Goal: Task Accomplishment & Management: Manage account settings

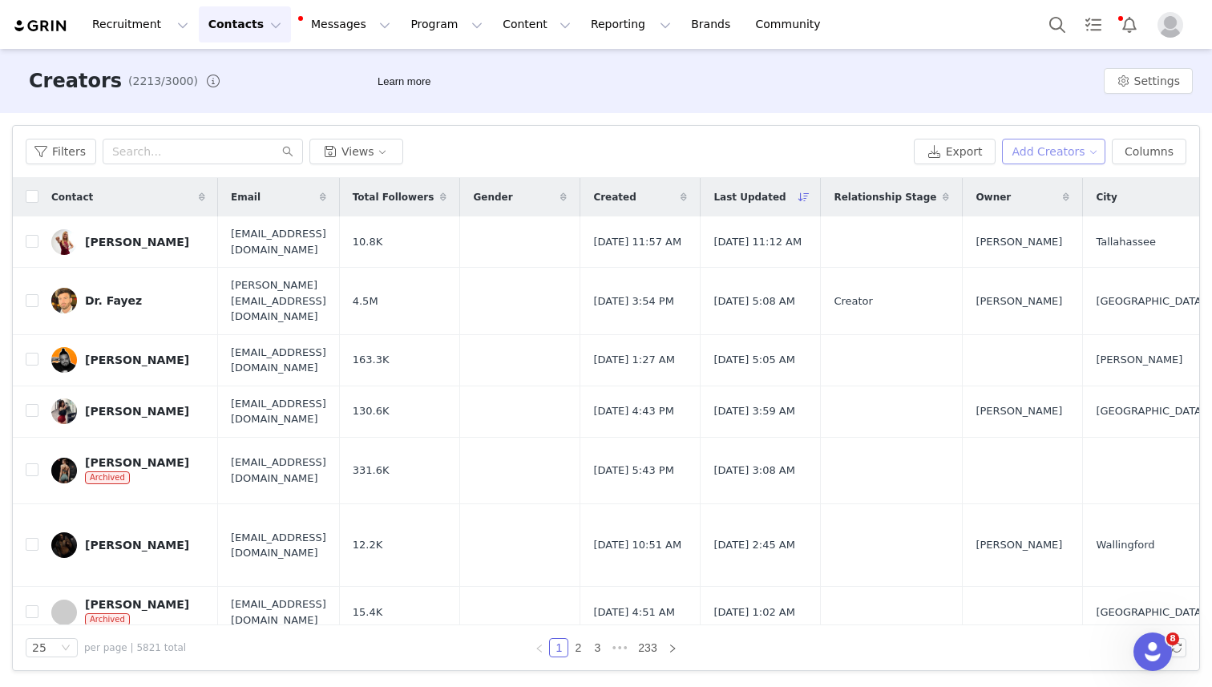
click at [1073, 147] on button "Add Creators" at bounding box center [1054, 152] width 104 height 26
click at [1060, 180] on span "Add a Creator" at bounding box center [1057, 184] width 78 height 18
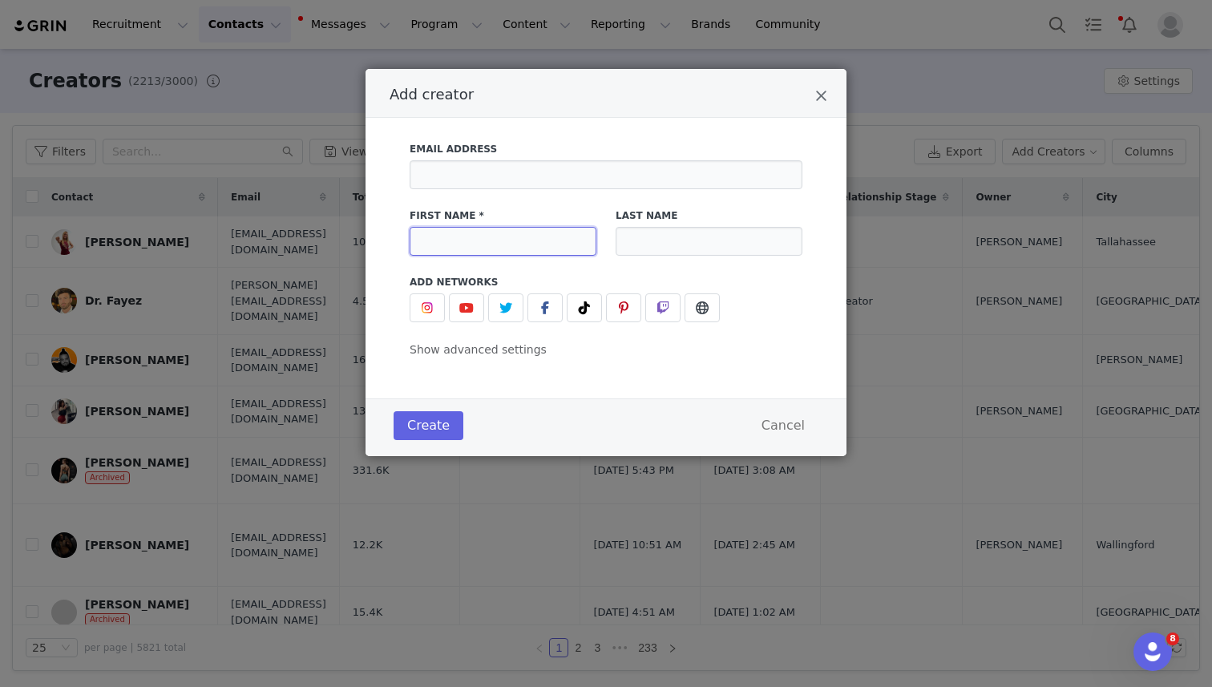
click at [474, 228] on input "Add creator" at bounding box center [503, 241] width 187 height 29
type input "[PERSON_NAME]"
click at [685, 259] on div "Last Name" at bounding box center [709, 232] width 206 height 67
drag, startPoint x: 685, startPoint y: 236, endPoint x: 677, endPoint y: 250, distance: 16.5
click at [677, 249] on input "Add creator" at bounding box center [709, 241] width 187 height 29
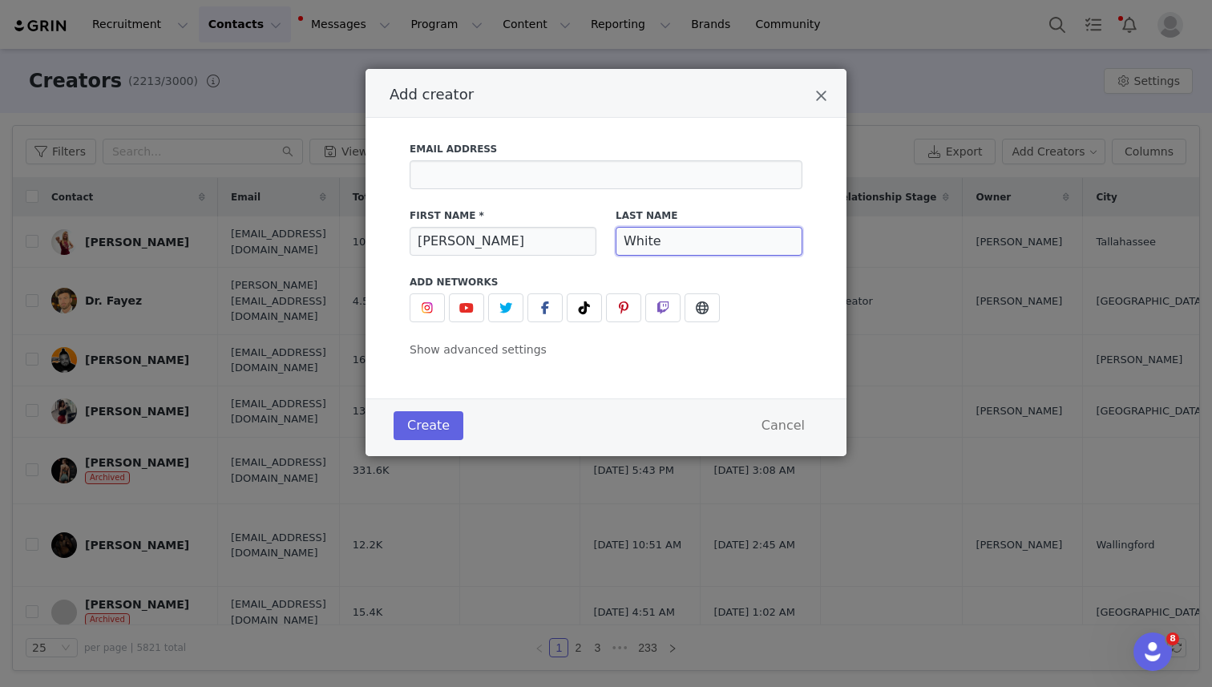
type input "White"
click at [635, 177] on input "Add creator" at bounding box center [606, 174] width 393 height 29
paste input "[PERSON_NAME] <[EMAIL_ADDRESS][DOMAIN_NAME]>"
type input "[PERSON_NAME] <[EMAIL_ADDRESS][DOMAIN_NAME]>"
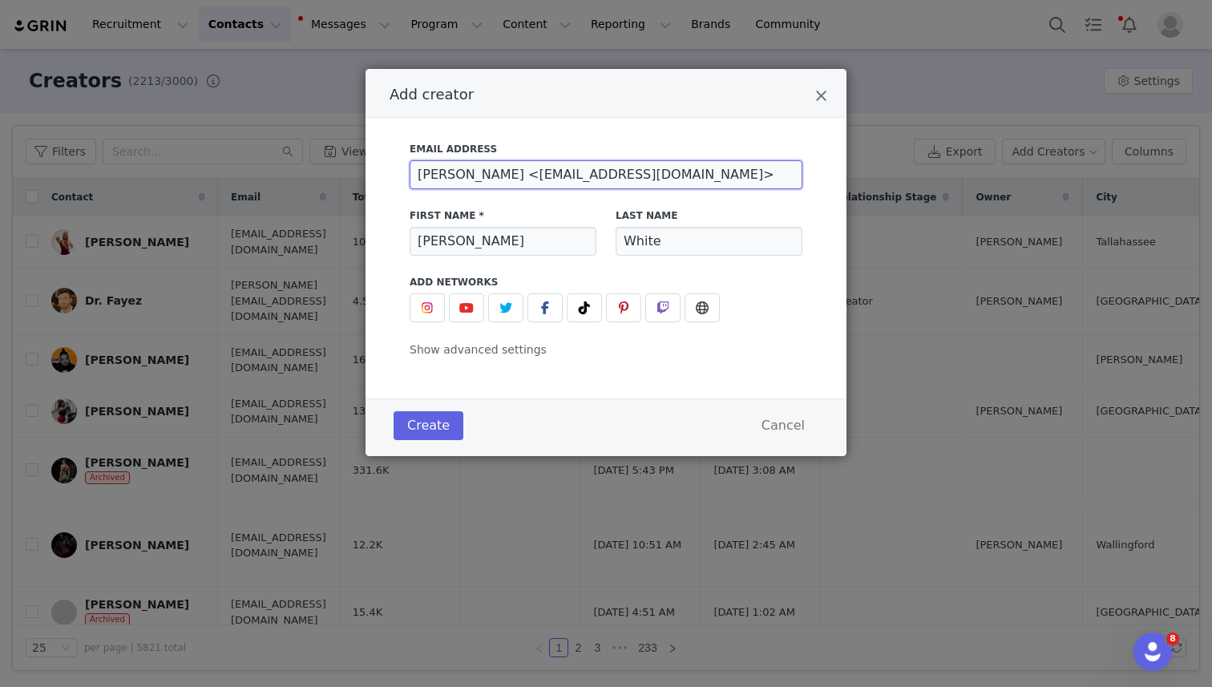
drag, startPoint x: 513, startPoint y: 179, endPoint x: 303, endPoint y: 178, distance: 210.0
click at [303, 178] on div "Add creator Email Address [PERSON_NAME] <[EMAIL_ADDRESS][DOMAIN_NAME]> First Na…" at bounding box center [606, 343] width 1212 height 687
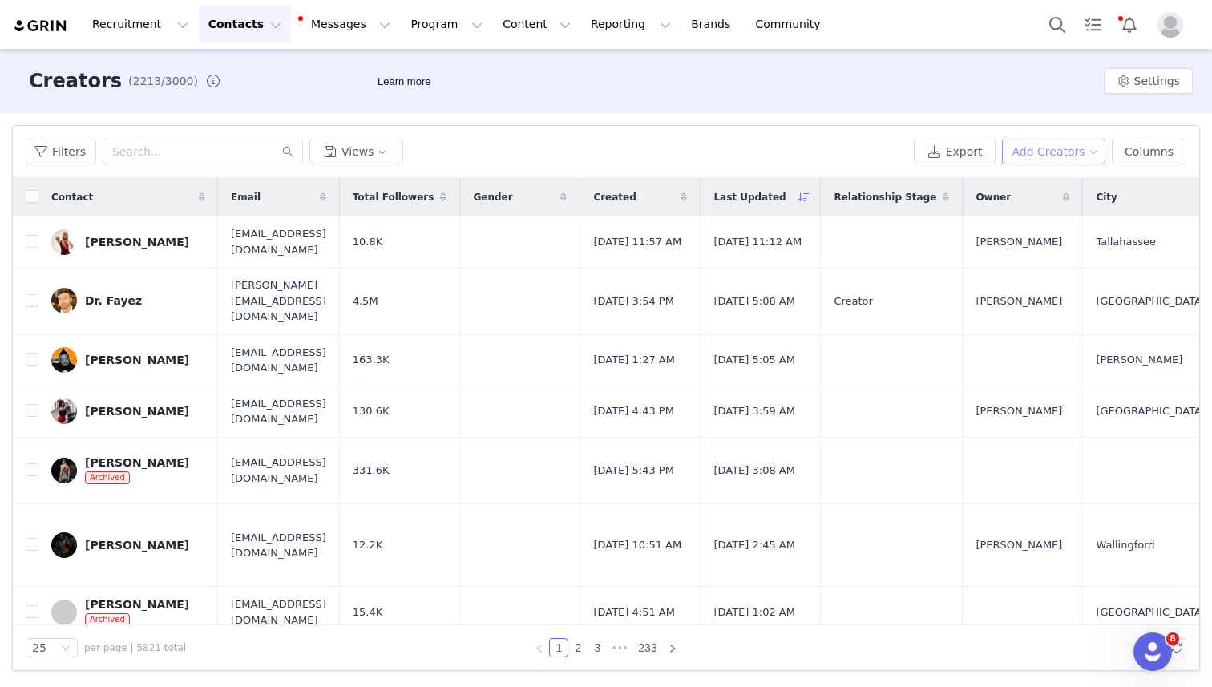
click at [1095, 149] on button "Add Creators" at bounding box center [1054, 152] width 104 height 26
click at [1031, 188] on span "Add a Creator" at bounding box center [1057, 184] width 78 height 18
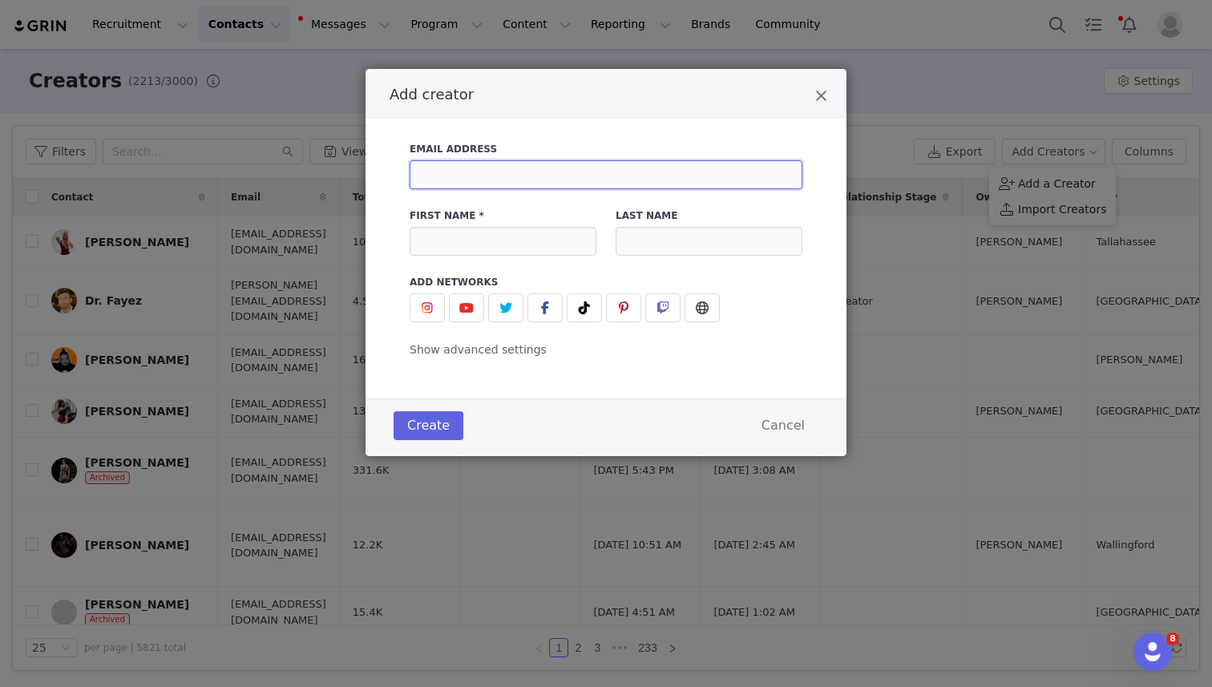
click at [531, 168] on input "Add creator" at bounding box center [606, 174] width 393 height 29
paste input "[PERSON_NAME] <[EMAIL_ADDRESS][DOMAIN_NAME]>"
type input "[PERSON_NAME] <[EMAIL_ADDRESS][DOMAIN_NAME]>"
drag, startPoint x: 519, startPoint y: 173, endPoint x: 326, endPoint y: 156, distance: 193.9
click at [326, 156] on div "Add creator Email Address [PERSON_NAME] <[EMAIL_ADDRESS][DOMAIN_NAME]> First Na…" at bounding box center [606, 343] width 1212 height 687
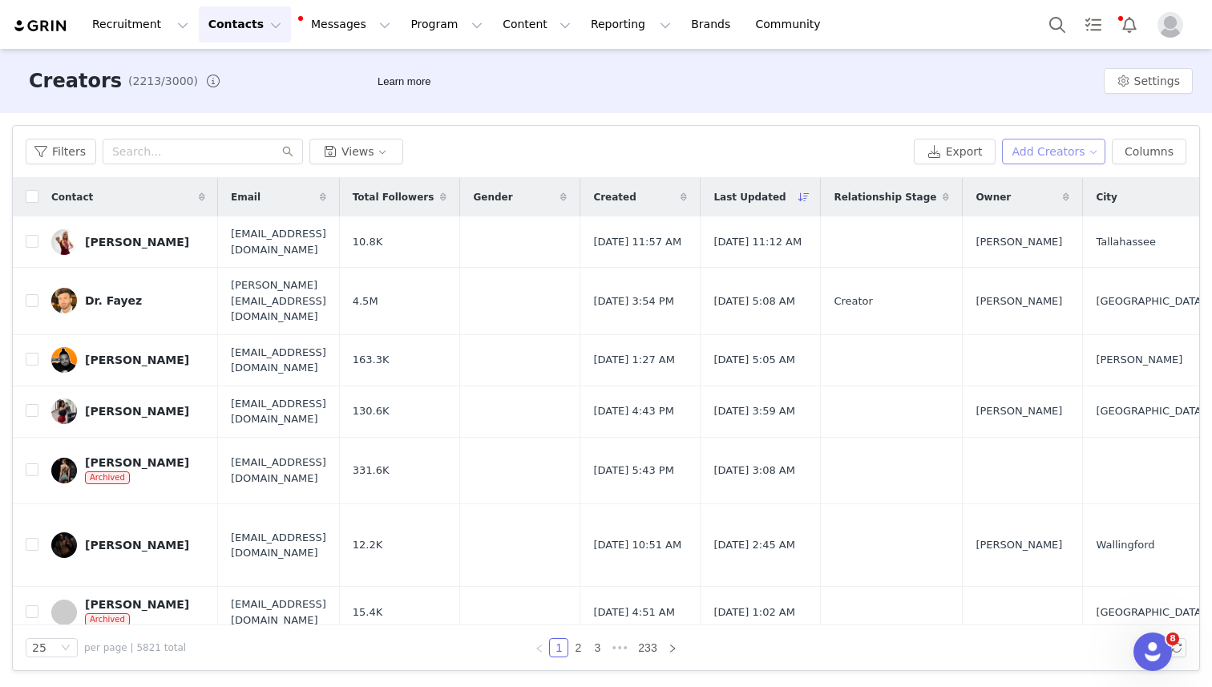
click at [1010, 151] on button "Add Creators" at bounding box center [1054, 152] width 104 height 26
click at [1013, 177] on span at bounding box center [1007, 184] width 16 height 18
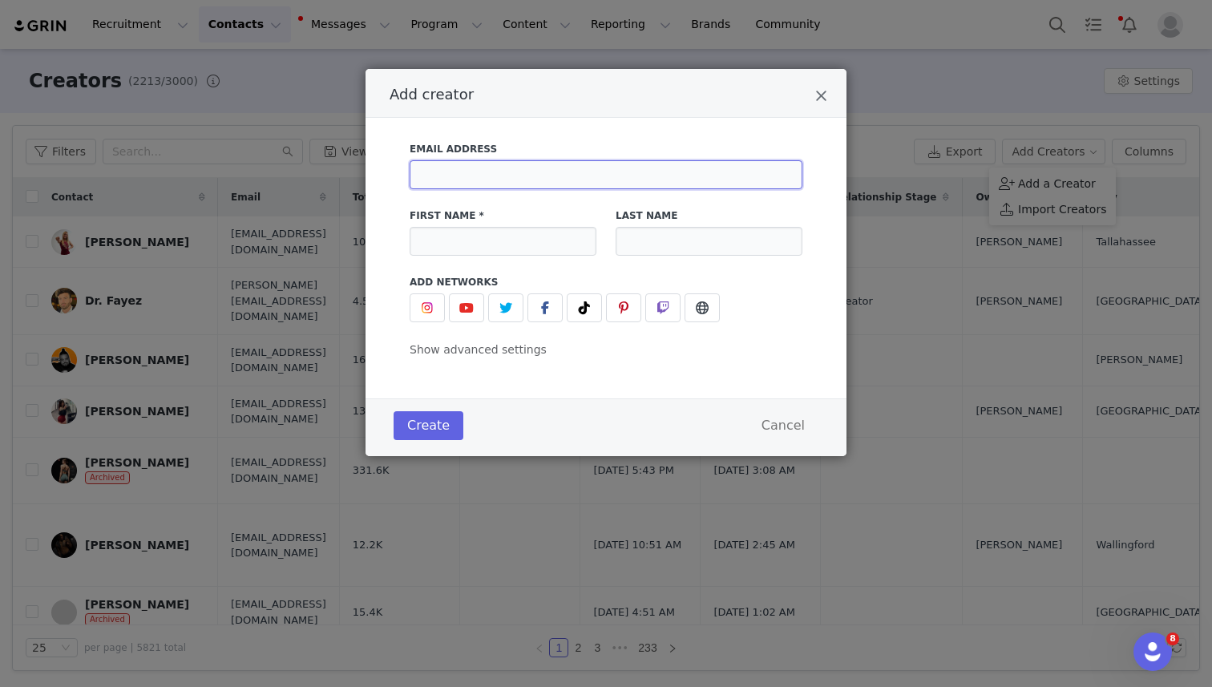
click at [509, 173] on input "Add creator" at bounding box center [606, 174] width 393 height 29
paste input "[PERSON_NAME] <[EMAIL_ADDRESS][DOMAIN_NAME]>"
click at [522, 173] on input "[PERSON_NAME] <[EMAIL_ADDRESS][DOMAIN_NAME]>" at bounding box center [606, 174] width 393 height 29
click at [652, 170] on input "[EMAIL_ADDRESS][DOMAIN_NAME]>" at bounding box center [606, 174] width 393 height 29
type input "[EMAIL_ADDRESS][DOMAIN_NAME]"
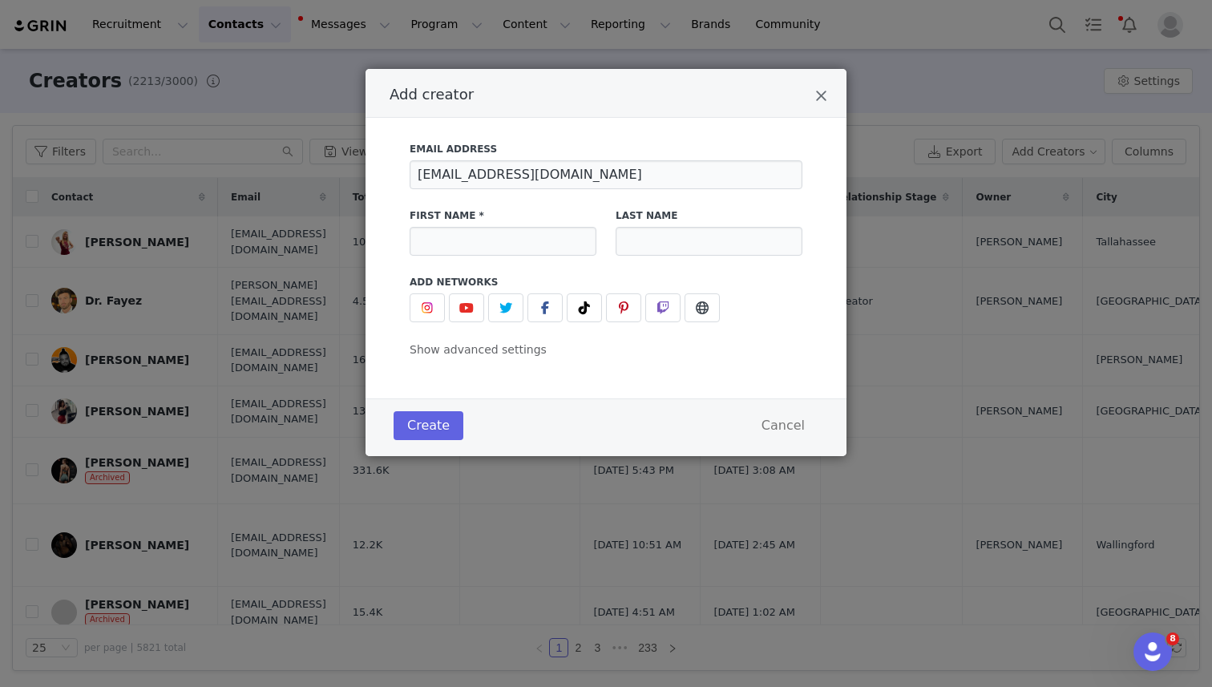
click at [540, 222] on div "First Name *" at bounding box center [503, 231] width 187 height 47
click at [540, 236] on input "Add creator" at bounding box center [503, 241] width 187 height 29
type input "L"
type input "[PERSON_NAME]"
click at [687, 244] on input "Add creator" at bounding box center [709, 241] width 187 height 29
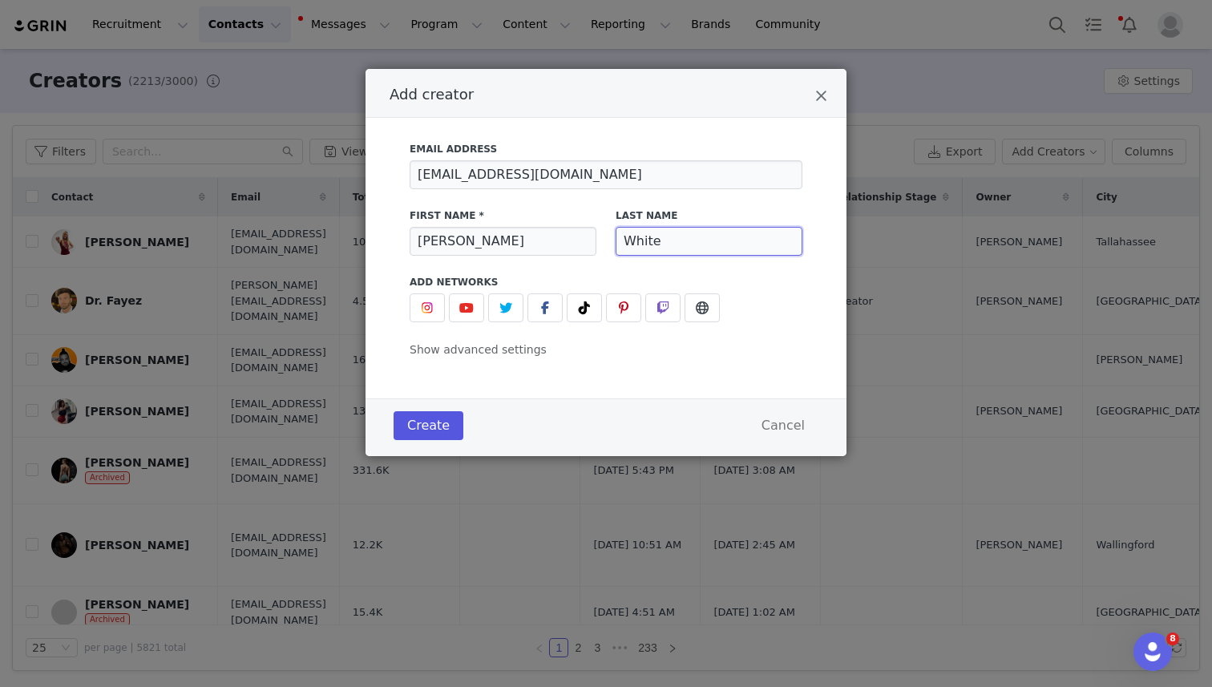
type input "White"
click at [449, 427] on button "Create" at bounding box center [429, 425] width 70 height 29
click at [827, 91] on div "Add creator" at bounding box center [606, 93] width 481 height 49
click at [821, 95] on icon "Close" at bounding box center [821, 96] width 12 height 16
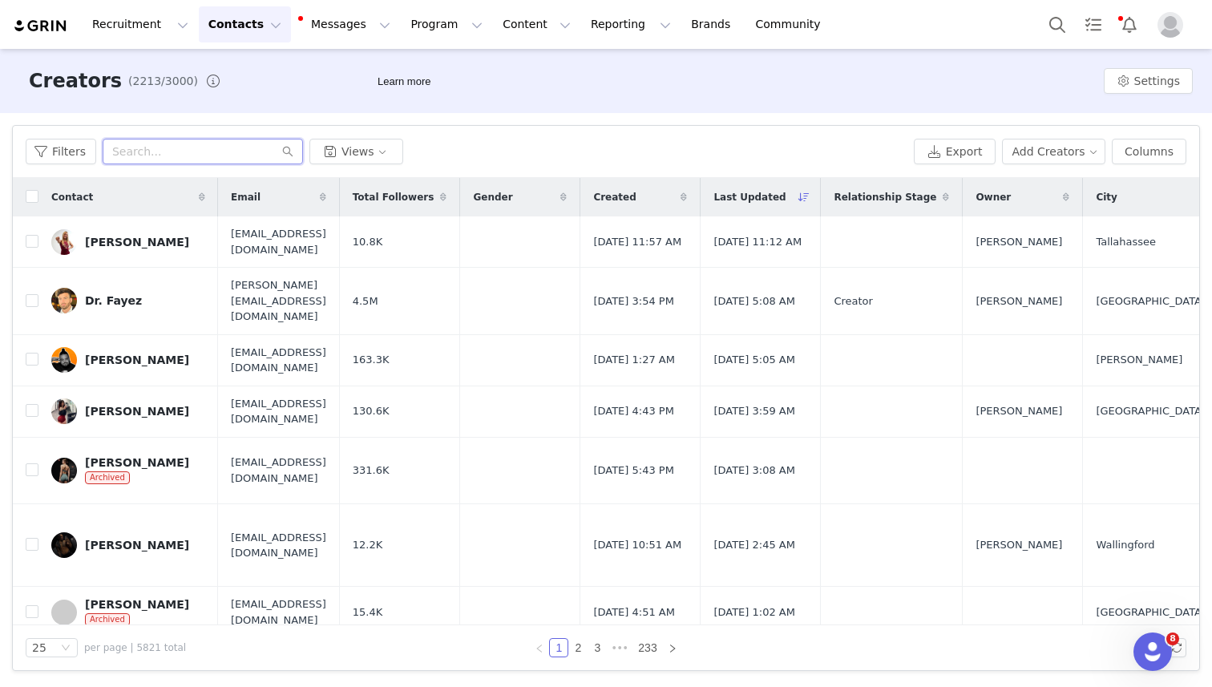
click at [249, 155] on input "text" at bounding box center [203, 152] width 200 height 26
click at [1055, 145] on button "Add Creators" at bounding box center [1054, 152] width 104 height 26
click at [1088, 186] on span "Add a Creator" at bounding box center [1057, 184] width 78 height 18
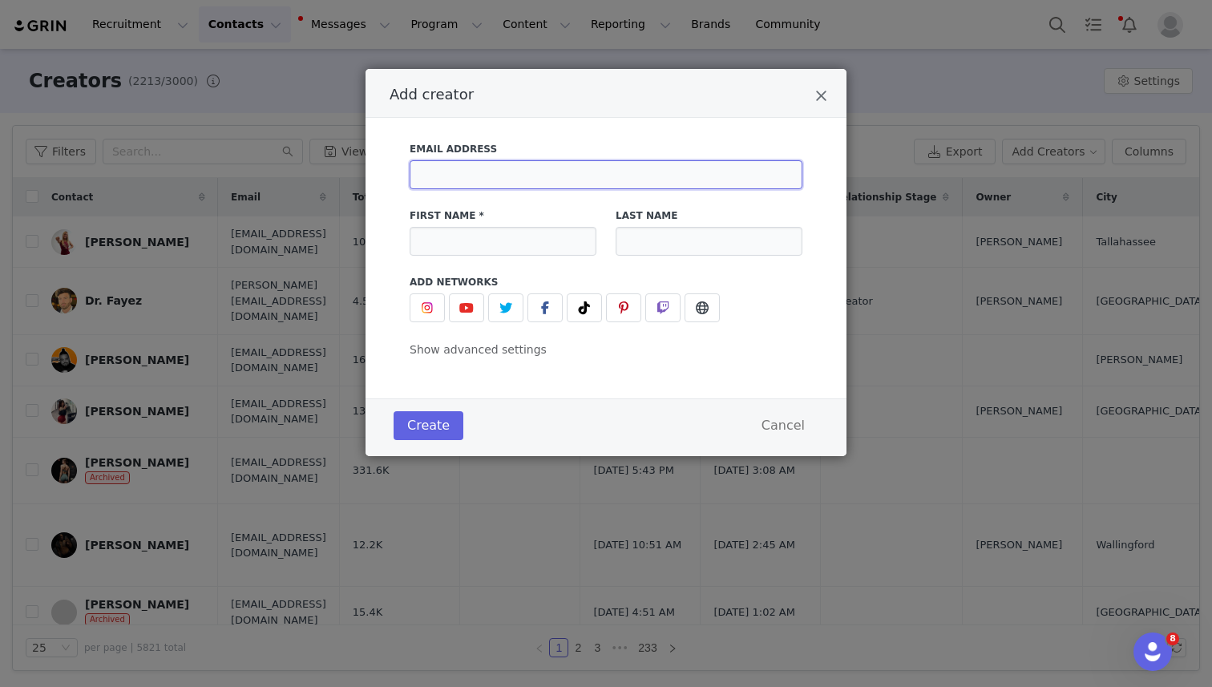
click at [554, 160] on input "Add creator" at bounding box center [606, 174] width 393 height 29
paste input "[PERSON_NAME] <[EMAIL_ADDRESS][DOMAIN_NAME]>"
type input "[PERSON_NAME] <[EMAIL_ADDRESS][DOMAIN_NAME]>"
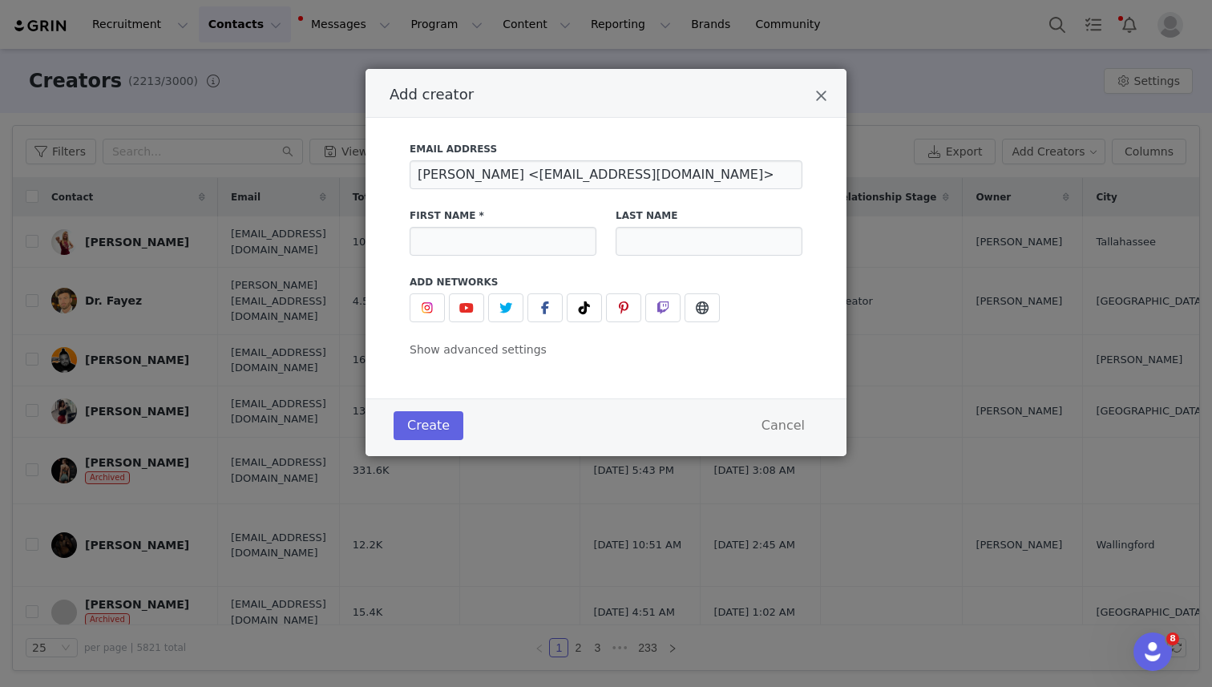
click at [524, 219] on label "First Name *" at bounding box center [503, 215] width 187 height 14
click at [524, 234] on input "Add creator" at bounding box center [503, 241] width 187 height 29
type input "[PERSON_NAME]"
click at [684, 239] on input "Add creator" at bounding box center [709, 241] width 187 height 29
type input "[PERSON_NAME]"
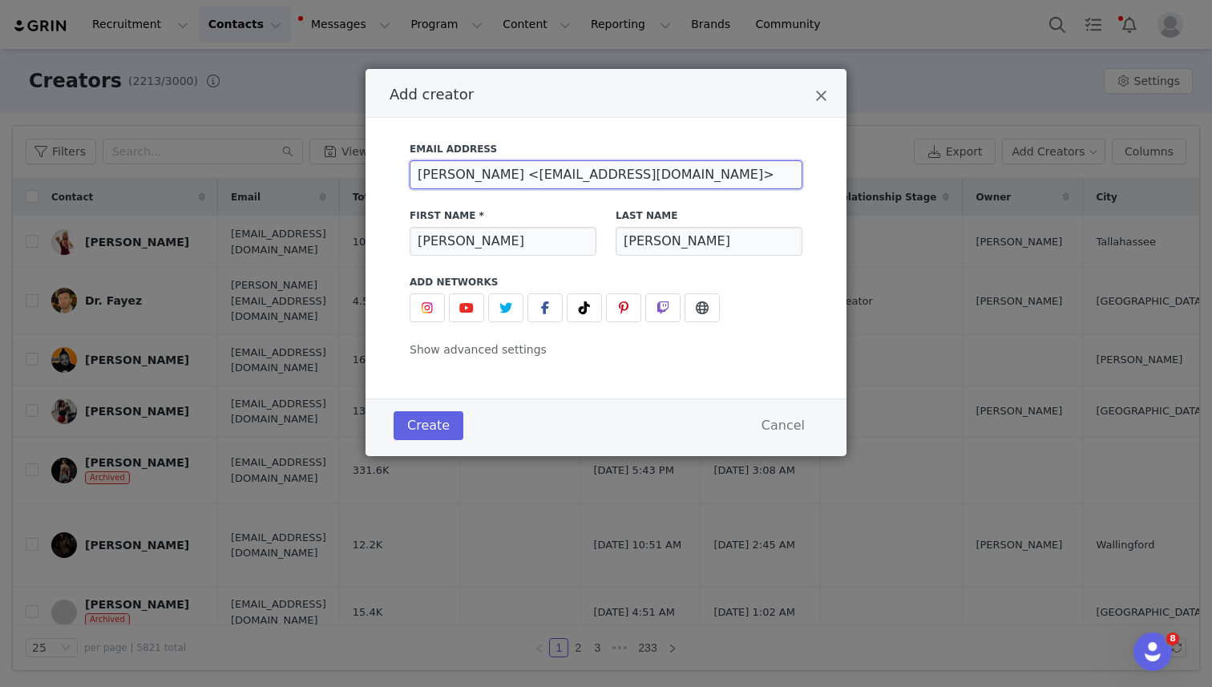
click at [518, 179] on input "[PERSON_NAME] <[EMAIL_ADDRESS][DOMAIN_NAME]>" at bounding box center [606, 174] width 393 height 29
click at [625, 168] on input "[EMAIL_ADDRESS][DOMAIN_NAME]>" at bounding box center [606, 174] width 393 height 29
type input "[EMAIL_ADDRESS][DOMAIN_NAME]"
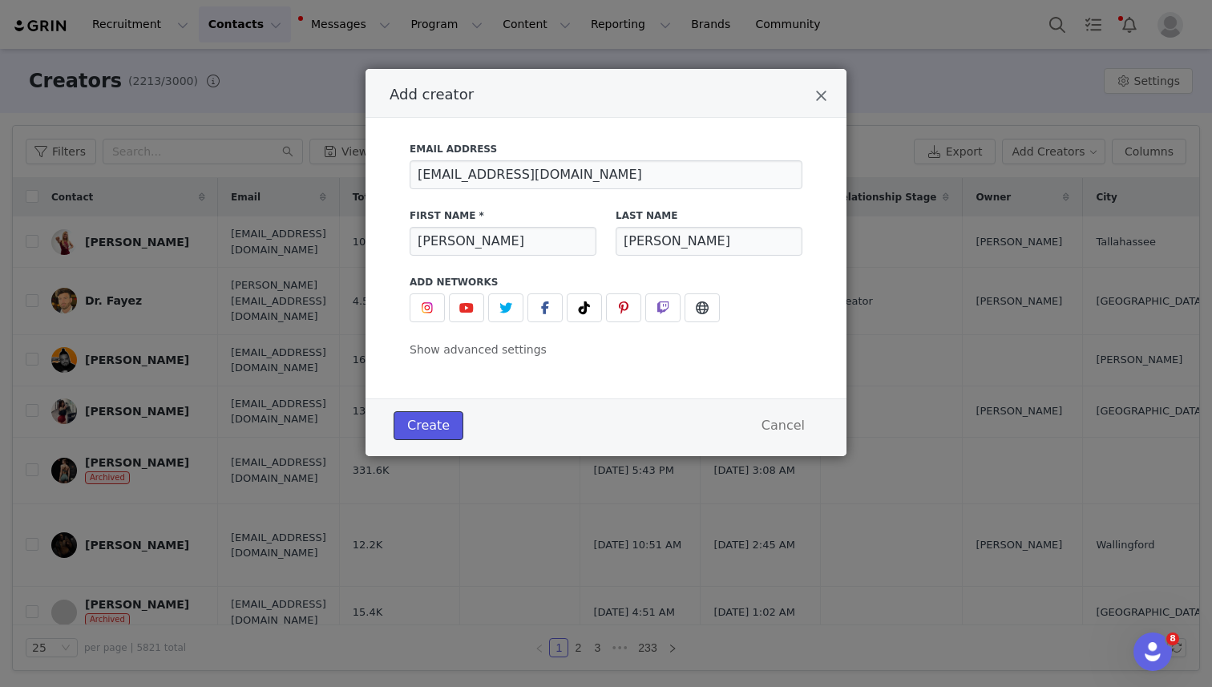
click at [430, 418] on button "Create" at bounding box center [429, 425] width 70 height 29
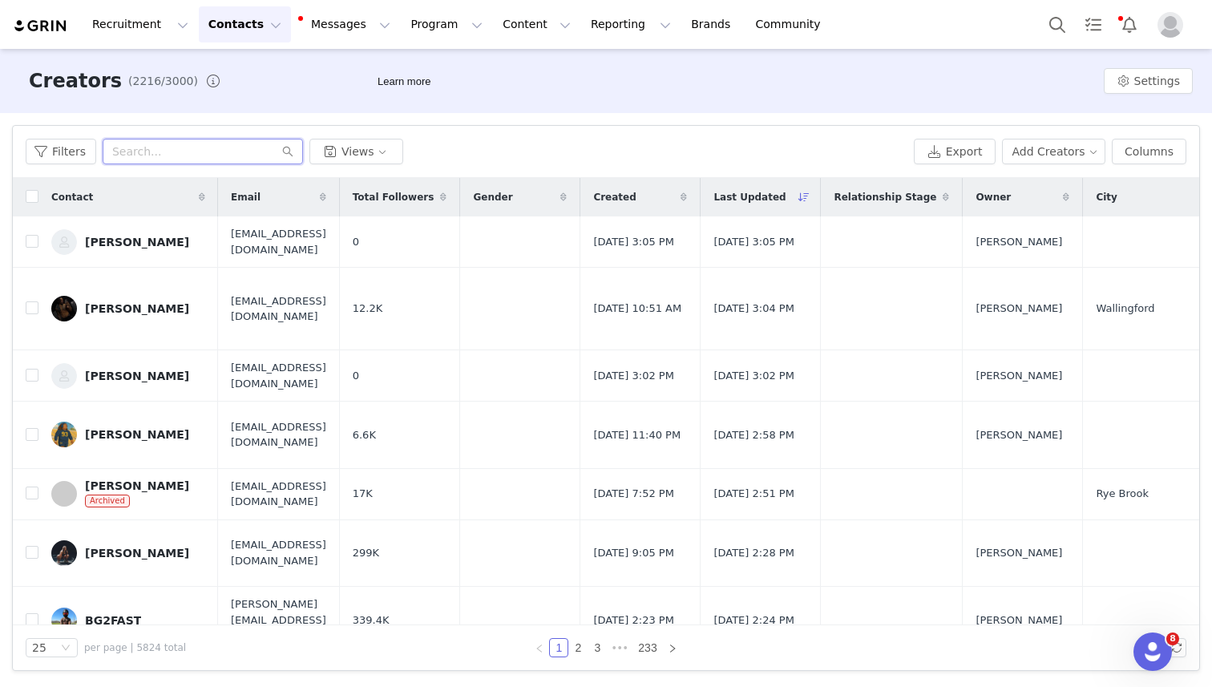
click at [212, 145] on input "text" at bounding box center [203, 152] width 200 height 26
click at [326, 360] on span "[EMAIL_ADDRESS][DOMAIN_NAME]" at bounding box center [278, 375] width 95 height 31
click at [411, 29] on button "Program Program" at bounding box center [446, 24] width 91 height 36
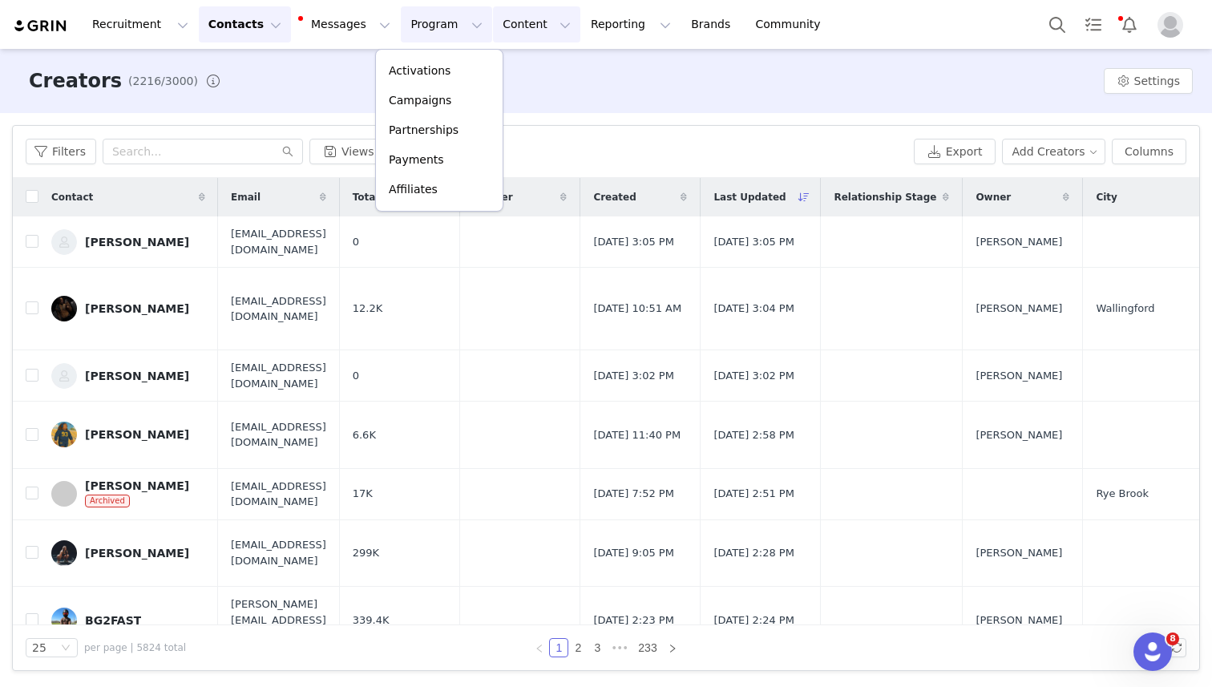
click at [493, 29] on button "Content Content" at bounding box center [536, 24] width 87 height 36
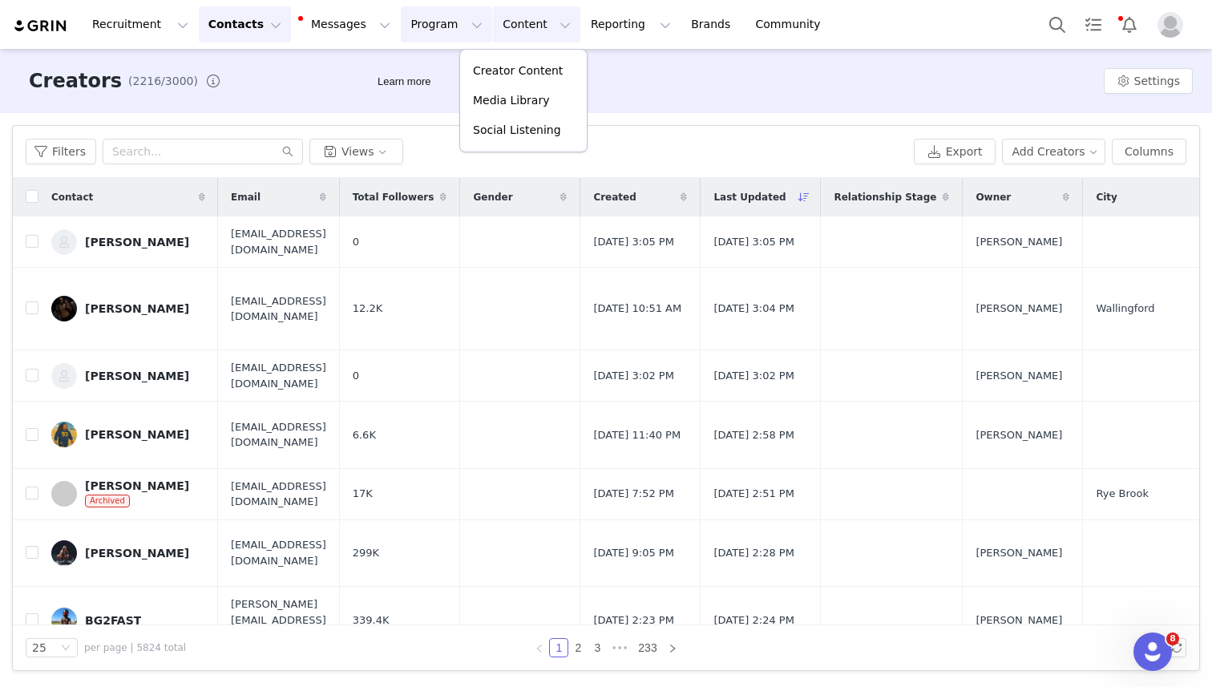
click at [423, 31] on button "Program Program" at bounding box center [446, 24] width 91 height 36
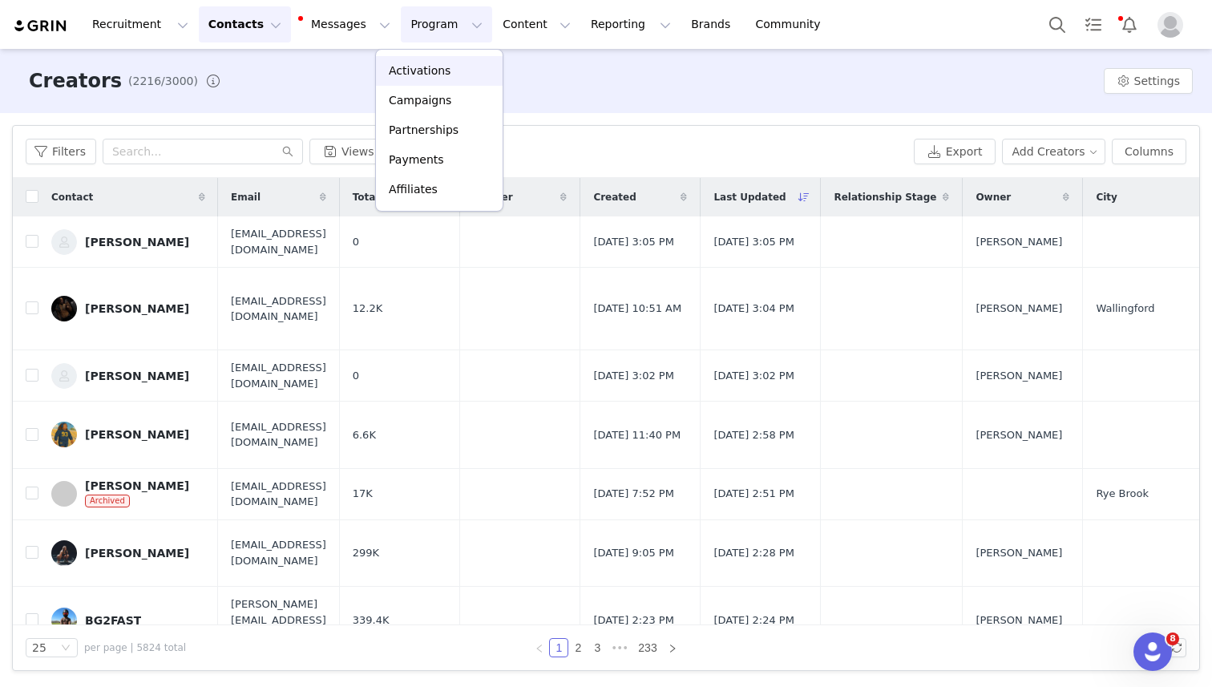
click at [423, 78] on p "Activations" at bounding box center [420, 71] width 62 height 17
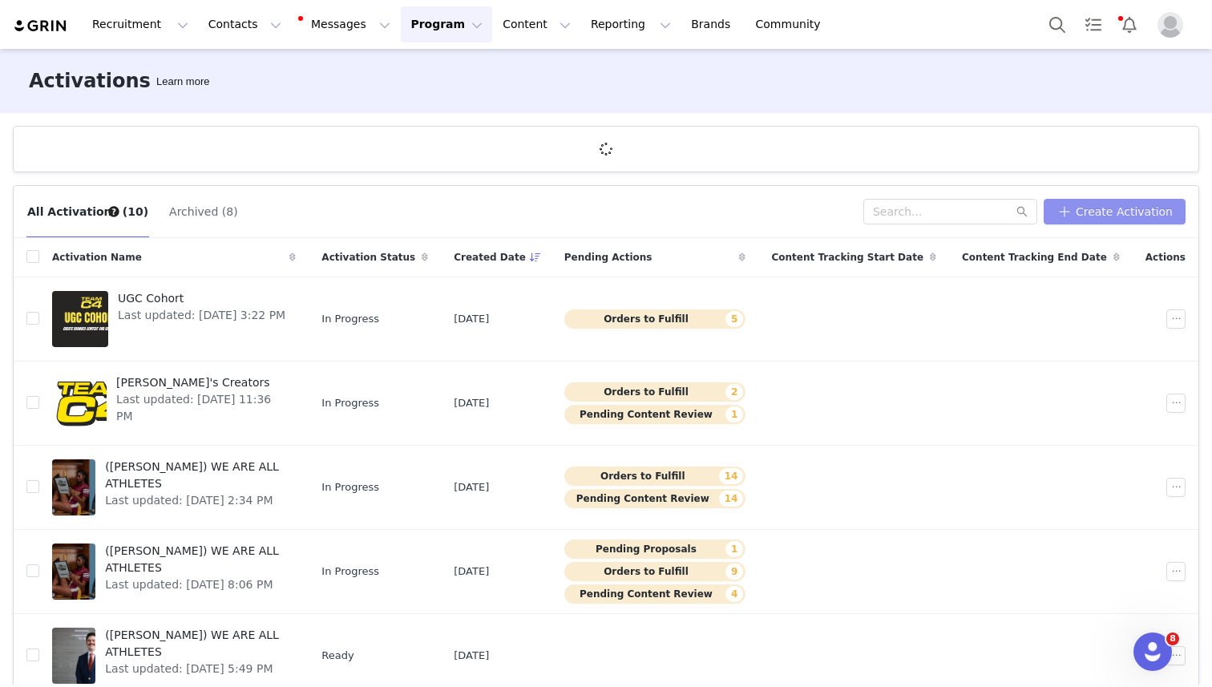
click at [1100, 206] on button "Create Activation" at bounding box center [1115, 212] width 142 height 26
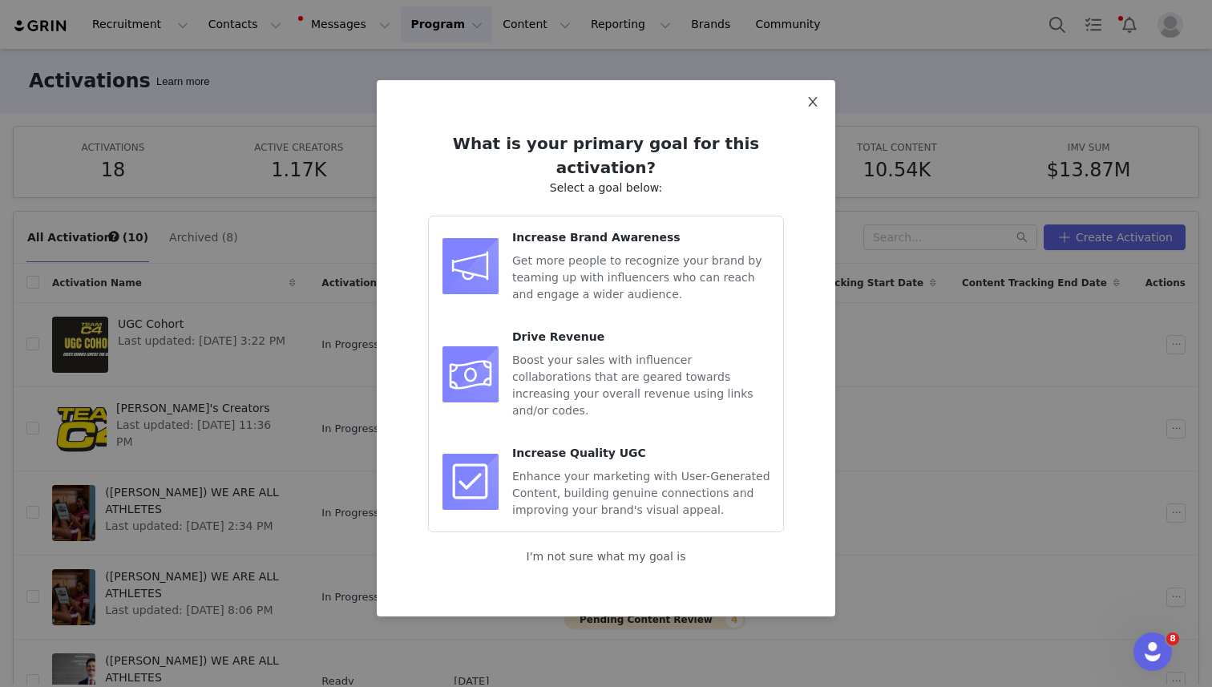
click at [799, 103] on span "Close" at bounding box center [812, 102] width 45 height 45
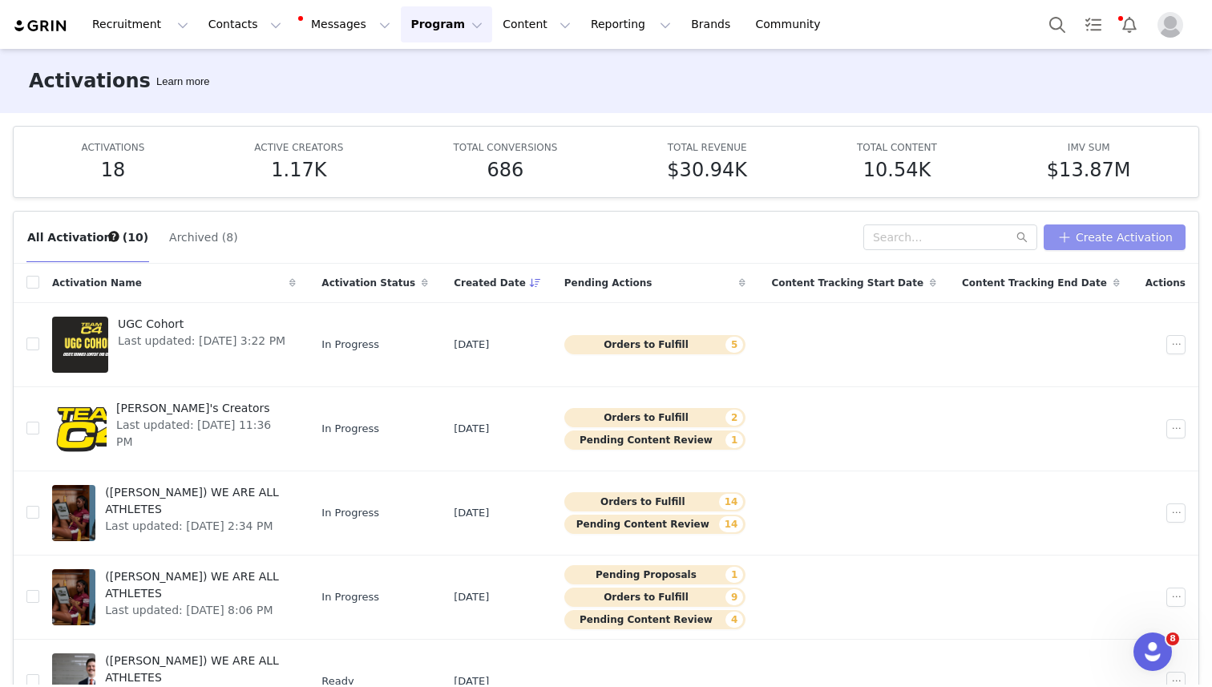
click at [1141, 236] on button "Create Activation" at bounding box center [1115, 237] width 142 height 26
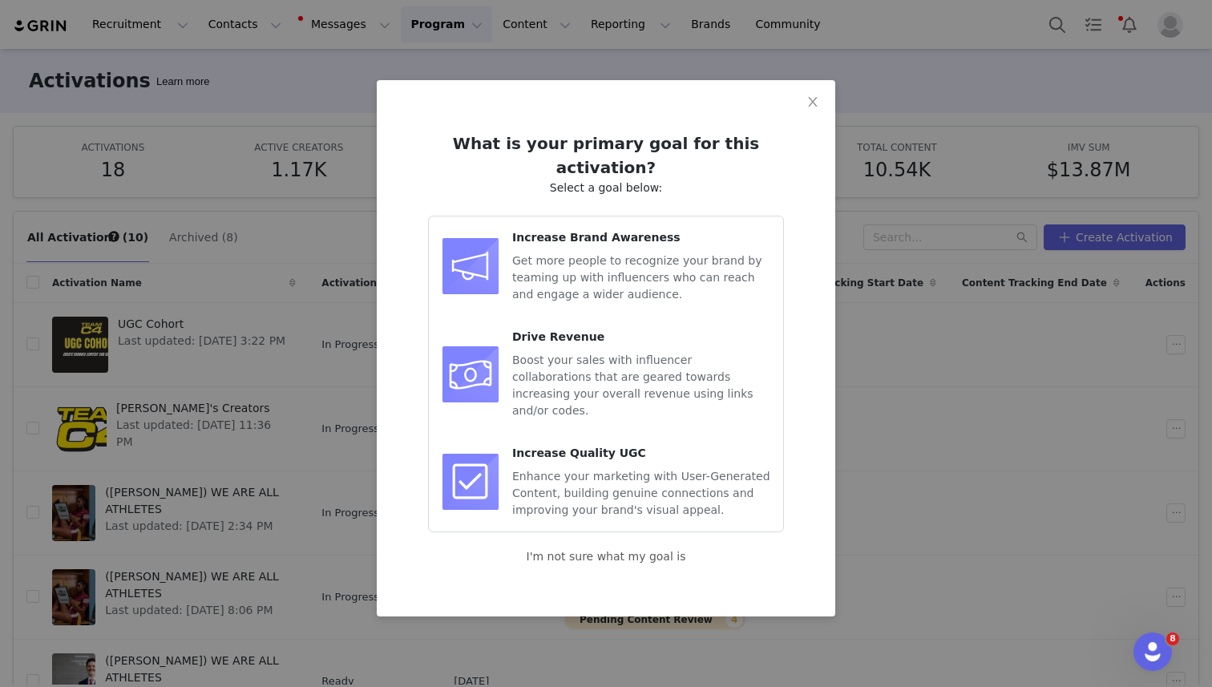
click at [570, 231] on span "Increase Brand Awareness" at bounding box center [596, 237] width 168 height 13
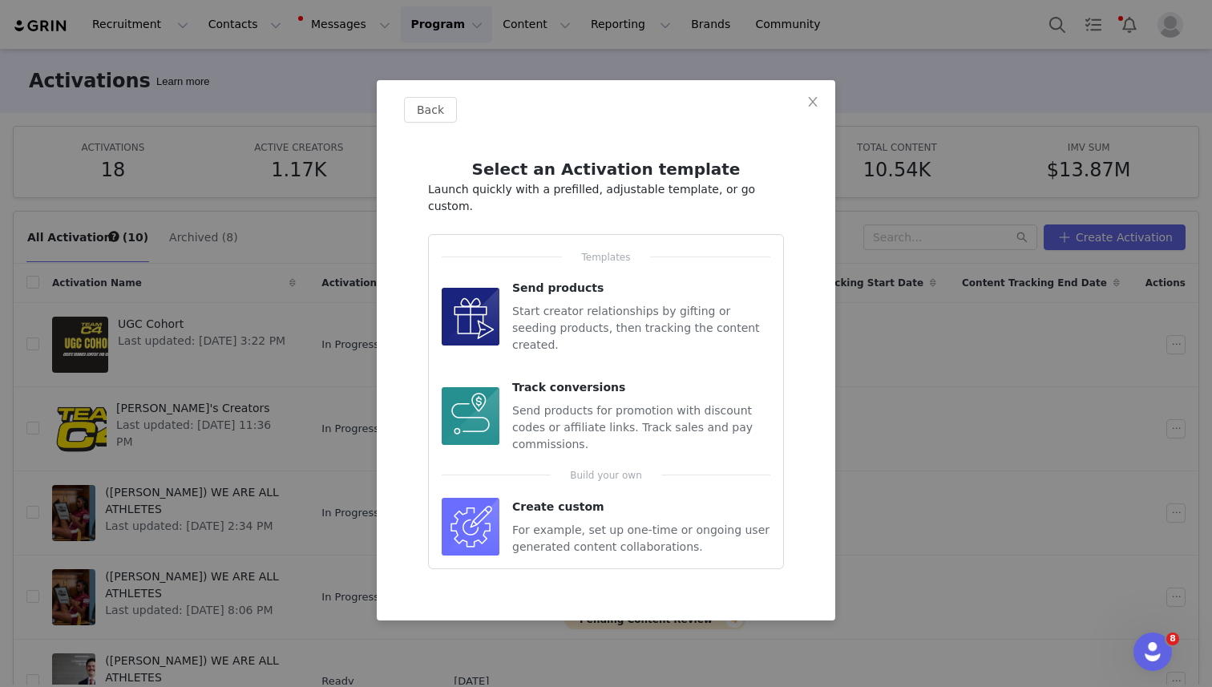
click at [616, 523] on span "For example, set up one-time or ongoing user generated content collaborations." at bounding box center [640, 538] width 257 height 30
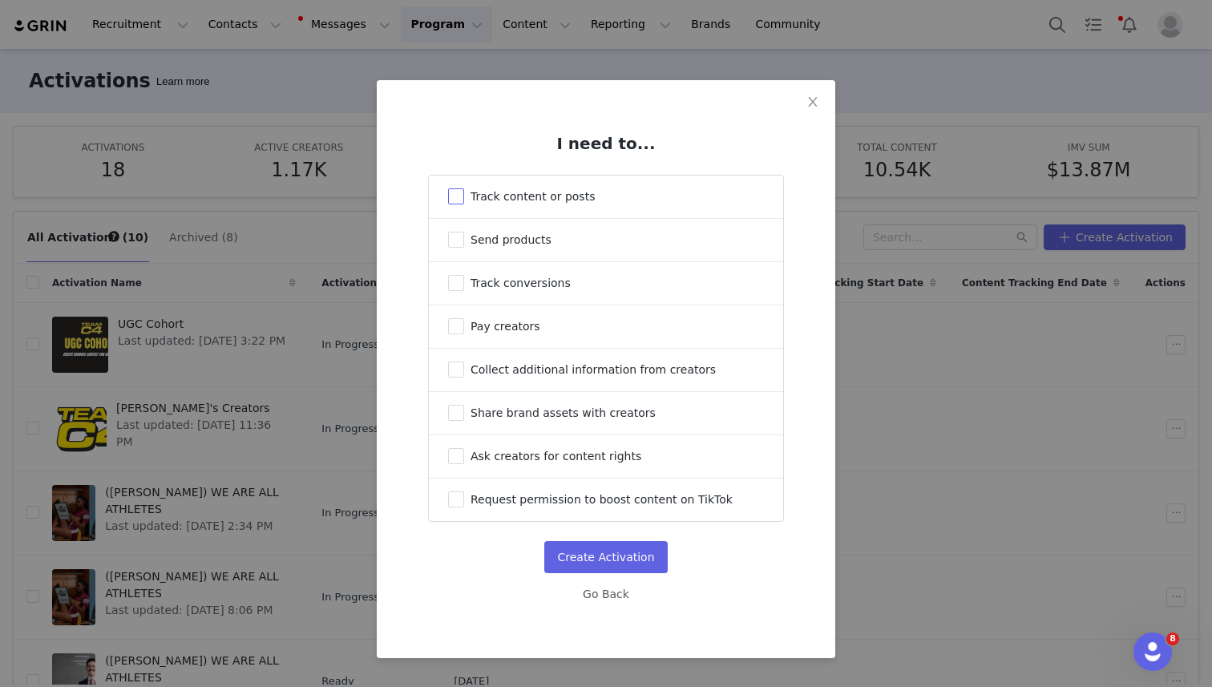
click at [565, 192] on span "Track content or posts" at bounding box center [533, 196] width 124 height 13
click at [464, 192] on input "Track content or posts" at bounding box center [456, 196] width 16 height 16
checkbox input "true"
click at [492, 323] on span "Pay creators" at bounding box center [506, 326] width 70 height 13
click at [464, 323] on input "Pay creators" at bounding box center [456, 326] width 16 height 16
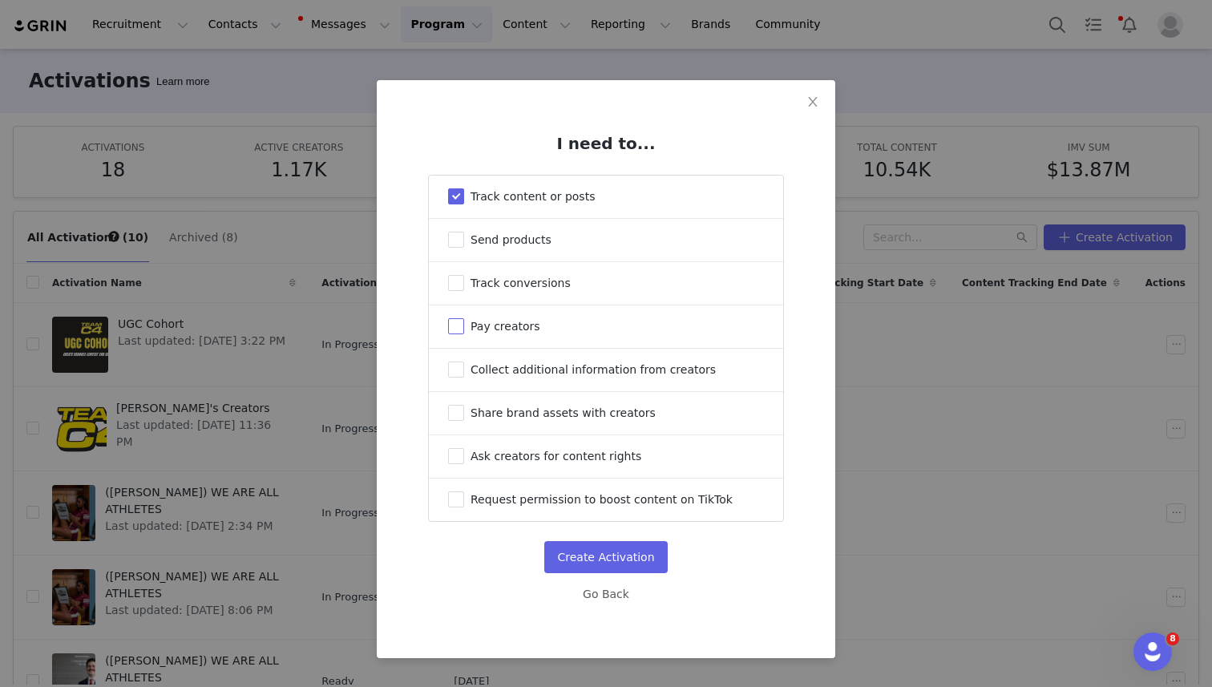
checkbox input "true"
click at [593, 462] on span "Ask creators for content rights" at bounding box center [556, 456] width 171 height 13
click at [464, 464] on input "Ask creators for content rights" at bounding box center [456, 456] width 16 height 16
click at [594, 462] on span "Ask creators for content rights" at bounding box center [556, 456] width 171 height 13
click at [464, 464] on input "Ask creators for content rights" at bounding box center [456, 456] width 16 height 16
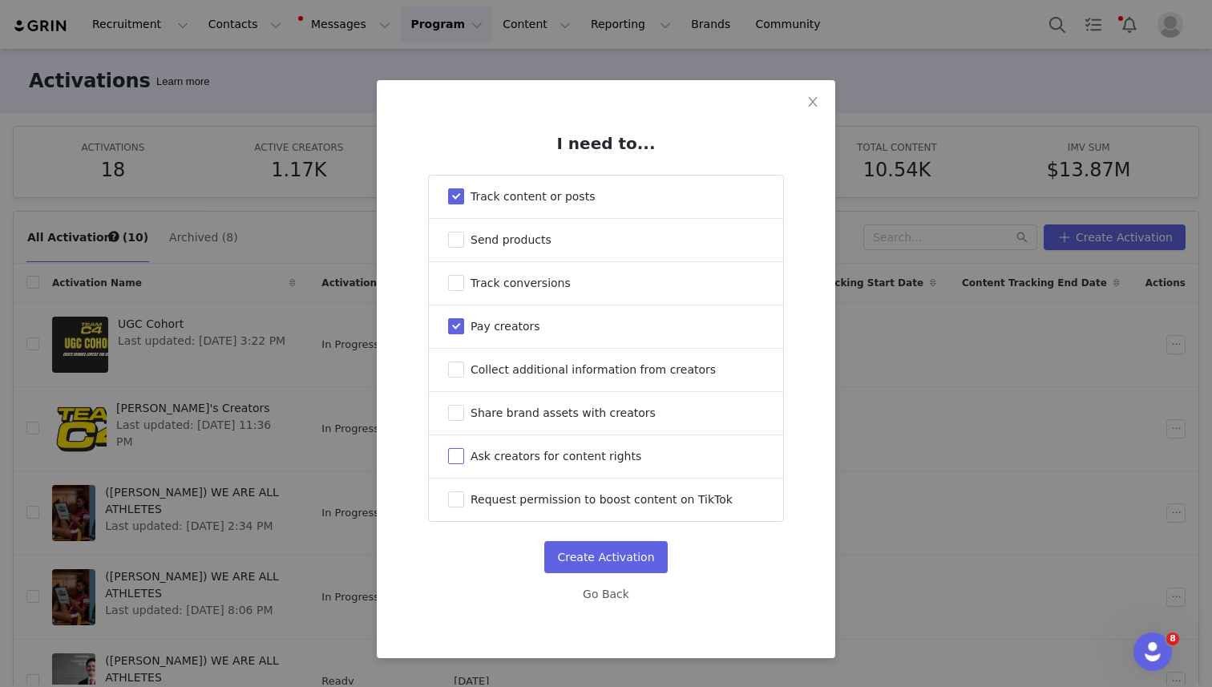
click at [593, 462] on span "Ask creators for content rights" at bounding box center [556, 456] width 171 height 13
click at [464, 464] on input "Ask creators for content rights" at bounding box center [456, 456] width 16 height 16
checkbox input "true"
click at [649, 506] on span "Request permission to boost content on TikTok" at bounding box center [602, 499] width 262 height 13
click at [464, 507] on input "Request permission to boost content on TikTok" at bounding box center [456, 499] width 16 height 16
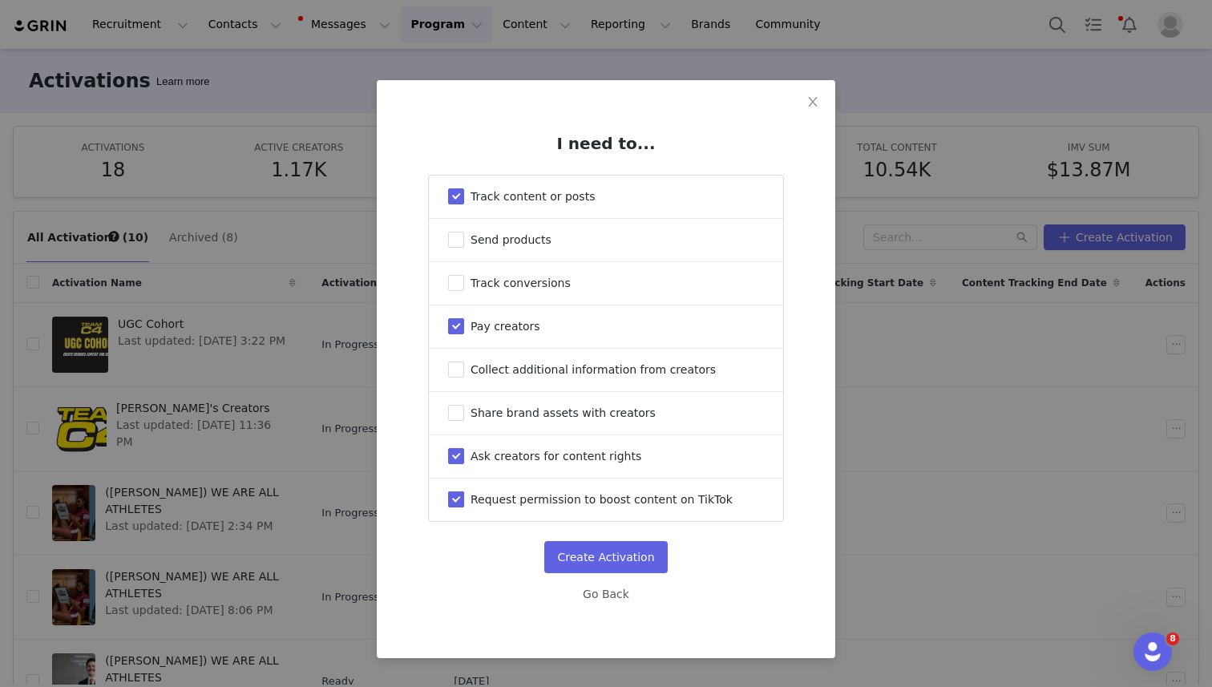
click at [649, 506] on span "Request permission to boost content on TikTok" at bounding box center [602, 499] width 262 height 13
click at [464, 507] on input "Request permission to boost content on TikTok" at bounding box center [456, 499] width 16 height 16
checkbox input "false"
click at [615, 559] on button "Create Activation" at bounding box center [605, 557] width 123 height 32
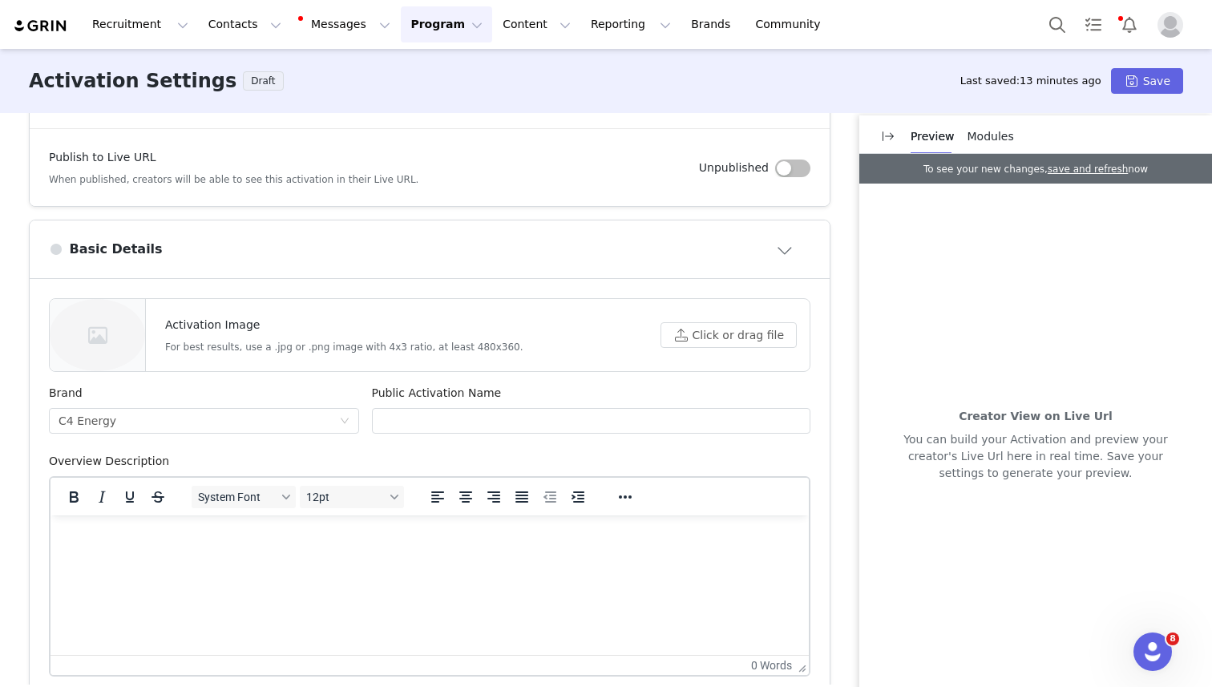
scroll to position [256, 0]
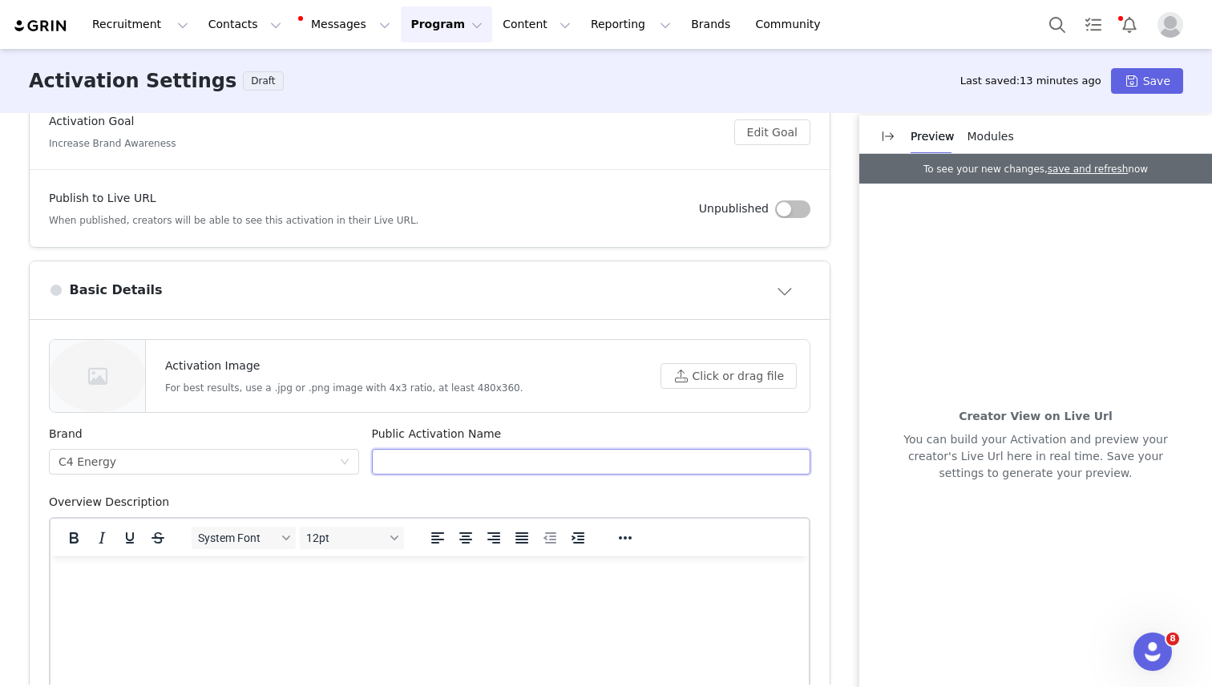
click at [507, 470] on input "text" at bounding box center [591, 462] width 439 height 26
paste input "First [DATE] - Haunted [PERSON_NAME]"
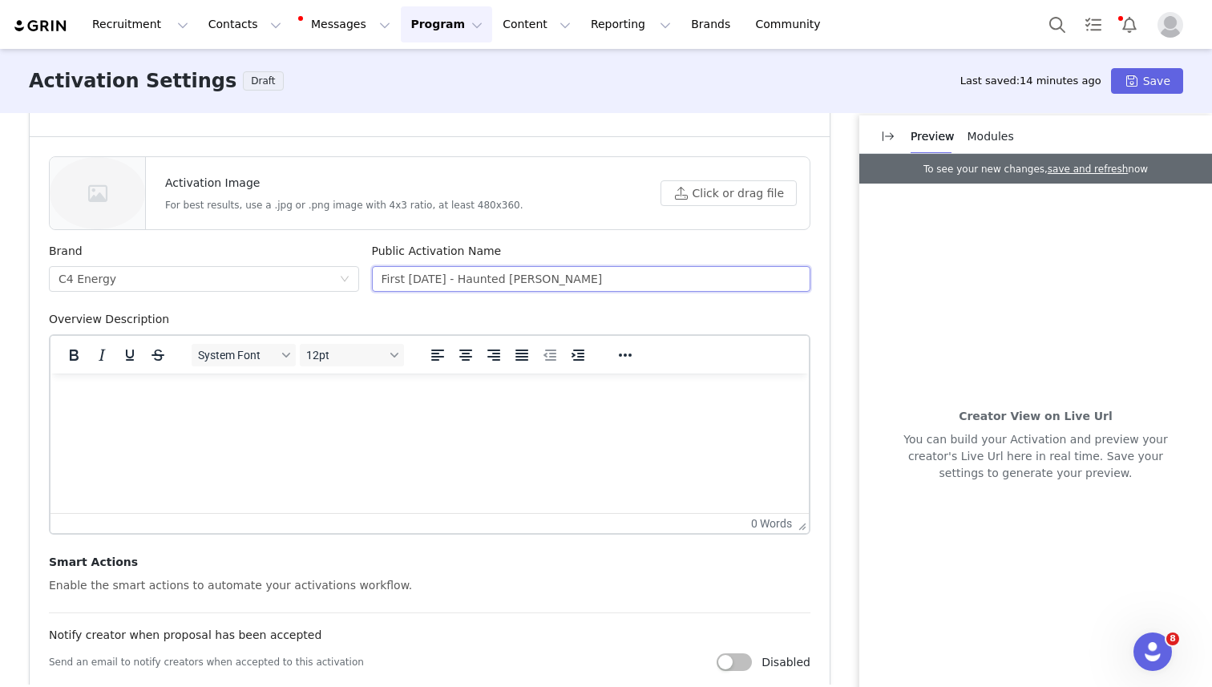
scroll to position [496, 0]
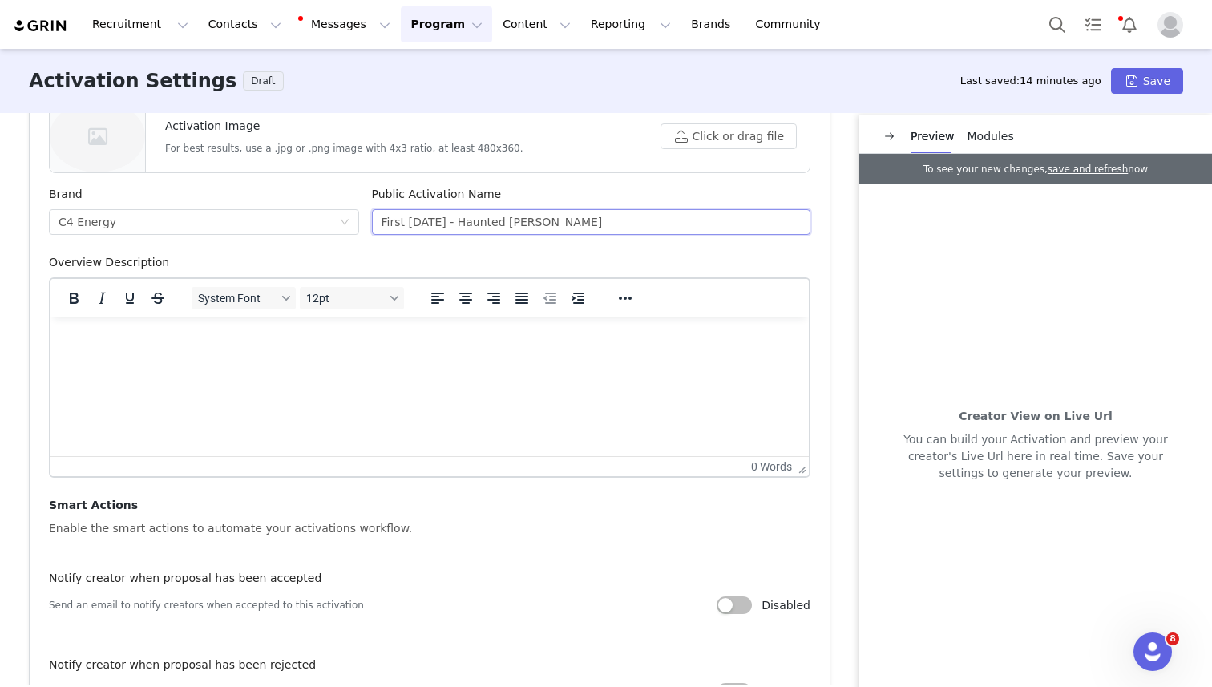
type input "First [DATE] - Haunted [PERSON_NAME]"
click at [561, 360] on html at bounding box center [429, 338] width 758 height 43
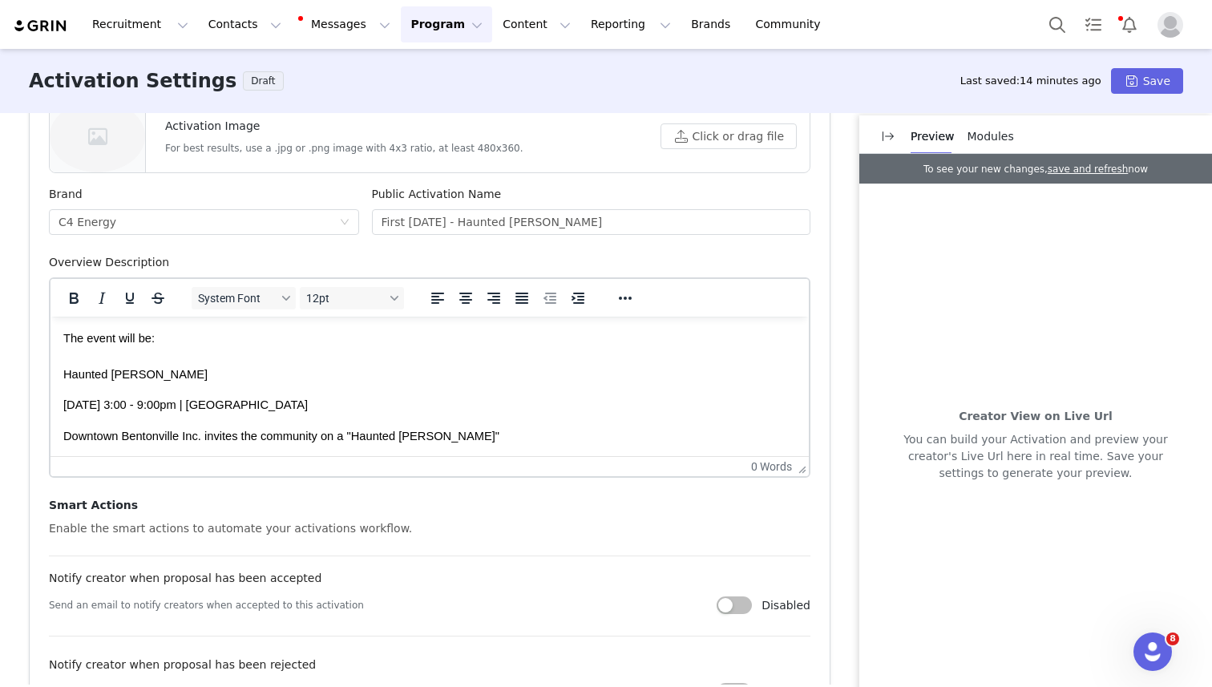
scroll to position [36, 0]
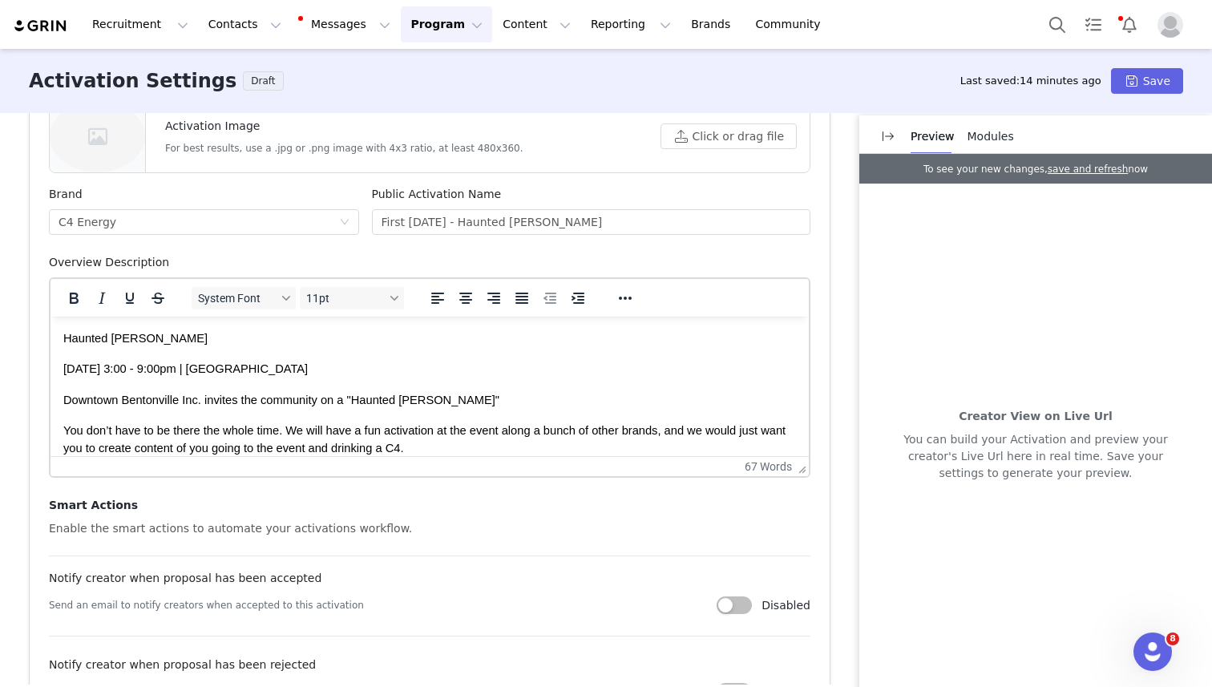
click at [99, 386] on body "The event will be: Haunted [PERSON_NAME] [DATE] 3:00 - 9:00pm | [GEOGRAPHIC_DAT…" at bounding box center [429, 375] width 733 height 164
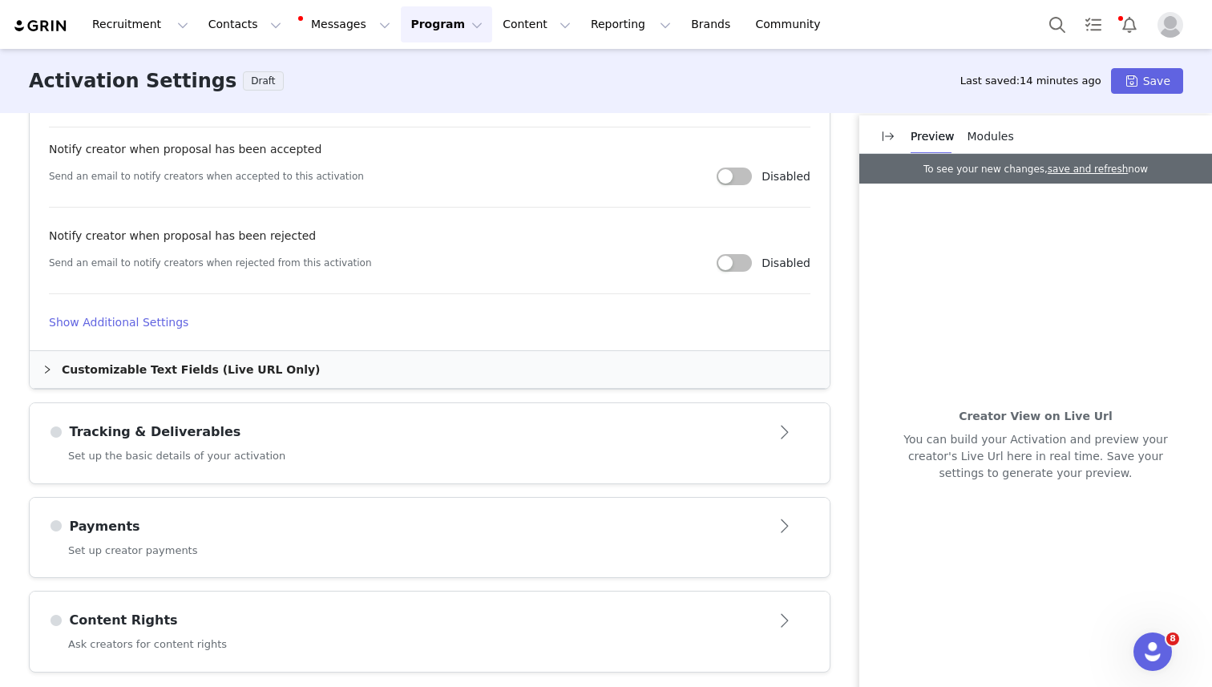
scroll to position [928, 0]
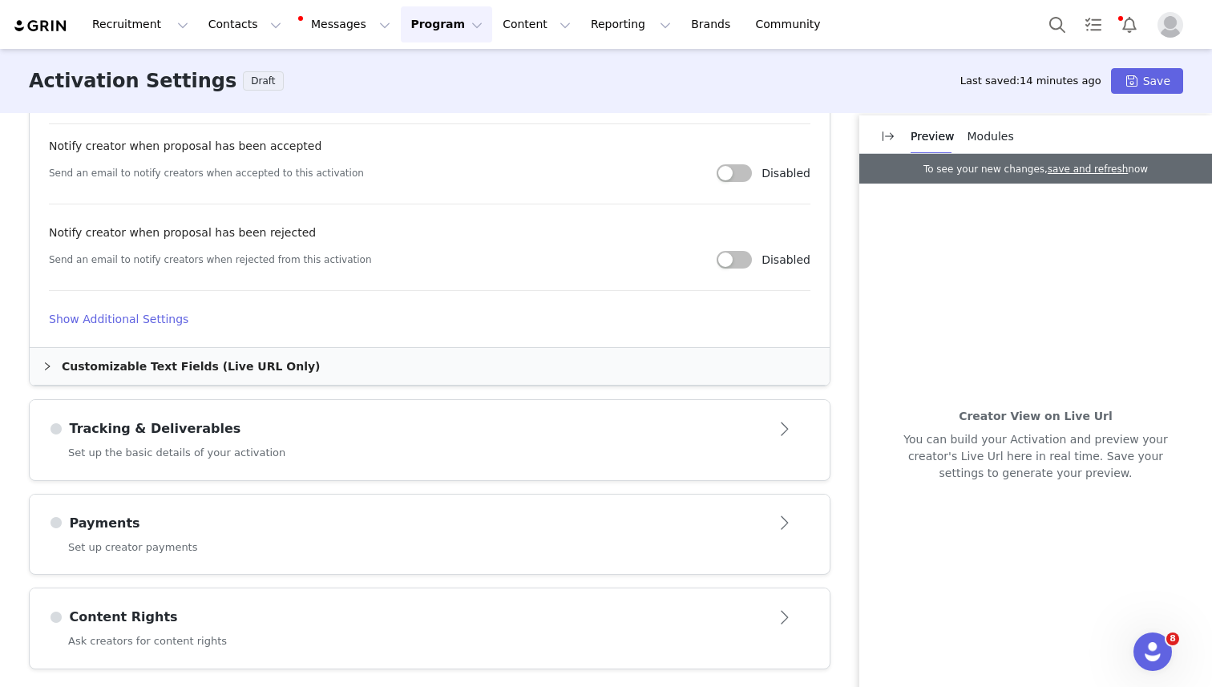
click at [527, 483] on div "These are baseline settings for your activation. You will be able to customize …" at bounding box center [606, 399] width 1212 height 572
click at [527, 446] on div "Set up the basic details of your activation" at bounding box center [430, 462] width 800 height 35
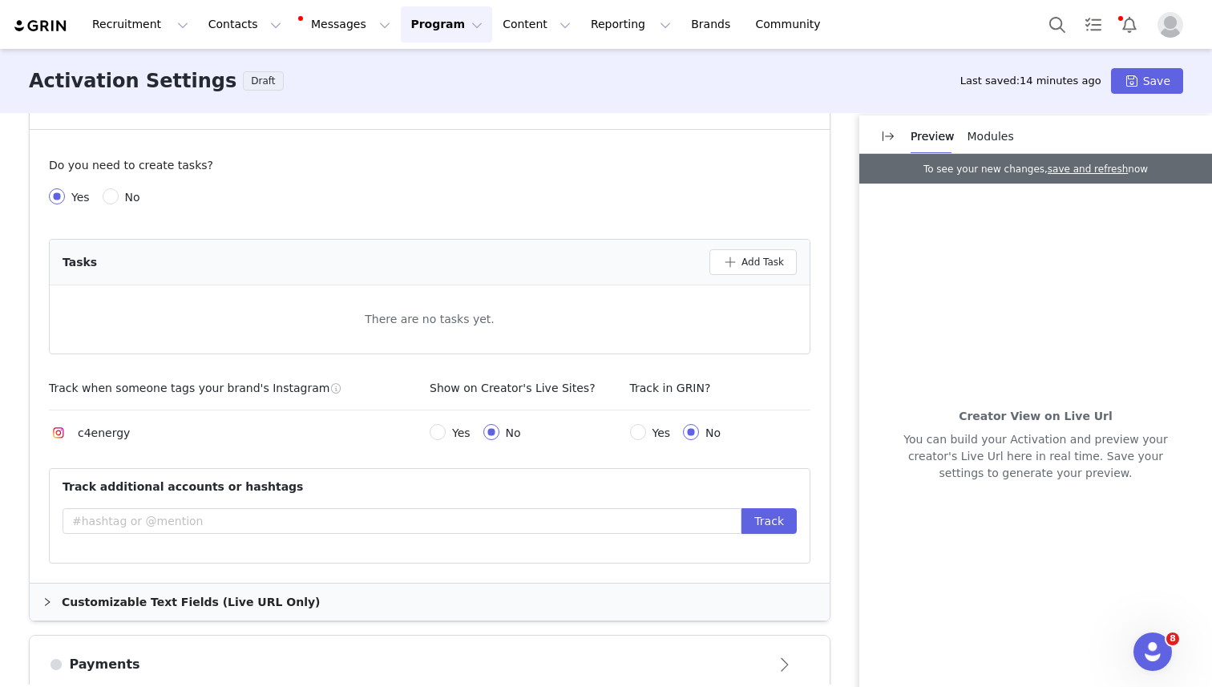
scroll to position [600, 0]
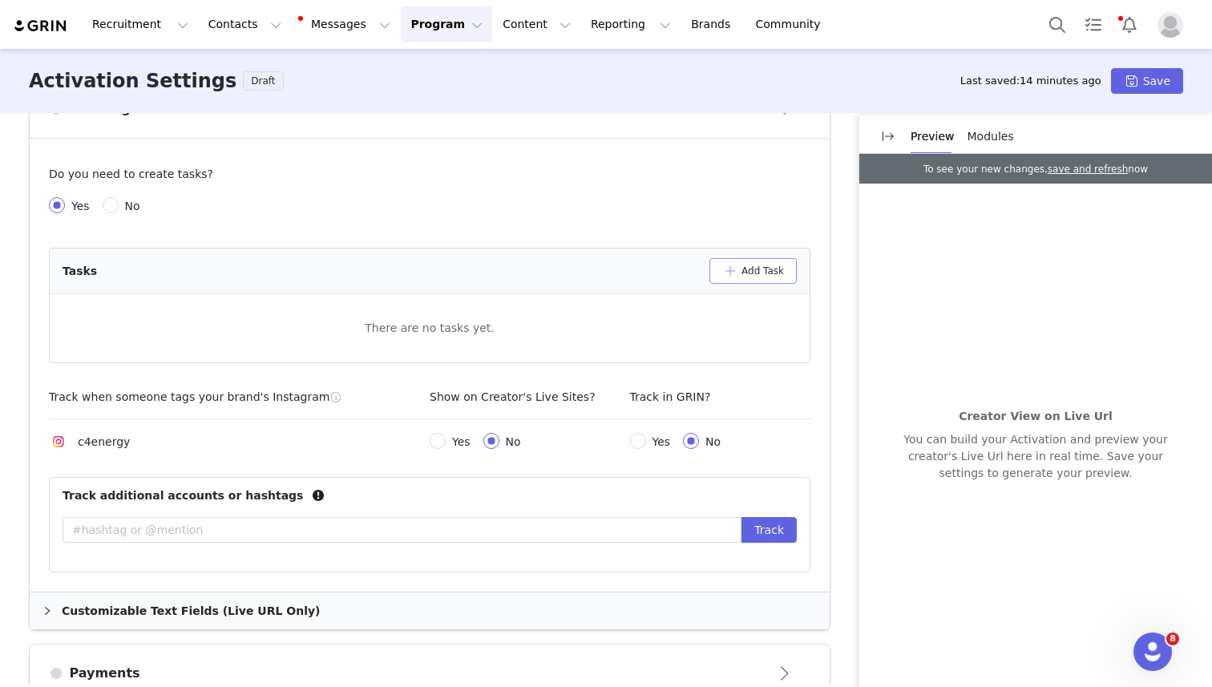
click at [741, 263] on button "Add Task" at bounding box center [752, 271] width 87 height 26
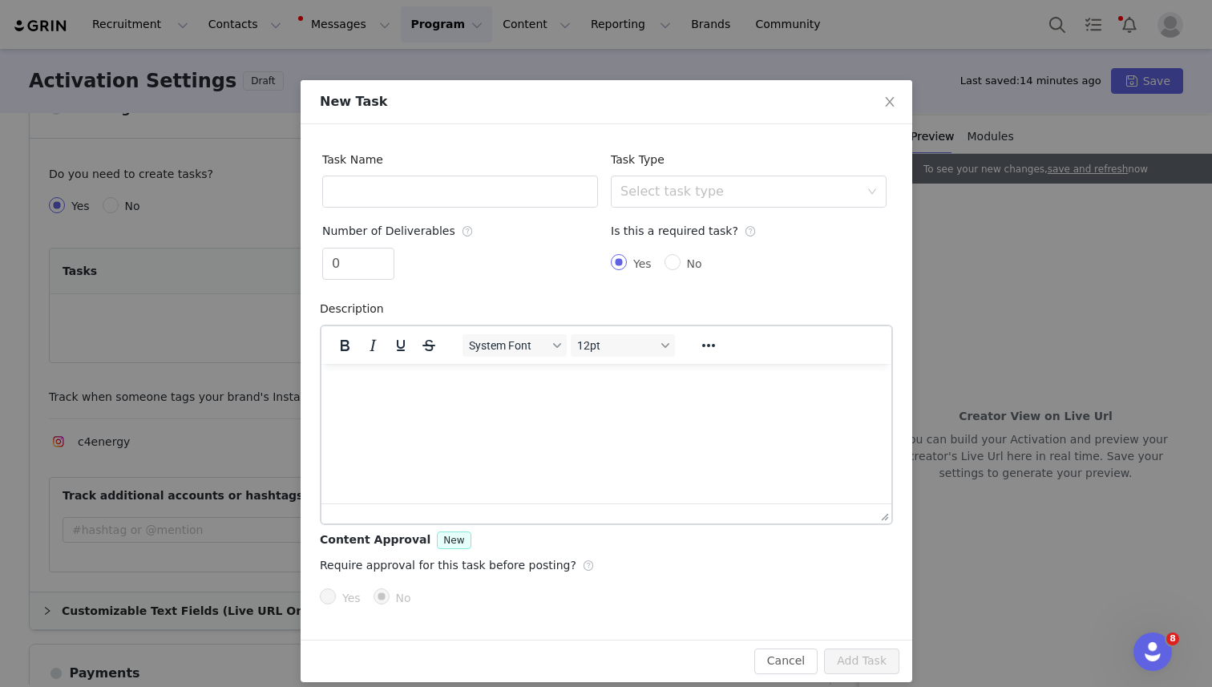
scroll to position [0, 0]
click at [483, 198] on input "text" at bounding box center [460, 192] width 276 height 32
click at [684, 196] on div "Select task type" at bounding box center [739, 192] width 239 height 16
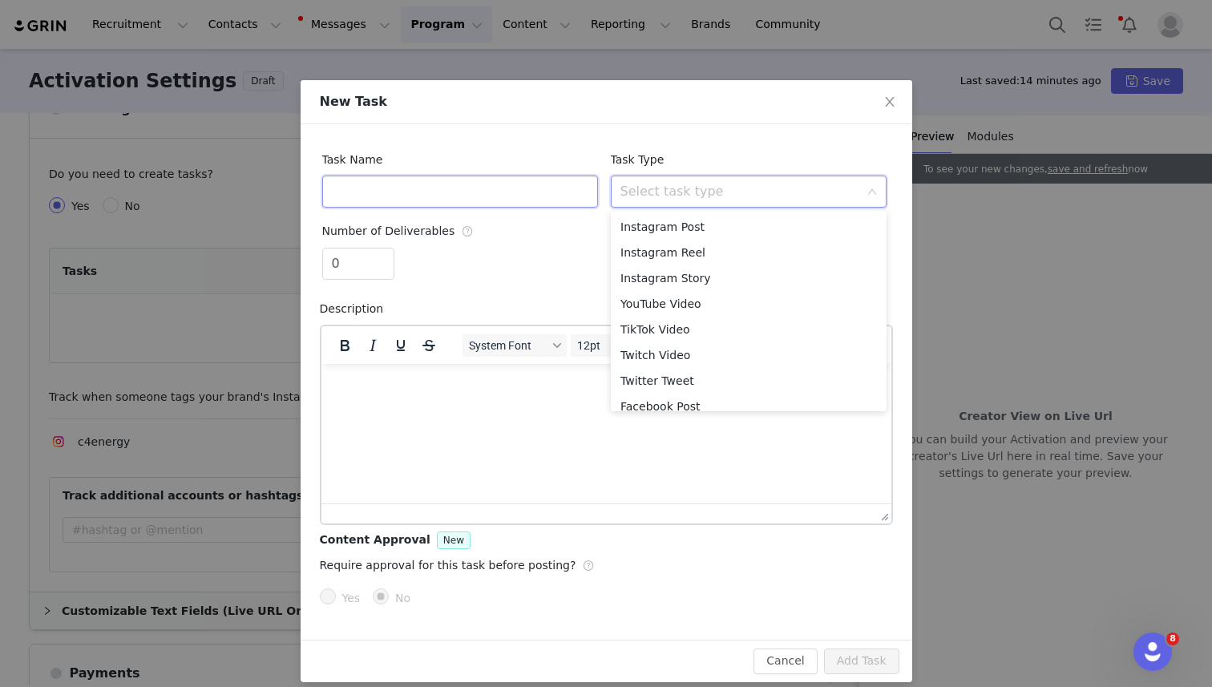
click at [490, 189] on input "text" at bounding box center [460, 192] width 276 height 32
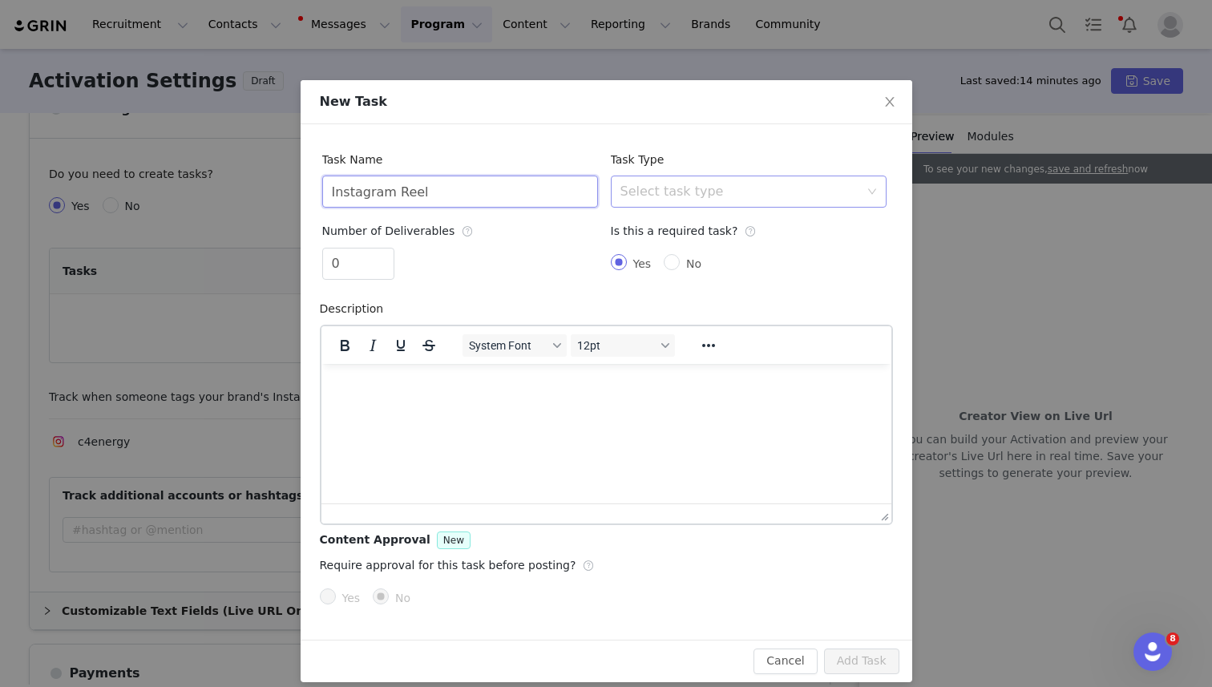
click at [836, 195] on div "Select task type" at bounding box center [739, 192] width 239 height 16
type input "Instagram Reel"
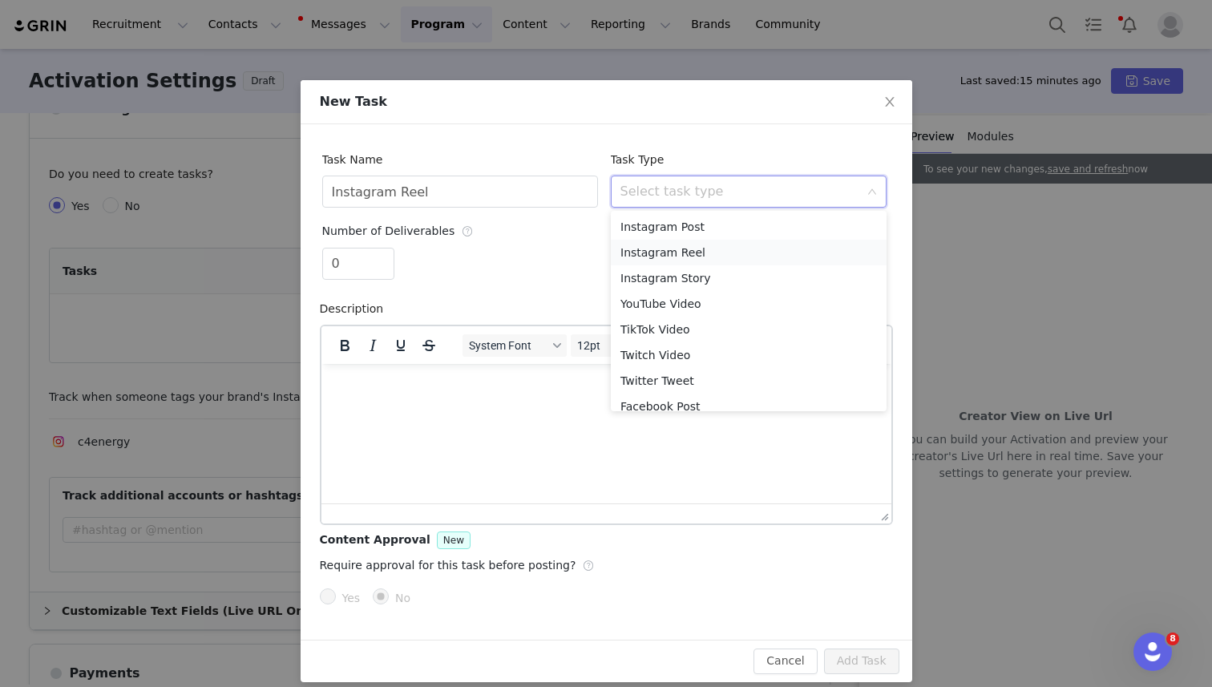
click at [769, 248] on li "Instagram Reel" at bounding box center [749, 253] width 276 height 26
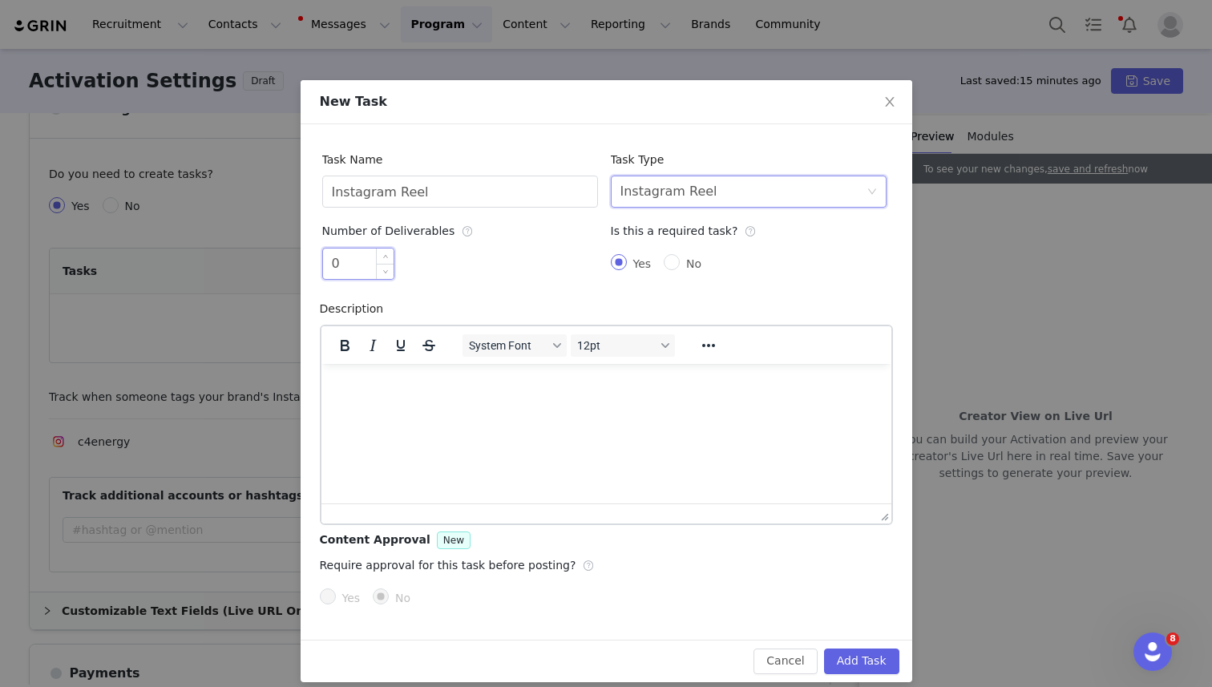
click at [362, 257] on input "0" at bounding box center [358, 263] width 71 height 30
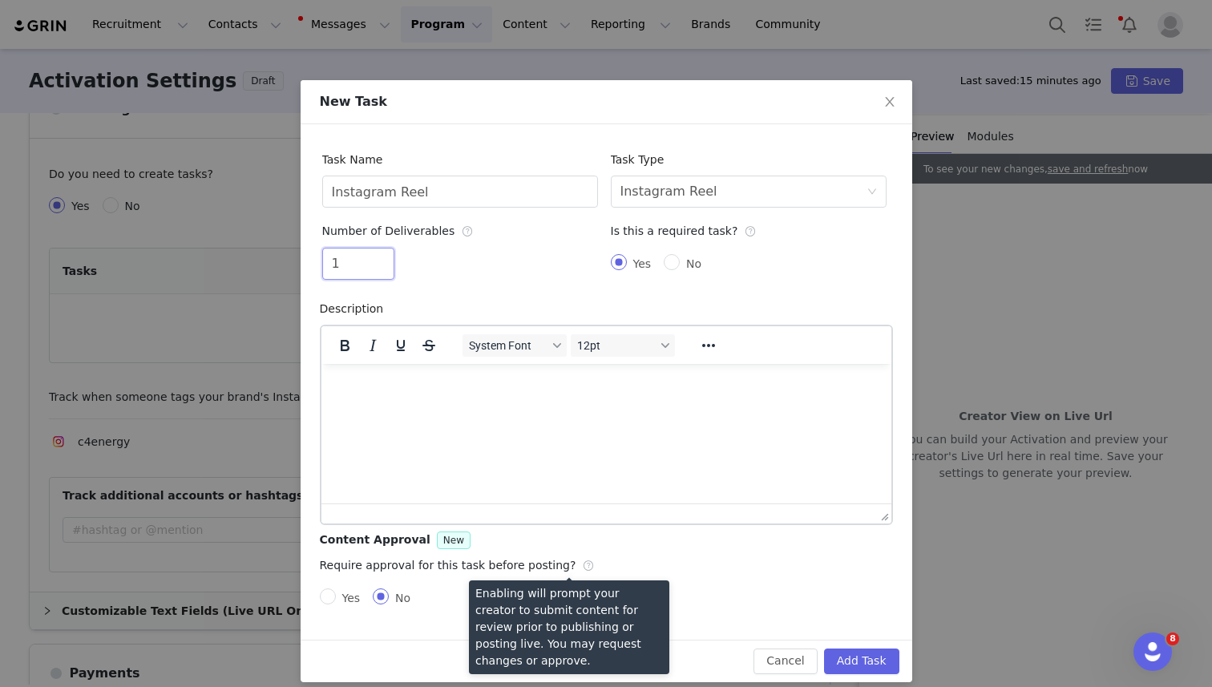
scroll to position [14, 0]
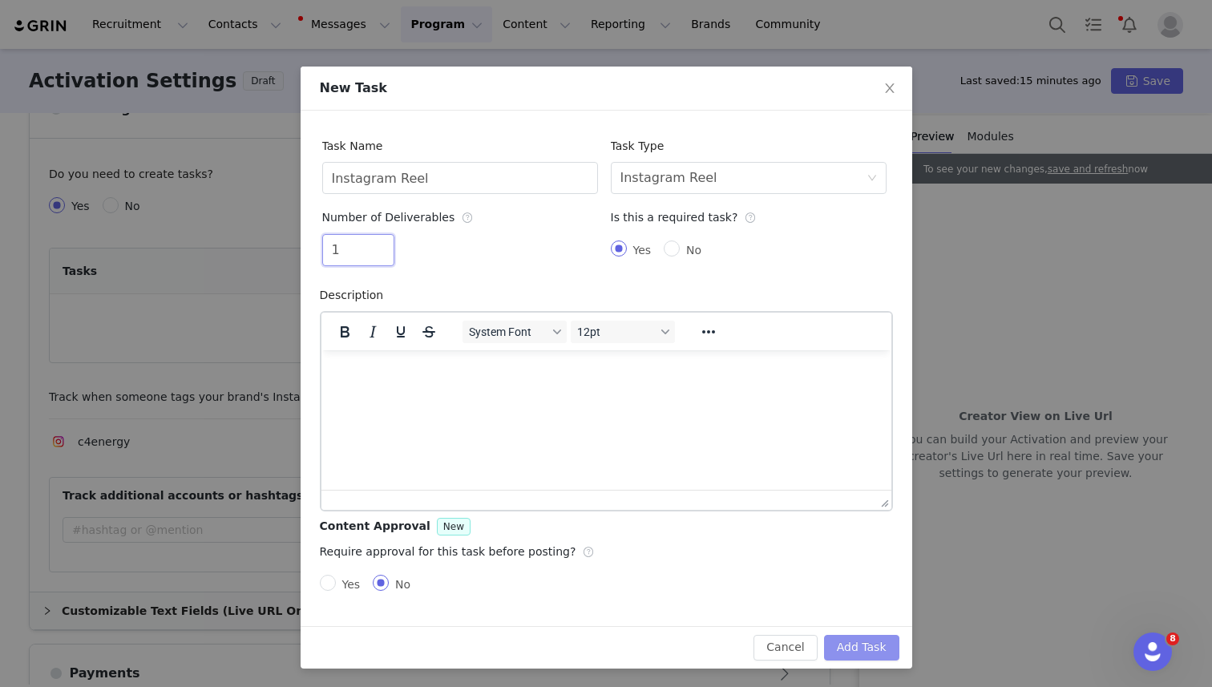
type input "1"
click at [842, 642] on button "Add Task" at bounding box center [861, 648] width 75 height 26
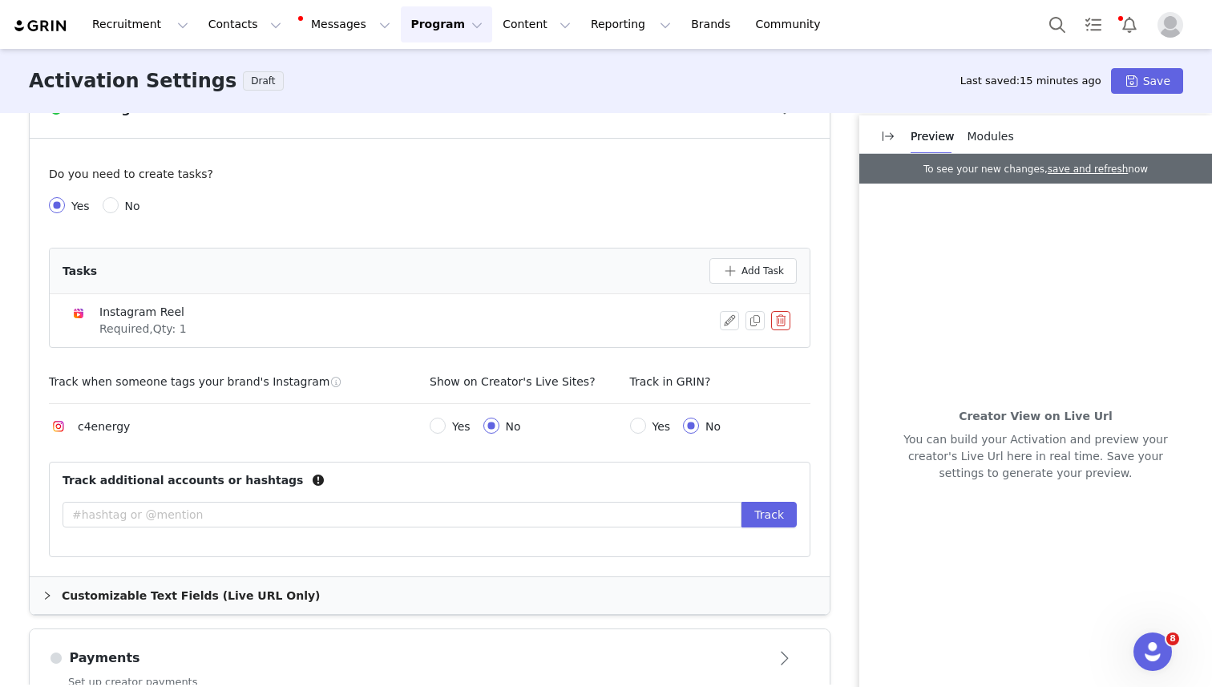
click at [761, 267] on div "Tasks Add Task" at bounding box center [430, 271] width 760 height 46
click at [761, 262] on button "Add Task" at bounding box center [752, 271] width 87 height 26
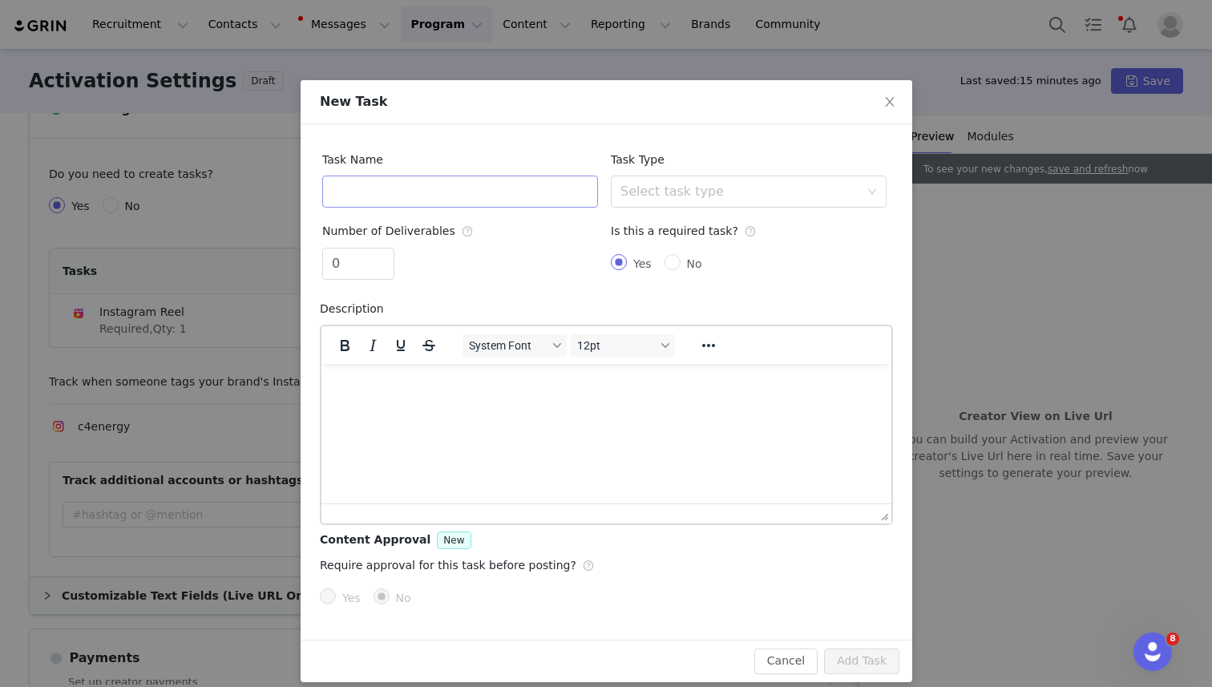
scroll to position [0, 0]
click at [467, 198] on input "text" at bounding box center [460, 192] width 276 height 32
type input "TikTok"
click at [761, 211] on div "Task Type Select task type" at bounding box center [748, 178] width 289 height 71
click at [763, 196] on div "Select task type" at bounding box center [739, 192] width 239 height 16
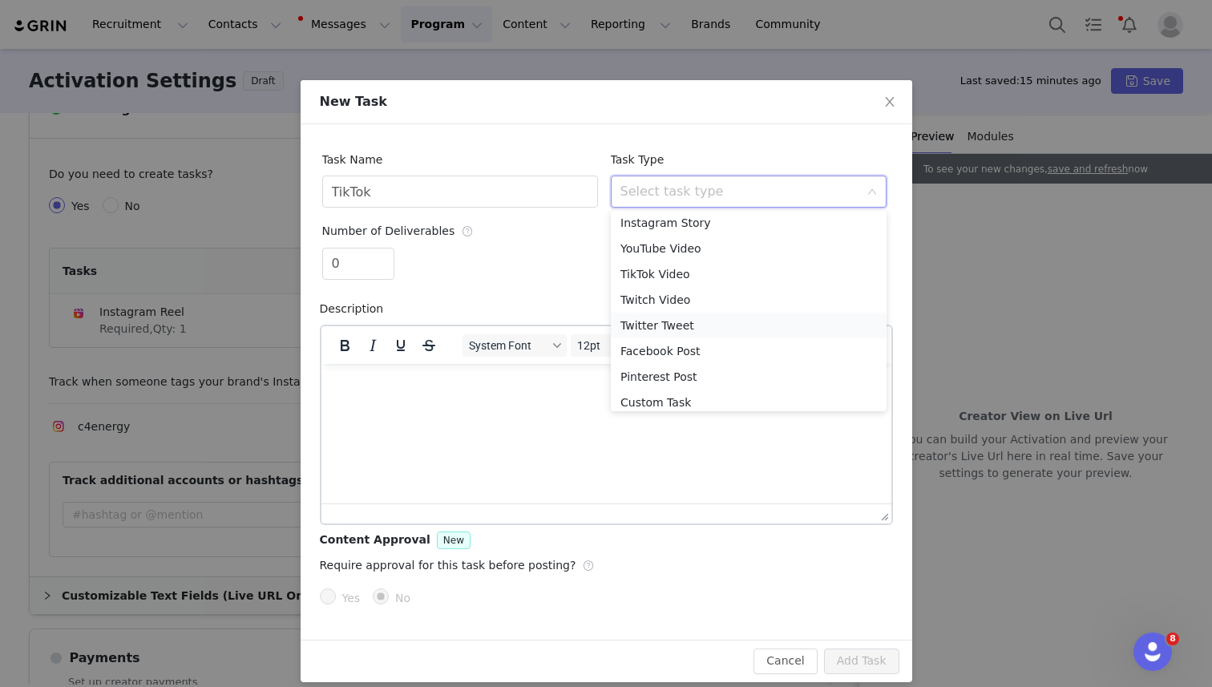
scroll to position [60, 0]
click at [731, 265] on li "TikTok Video" at bounding box center [749, 269] width 276 height 26
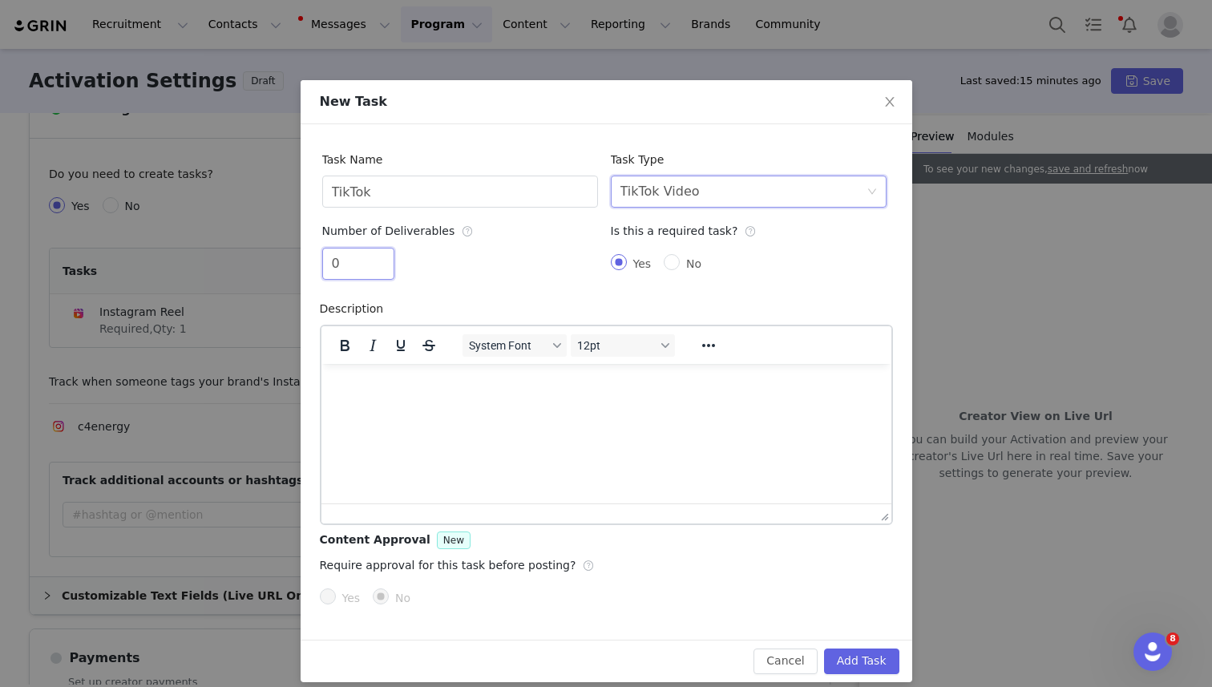
drag, startPoint x: 318, startPoint y: 261, endPoint x: 300, endPoint y: 261, distance: 18.4
click at [301, 261] on div "Task Name TikTok Task Type Select task type TikTok Video Number of Deliverables…" at bounding box center [607, 381] width 612 height 515
type input "1"
click at [842, 657] on button "Add Task" at bounding box center [861, 661] width 75 height 26
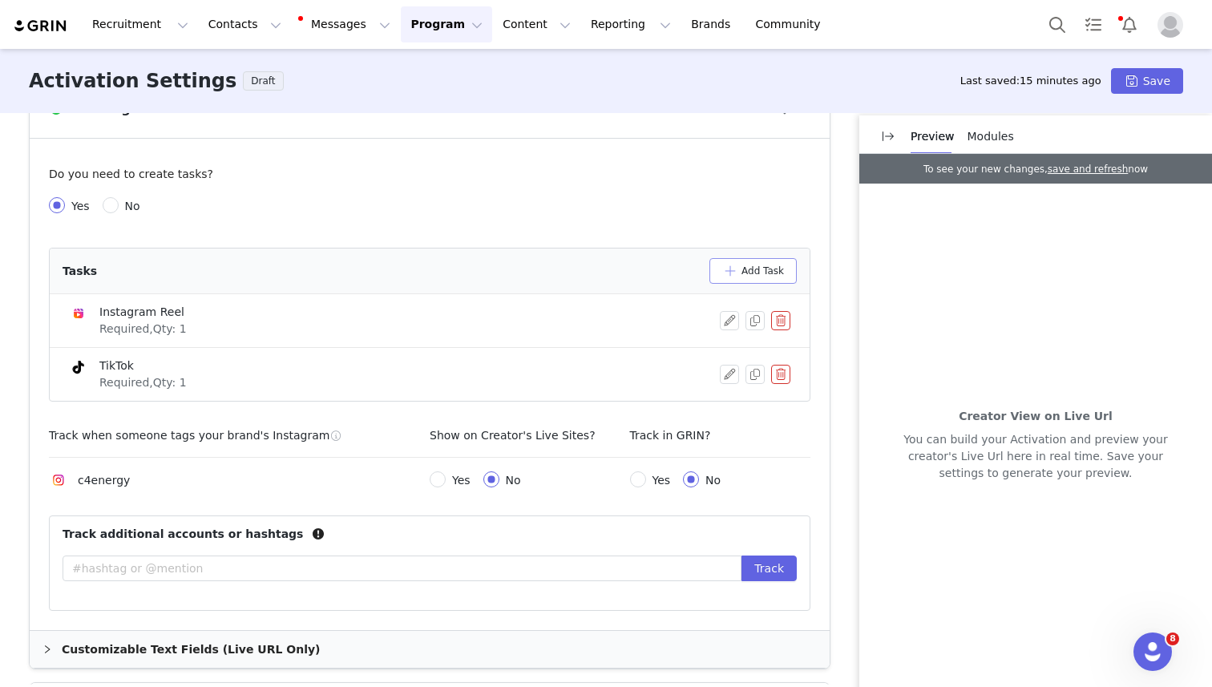
click at [763, 261] on button "Add Task" at bounding box center [752, 271] width 87 height 26
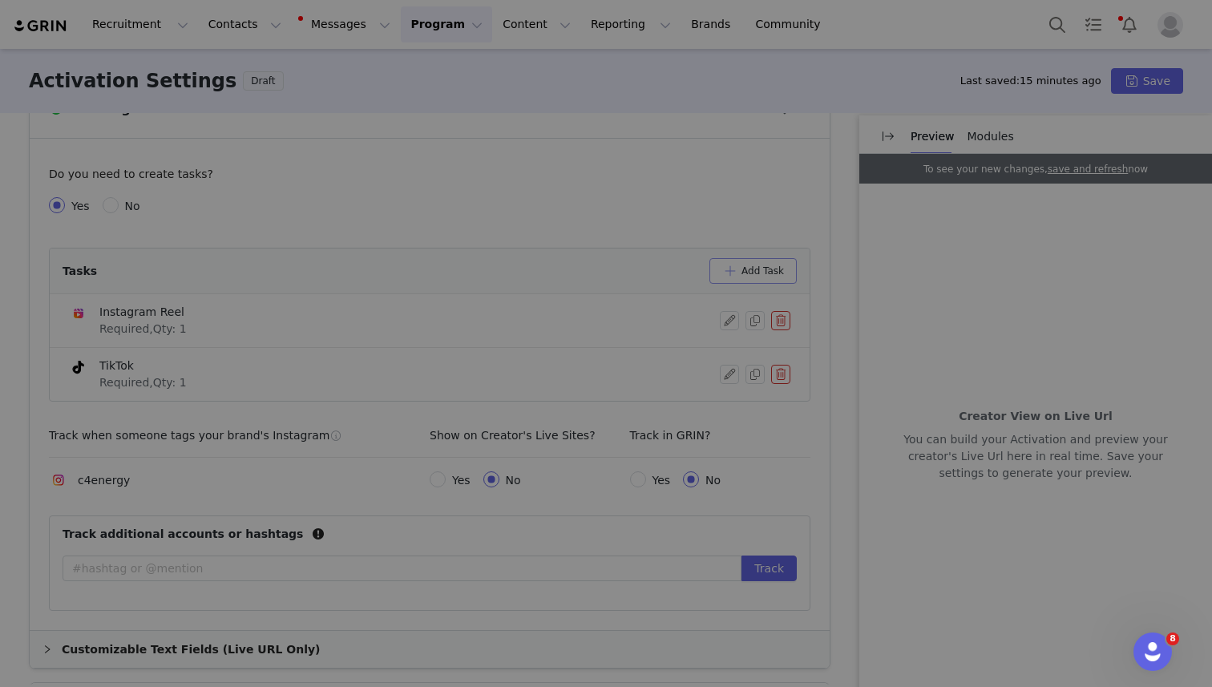
scroll to position [0, 0]
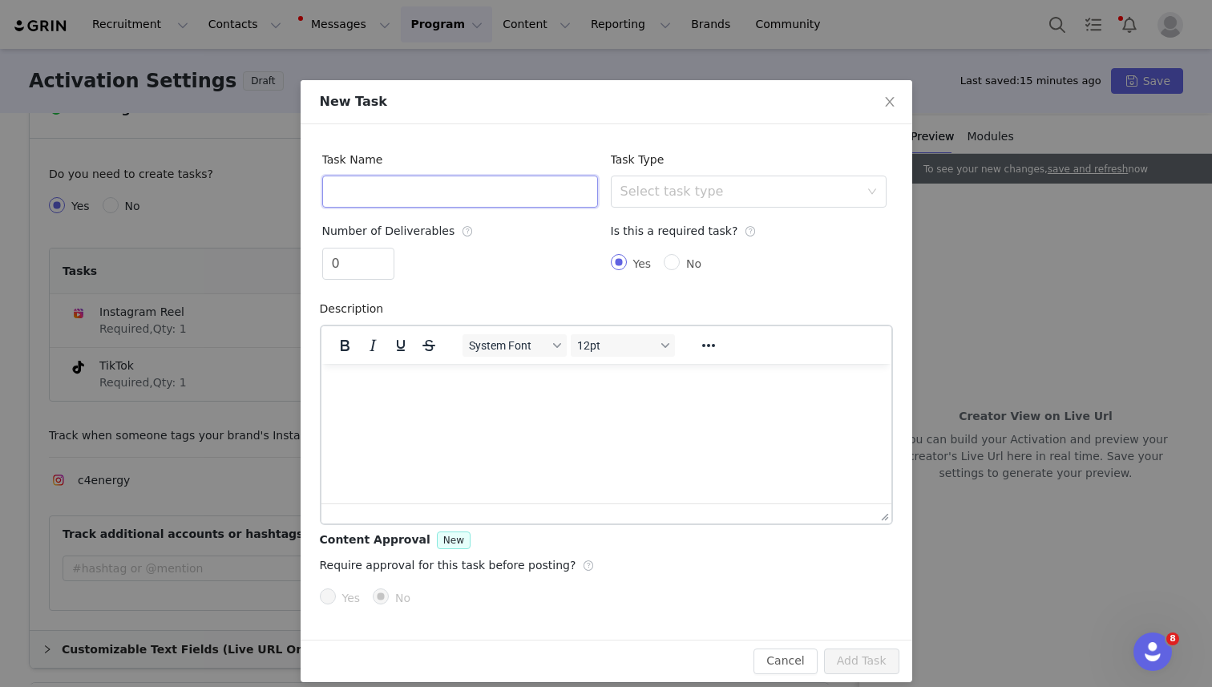
click at [462, 184] on input "text" at bounding box center [460, 192] width 276 height 32
type input "Instagram Stories"
click at [753, 203] on div "Select task type" at bounding box center [743, 191] width 246 height 30
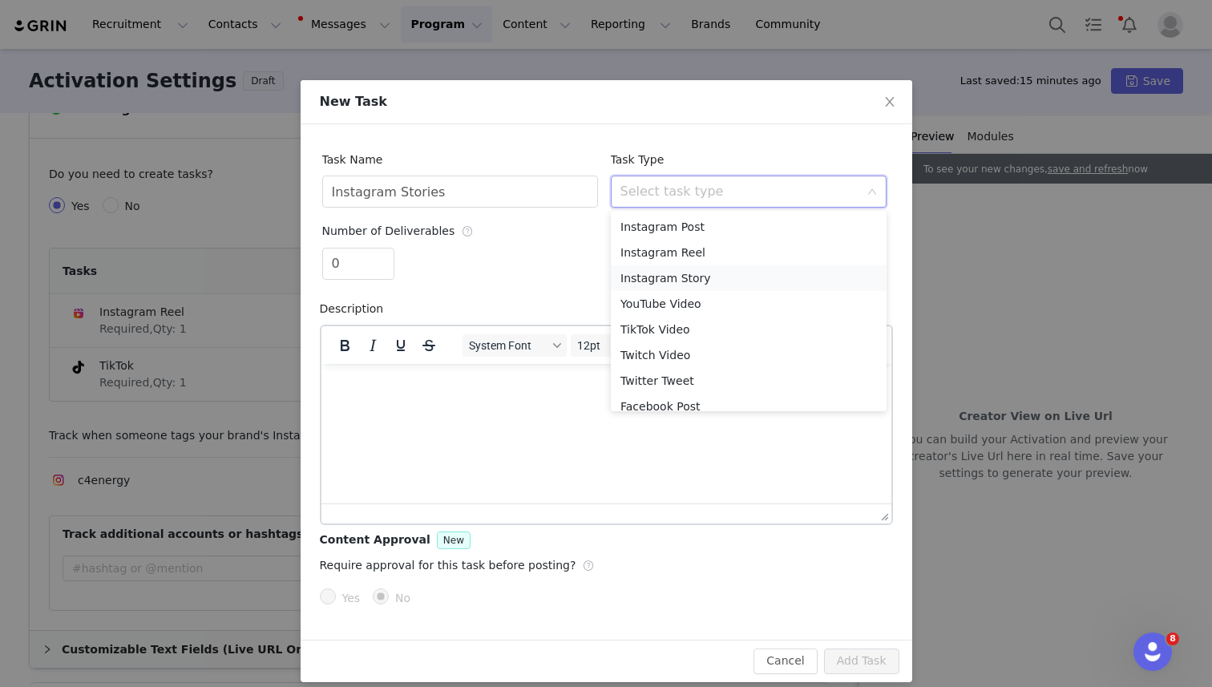
click at [717, 285] on li "Instagram Story" at bounding box center [749, 278] width 276 height 26
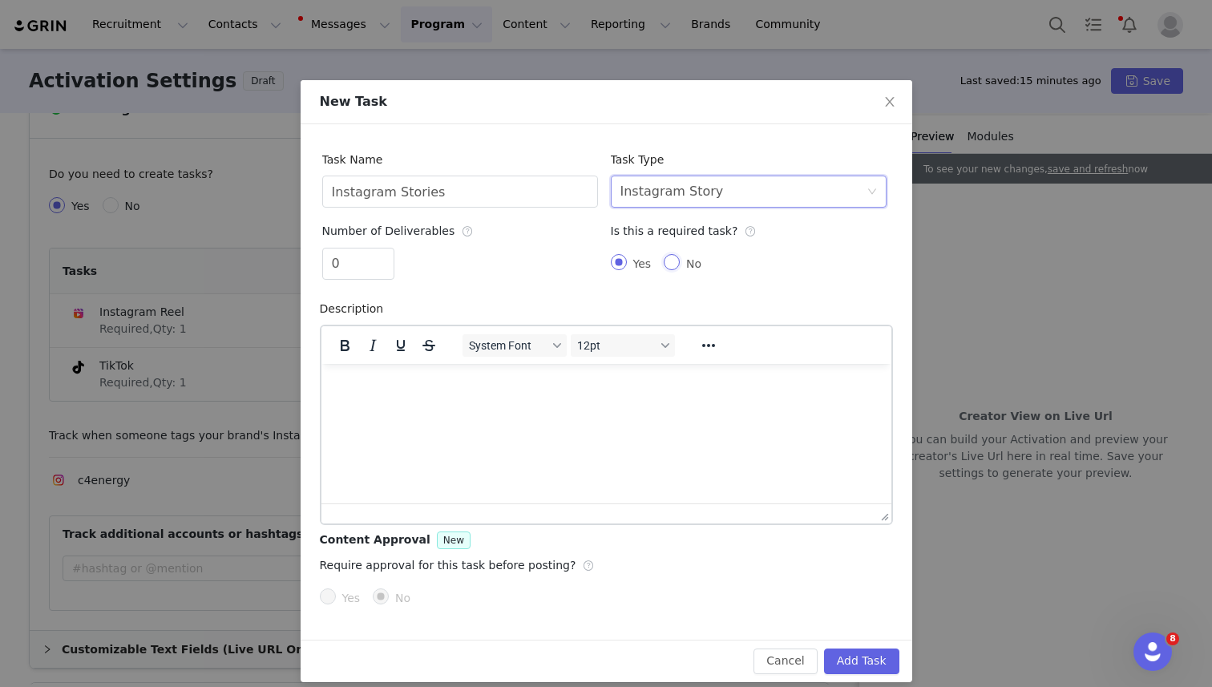
click at [675, 256] on input "No" at bounding box center [672, 262] width 16 height 16
radio input "true"
radio input "false"
radio input "true"
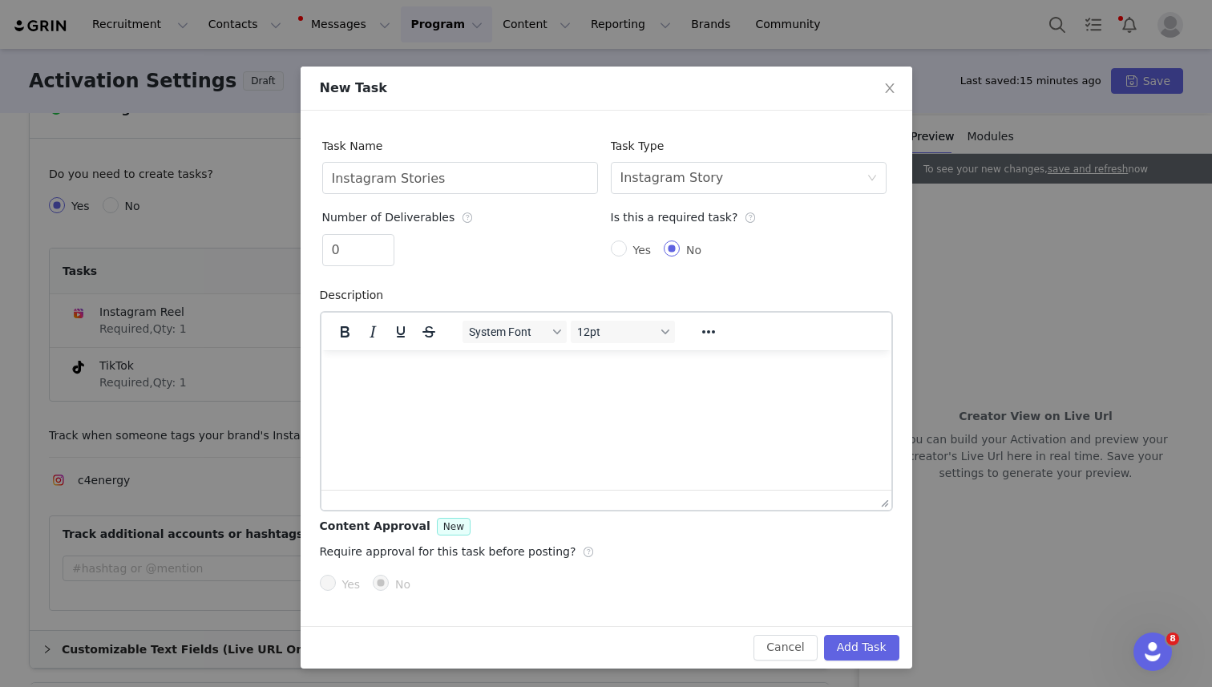
click at [729, 358] on html at bounding box center [606, 370] width 570 height 43
click at [855, 644] on button "Add Task" at bounding box center [861, 648] width 75 height 26
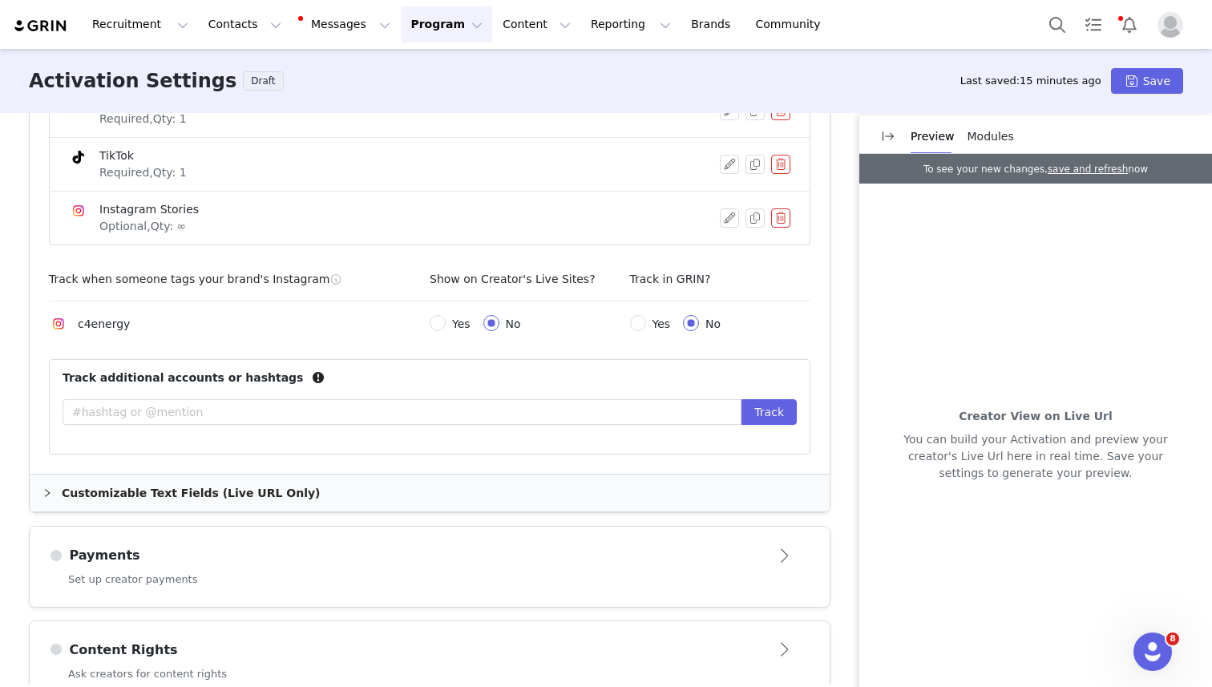
scroll to position [820, 0]
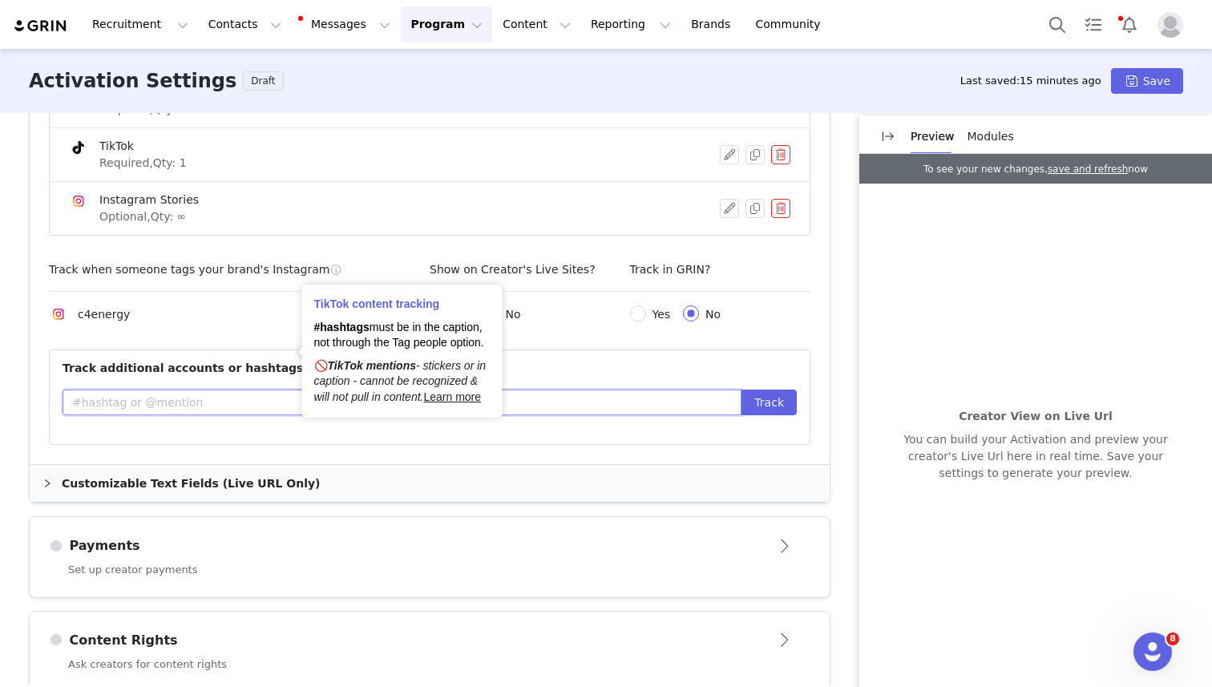
click at [277, 390] on input "text" at bounding box center [402, 403] width 679 height 26
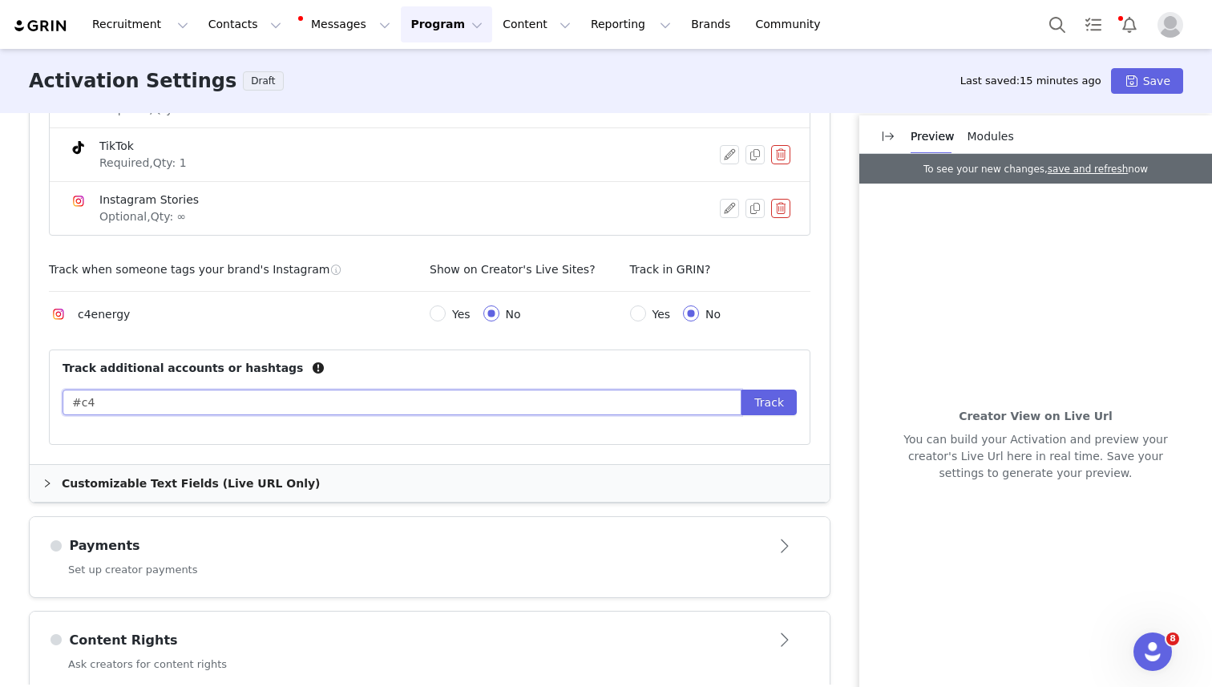
type input "#c4"
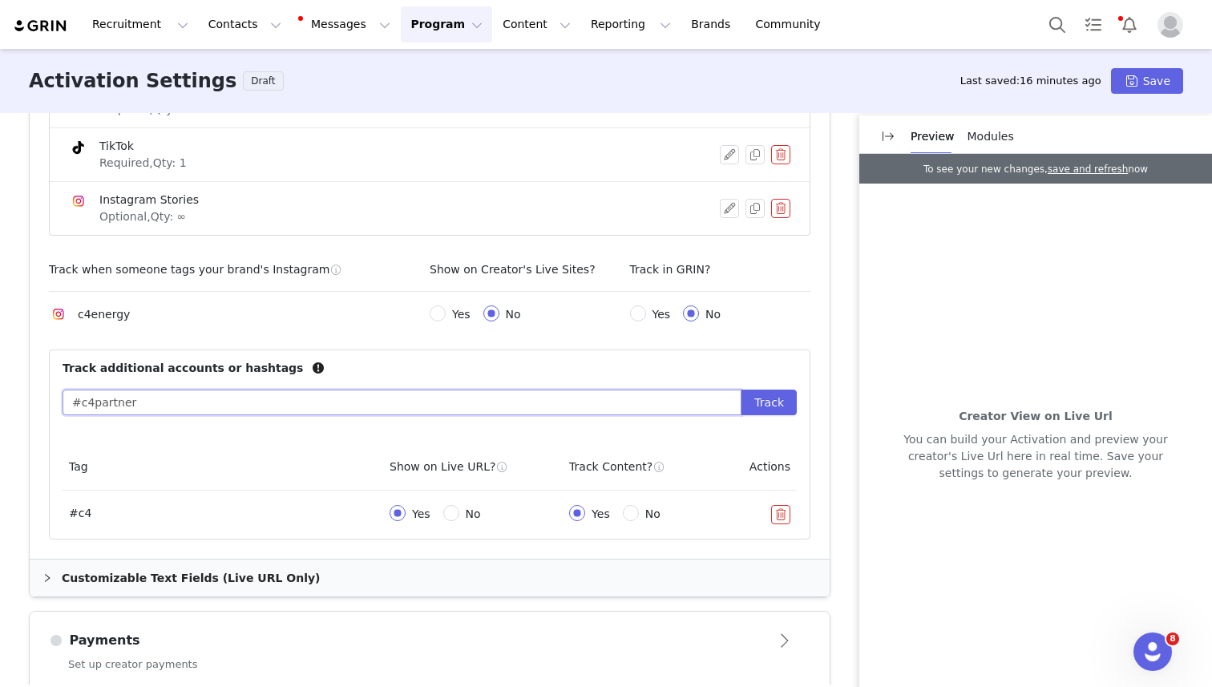
type input "#c4partner"
click at [741, 390] on button "Track" at bounding box center [768, 403] width 55 height 26
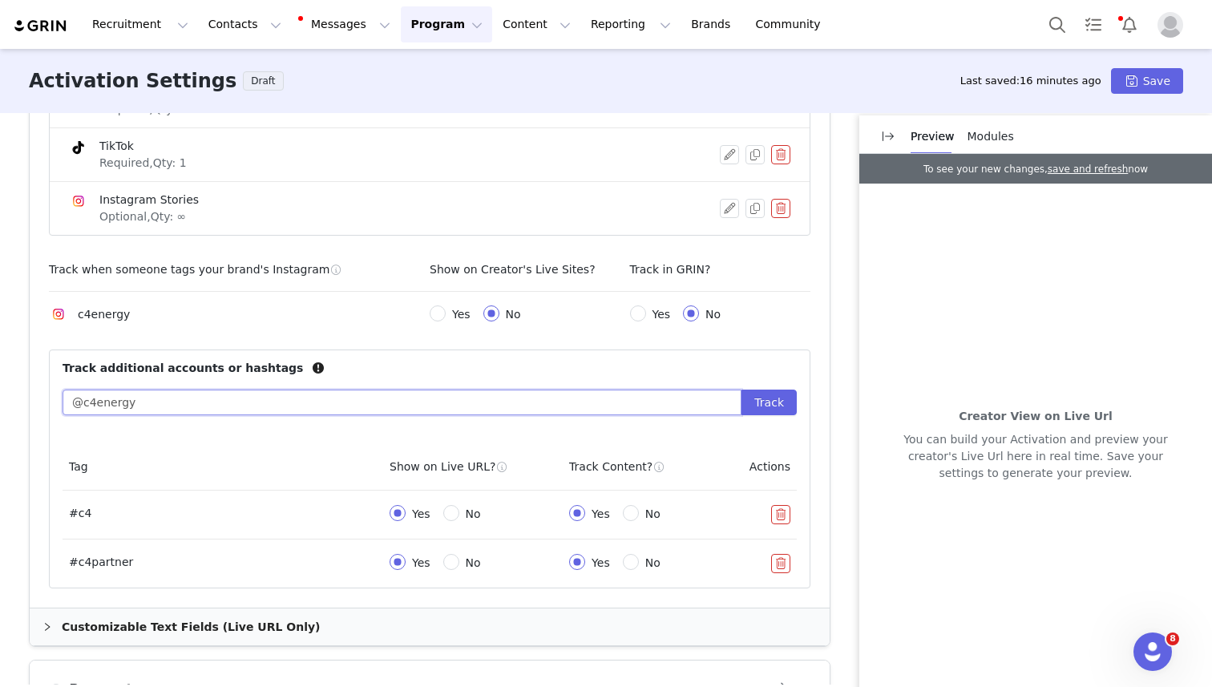
type input "@c4energy"
click at [741, 390] on button "Track" at bounding box center [768, 403] width 55 height 26
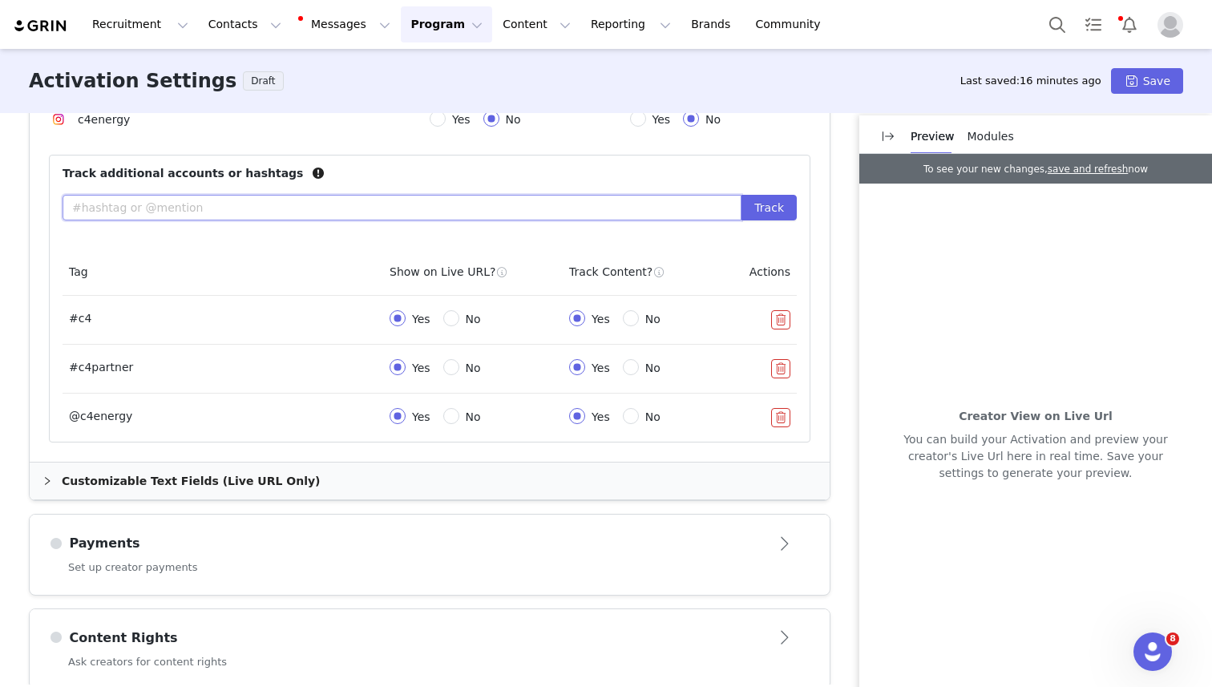
scroll to position [1018, 0]
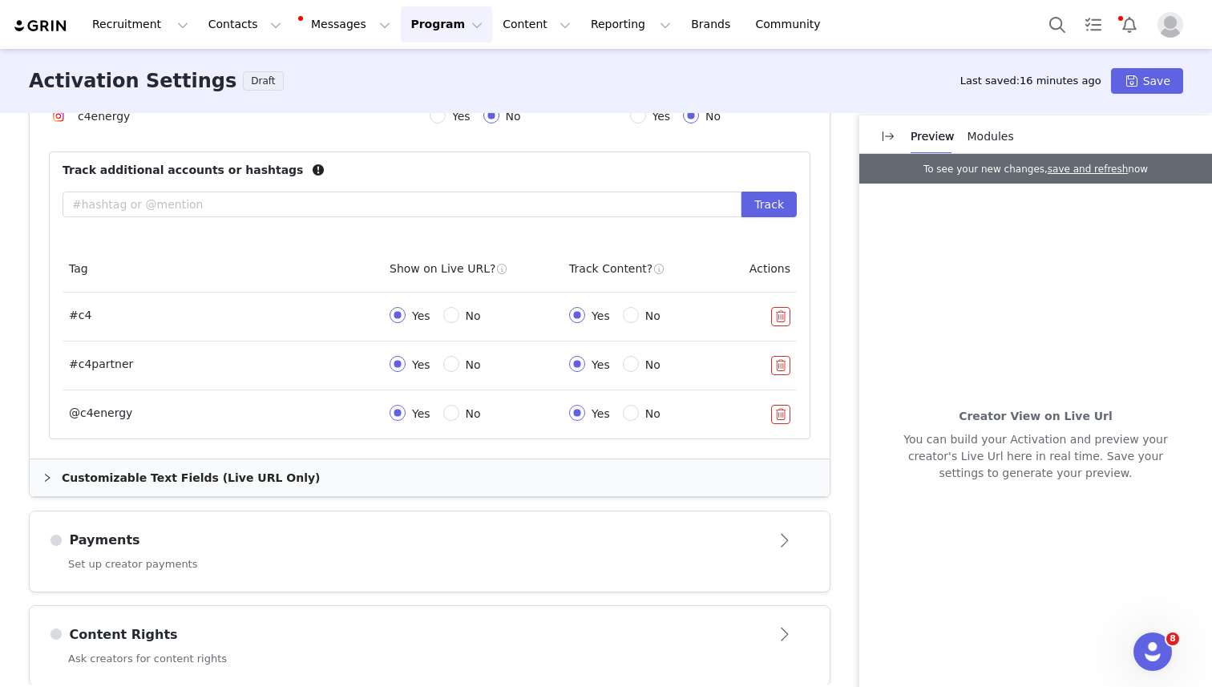
click at [294, 533] on div "Payments" at bounding box center [429, 540] width 761 height 26
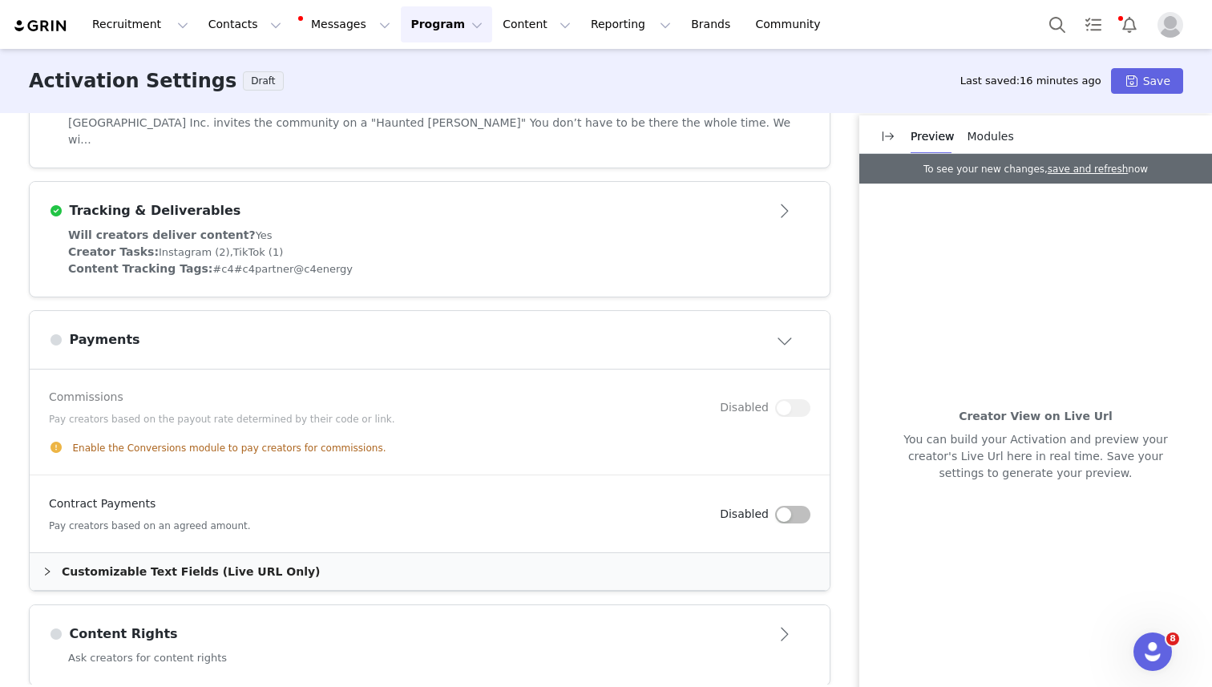
click at [780, 506] on button "button" at bounding box center [792, 515] width 35 height 18
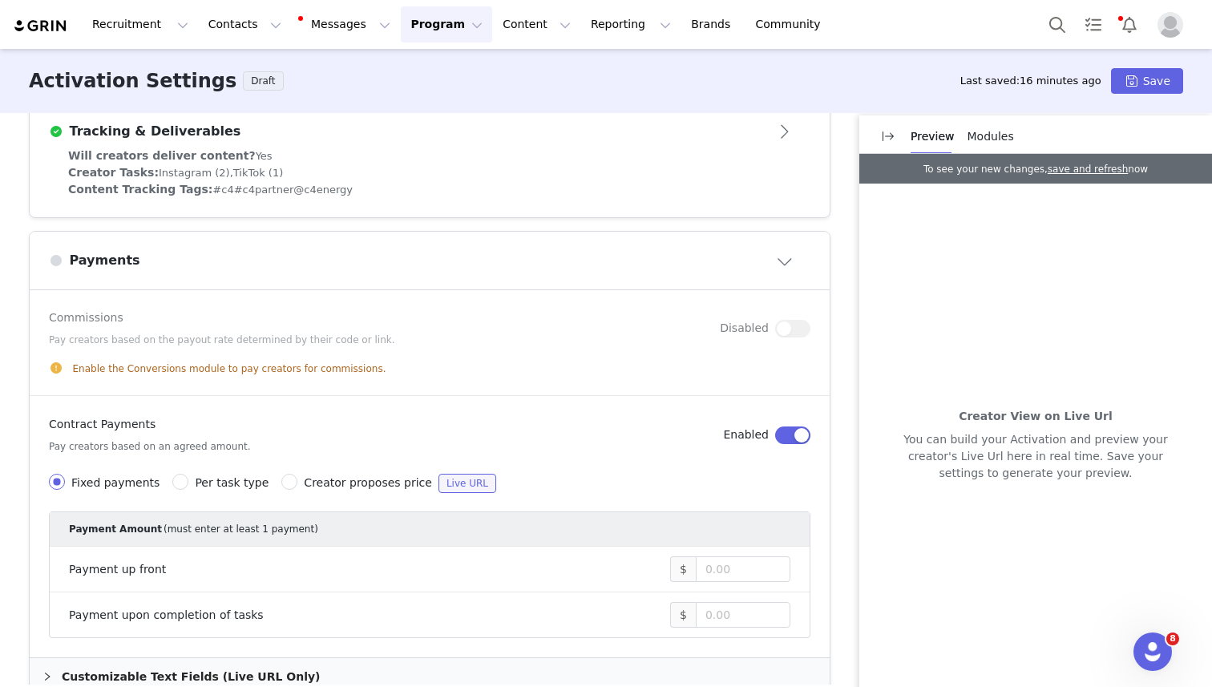
scroll to position [610, 0]
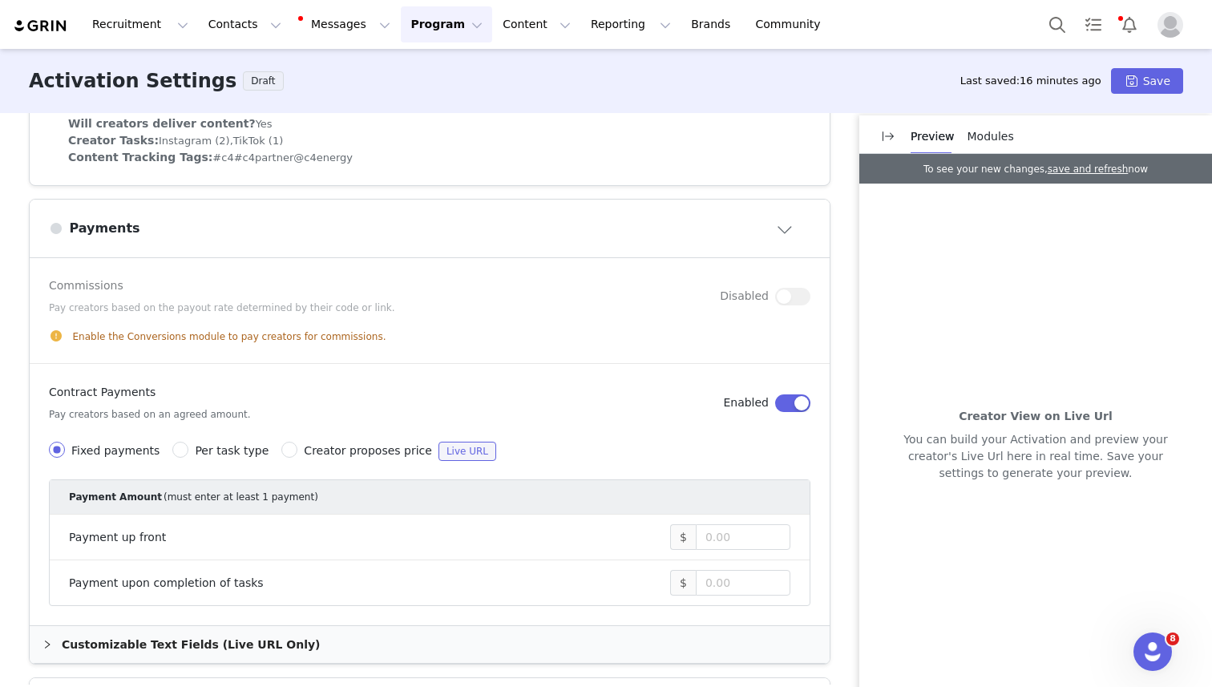
click at [785, 394] on button "button" at bounding box center [792, 403] width 35 height 18
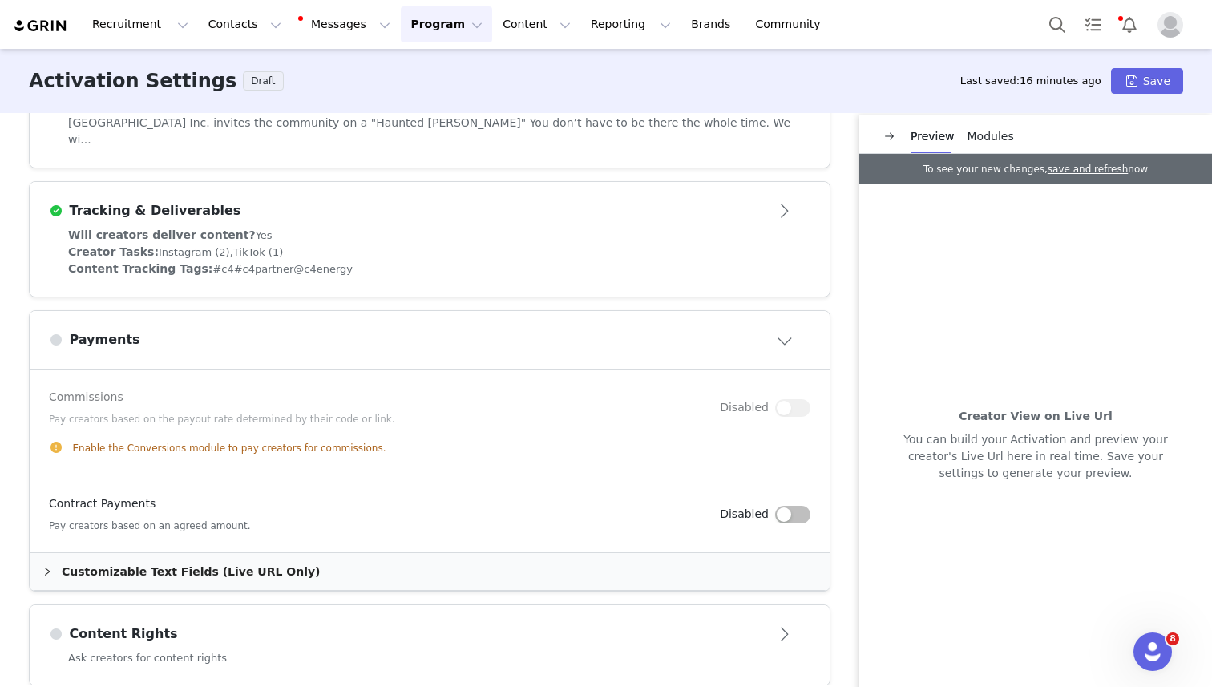
click at [804, 506] on button "button" at bounding box center [792, 515] width 35 height 18
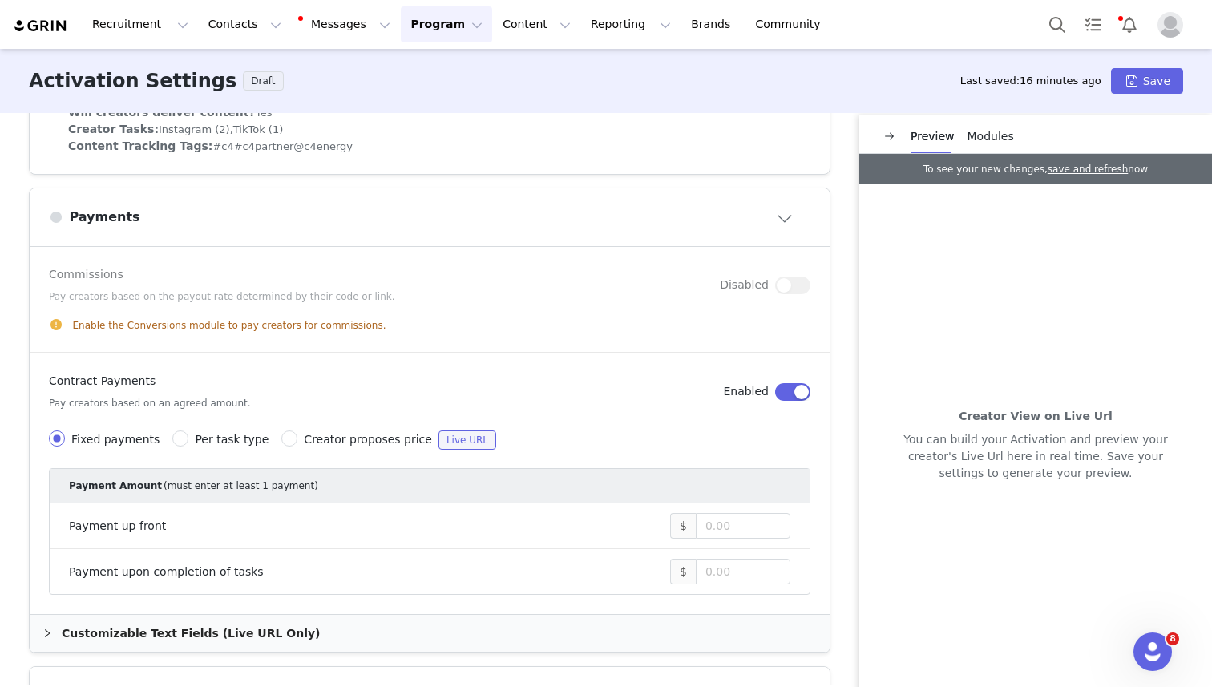
scroll to position [636, 0]
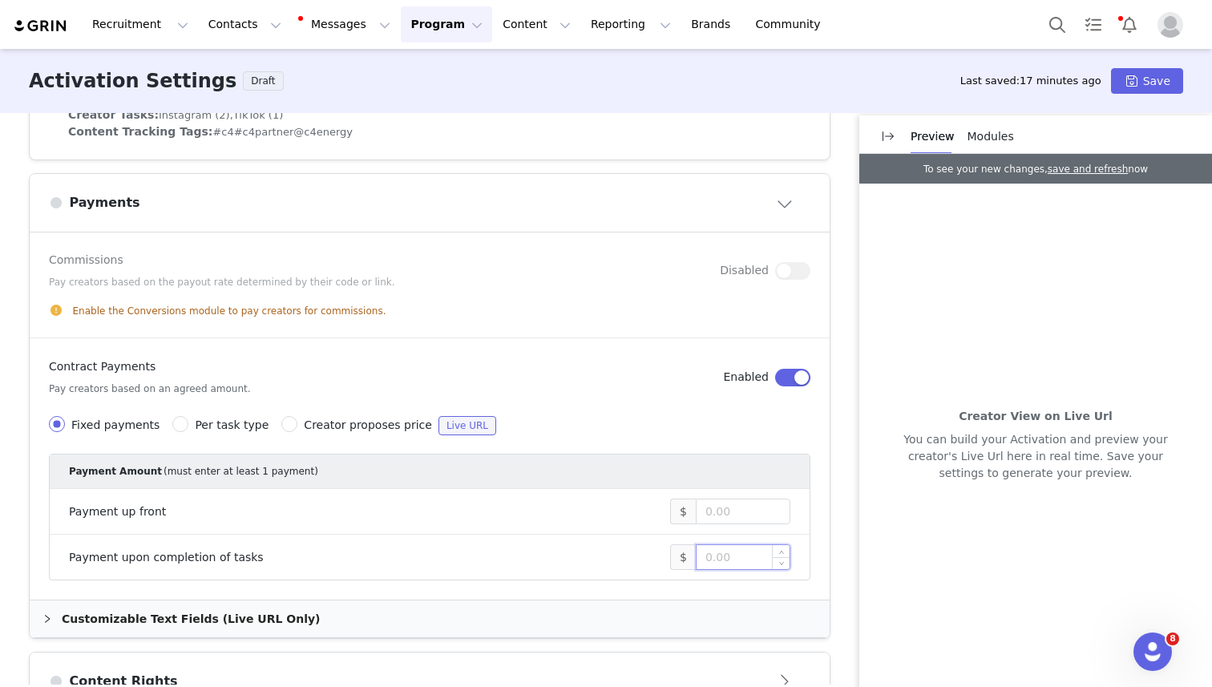
click at [749, 545] on input at bounding box center [743, 557] width 93 height 24
drag, startPoint x: 741, startPoint y: 543, endPoint x: 672, endPoint y: 531, distance: 69.2
click at [672, 544] on span "$ 100" at bounding box center [730, 557] width 120 height 26
type input "100"
click at [911, 658] on div "Creator View on Live Url You can build your Activation and preview your creator…" at bounding box center [1035, 445] width 353 height 523
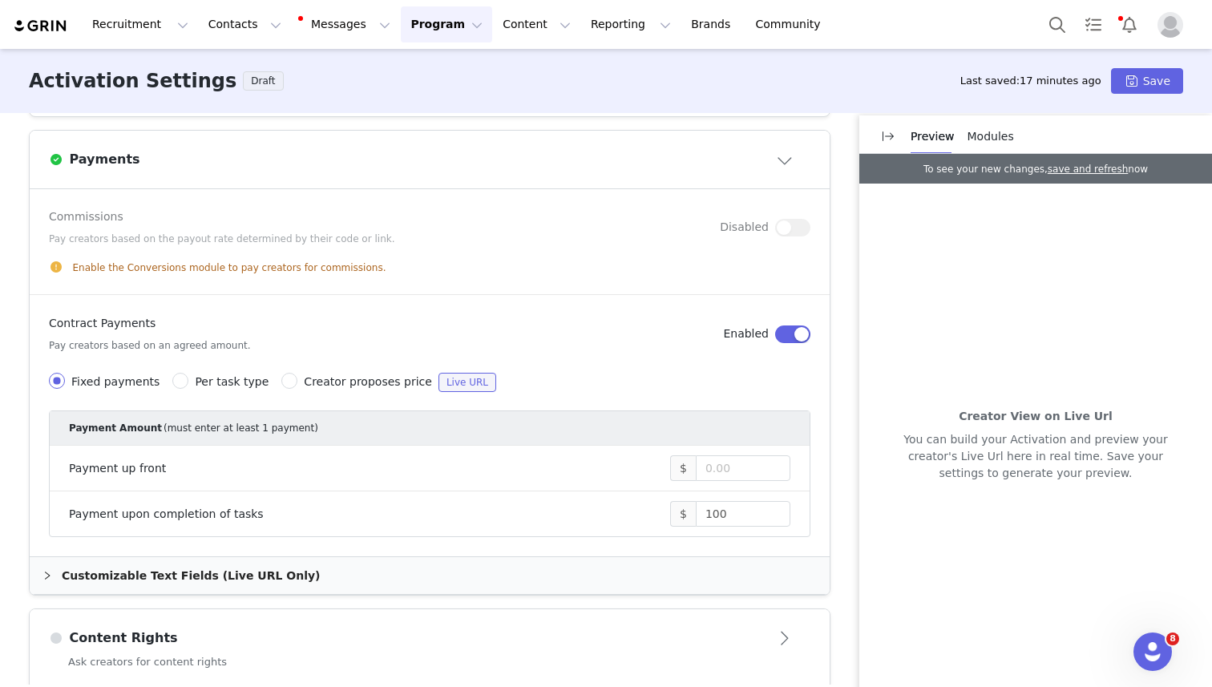
scroll to position [683, 0]
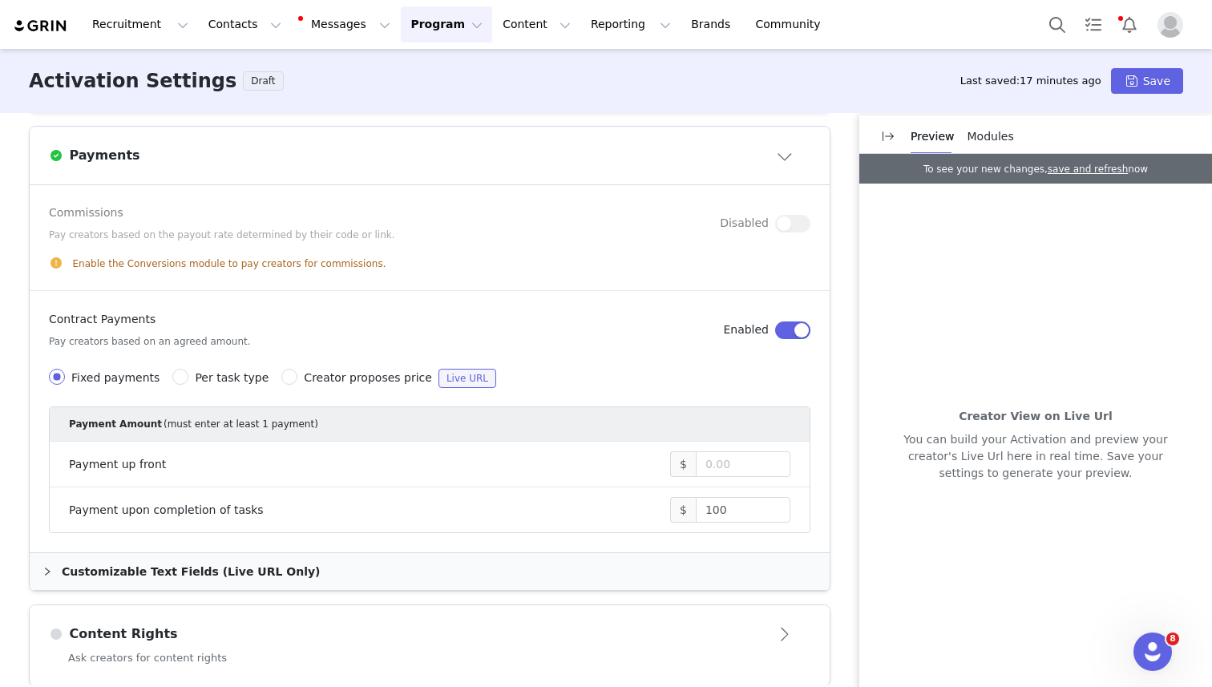
click at [643, 605] on article "Content Rights" at bounding box center [430, 627] width 800 height 45
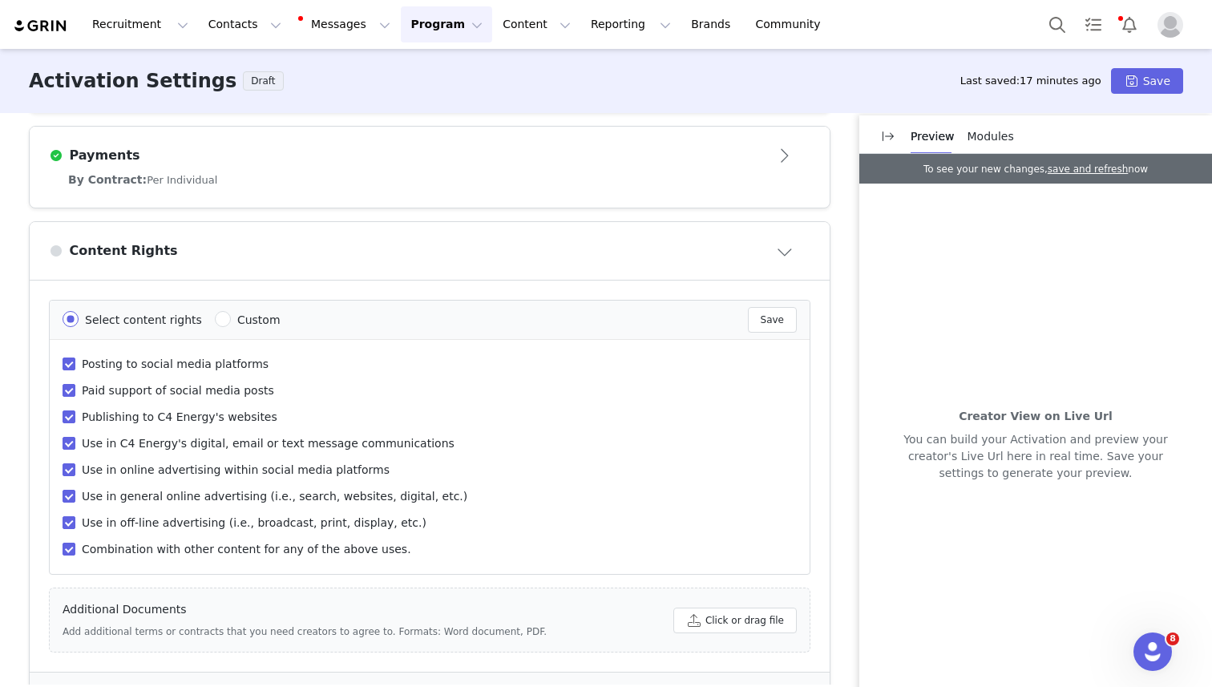
scroll to position [708, 0]
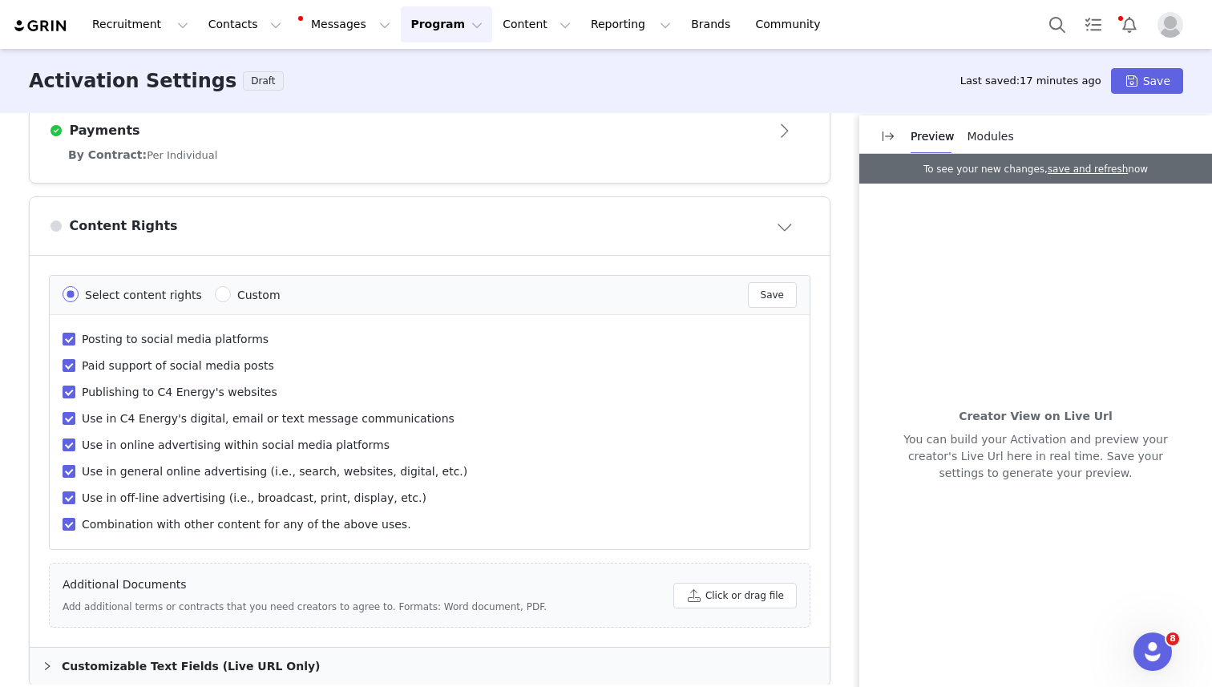
click at [669, 652] on div "Customizable Text Fields (Live URL Only)" at bounding box center [430, 666] width 800 height 37
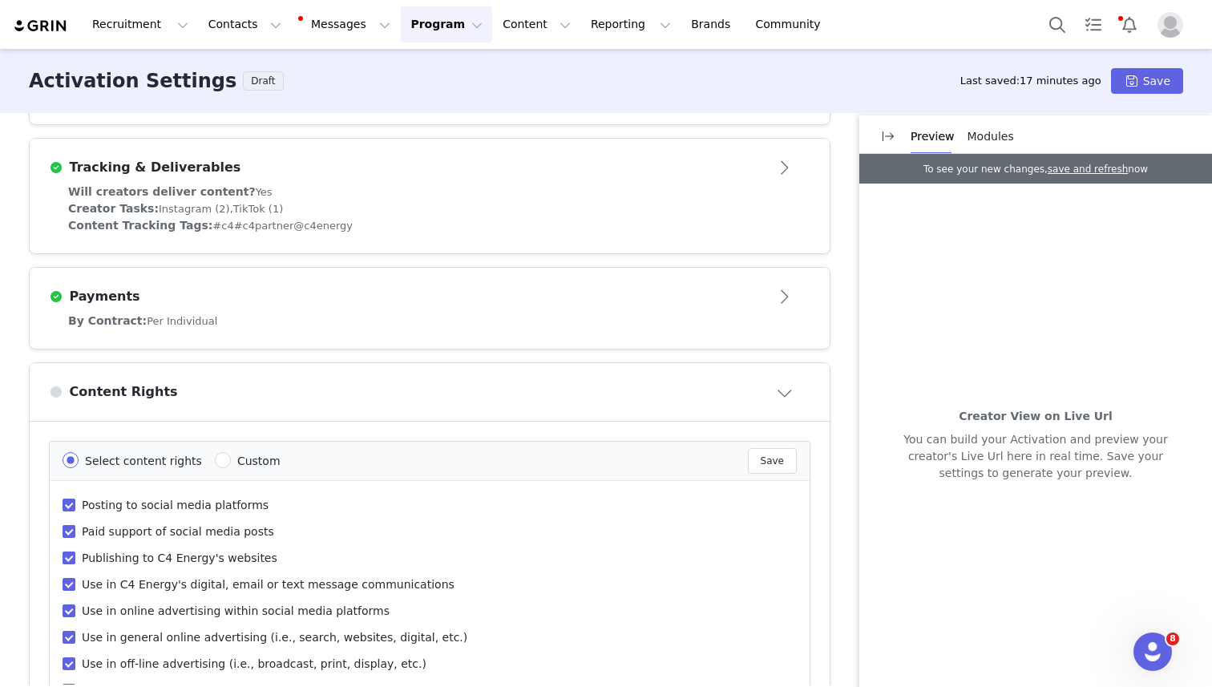
scroll to position [0, 0]
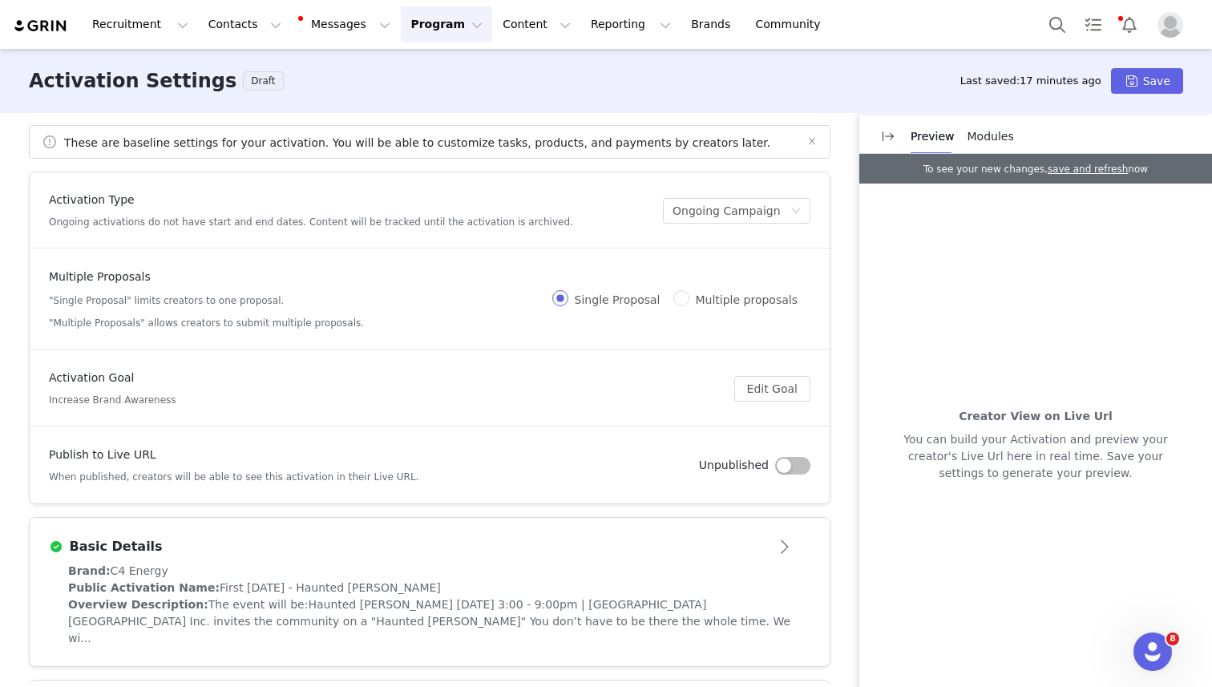
click at [794, 454] on div "Publish to Live URL When published, creators will be able to see this activatio…" at bounding box center [429, 465] width 761 height 38
click at [794, 461] on button "button" at bounding box center [792, 466] width 35 height 18
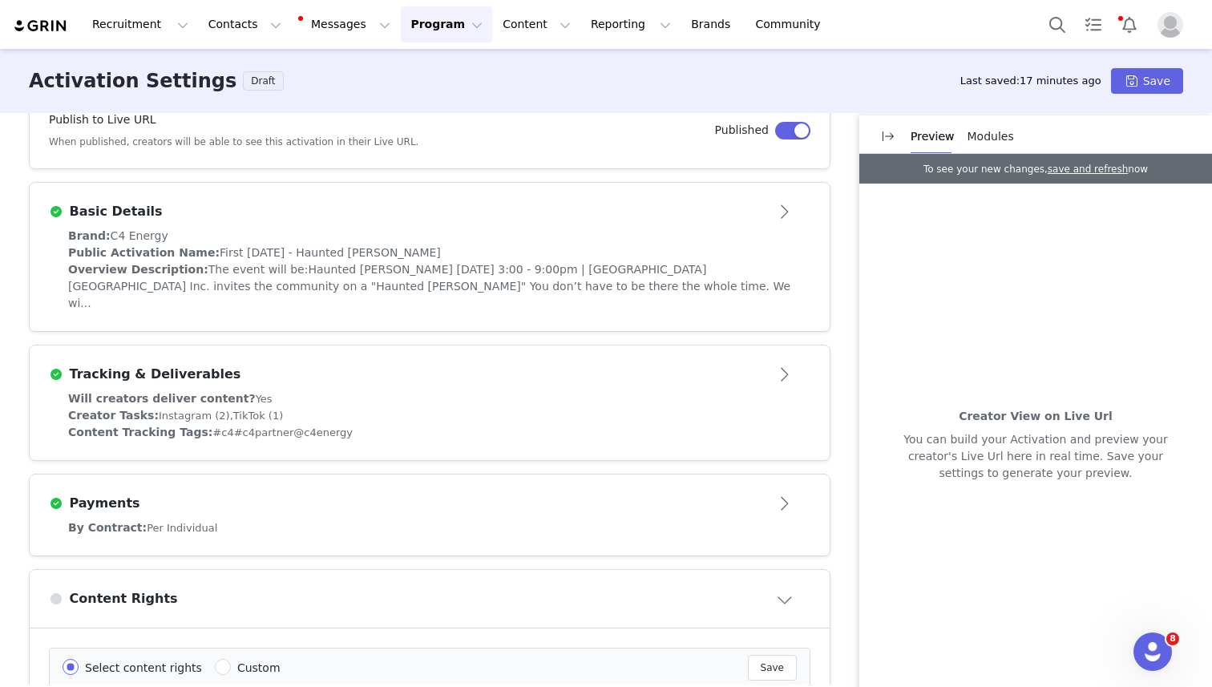
scroll to position [345, 0]
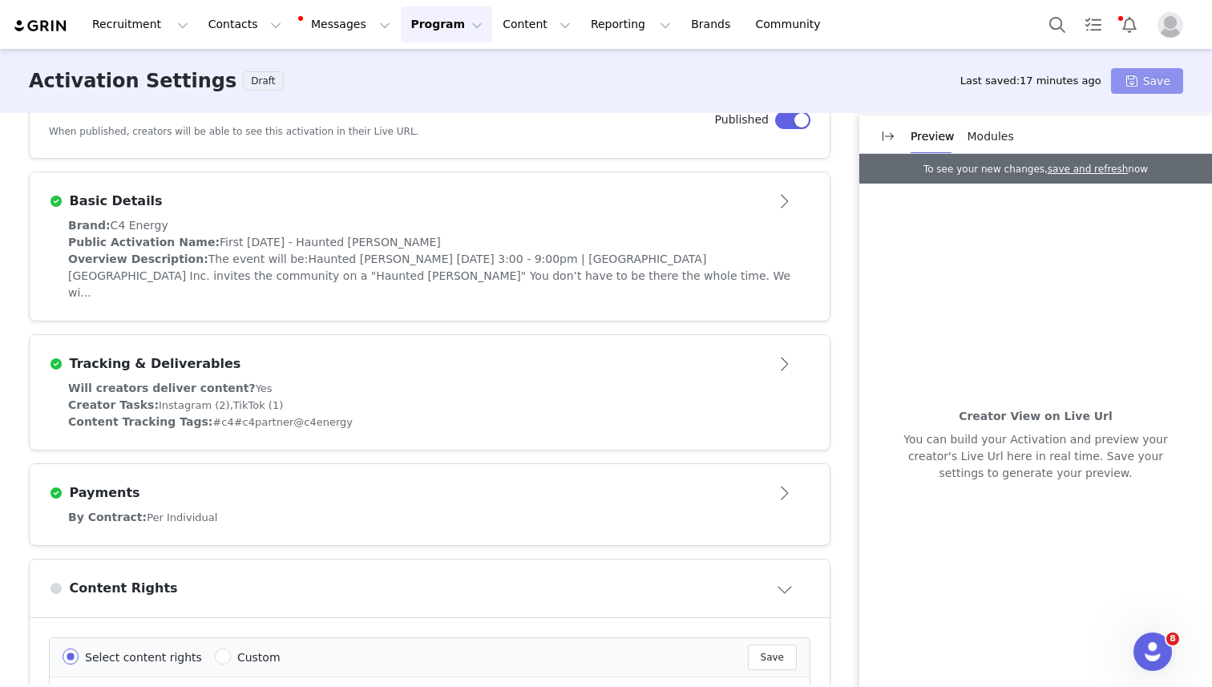
click at [1138, 82] on button "Save" at bounding box center [1147, 81] width 72 height 26
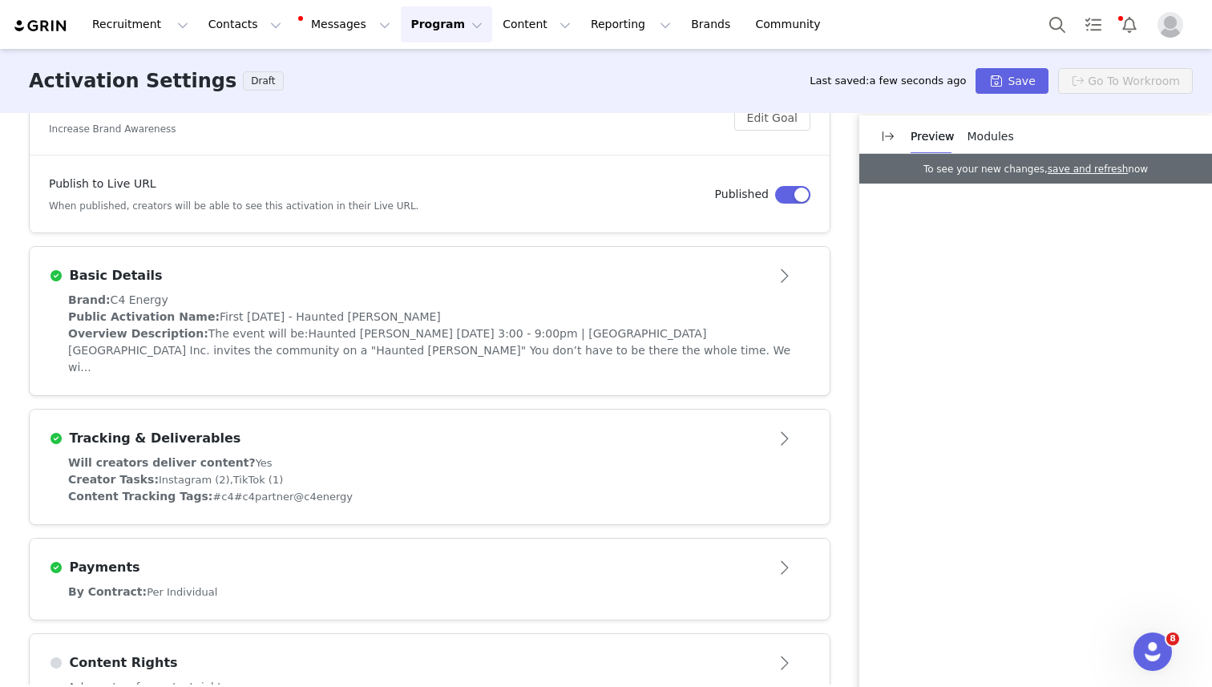
scroll to position [254, 0]
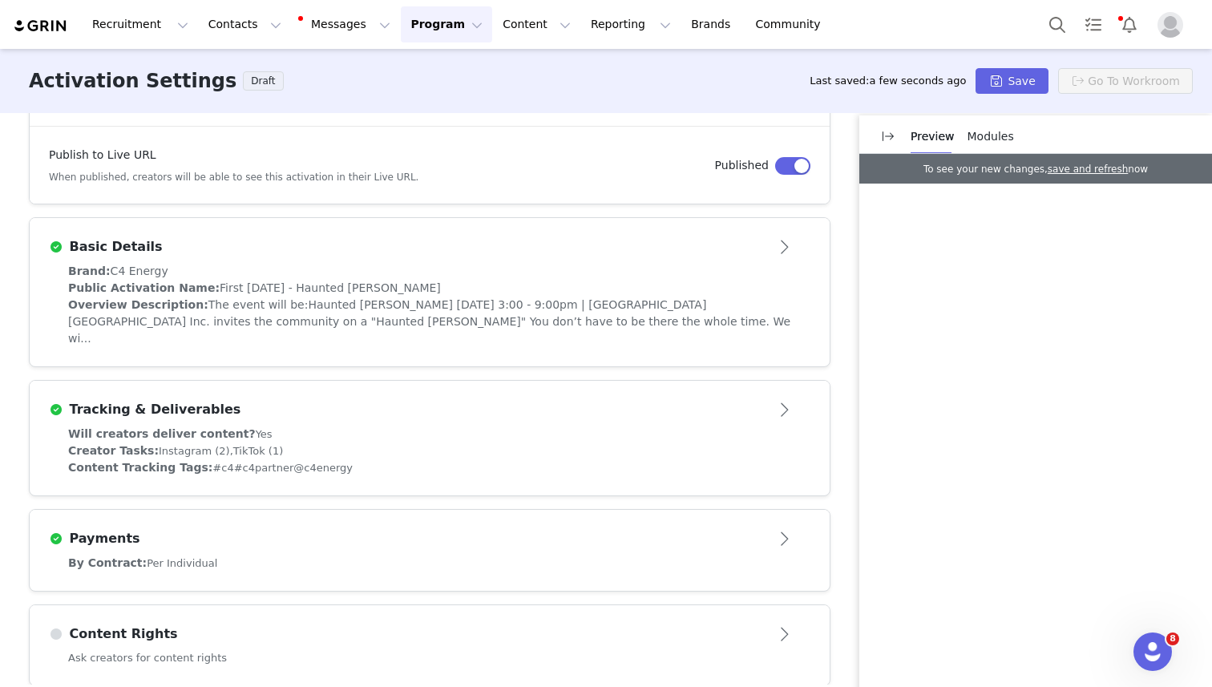
click at [455, 624] on div "Content Rights" at bounding box center [403, 633] width 709 height 19
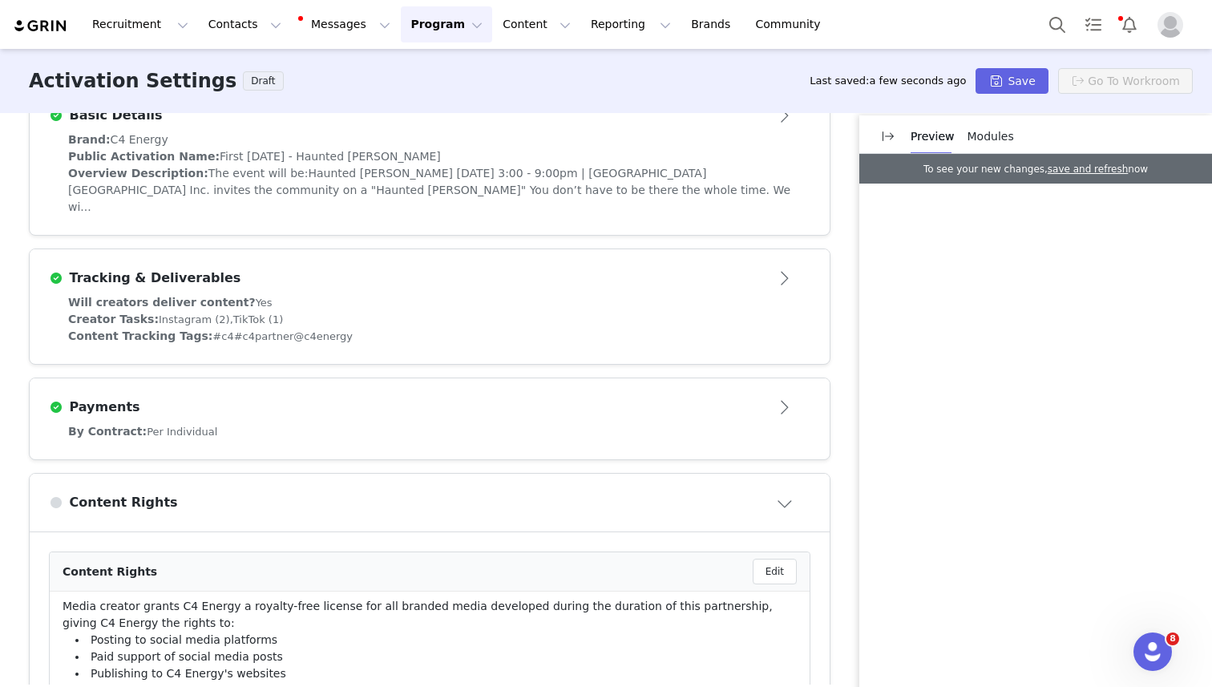
scroll to position [609, 0]
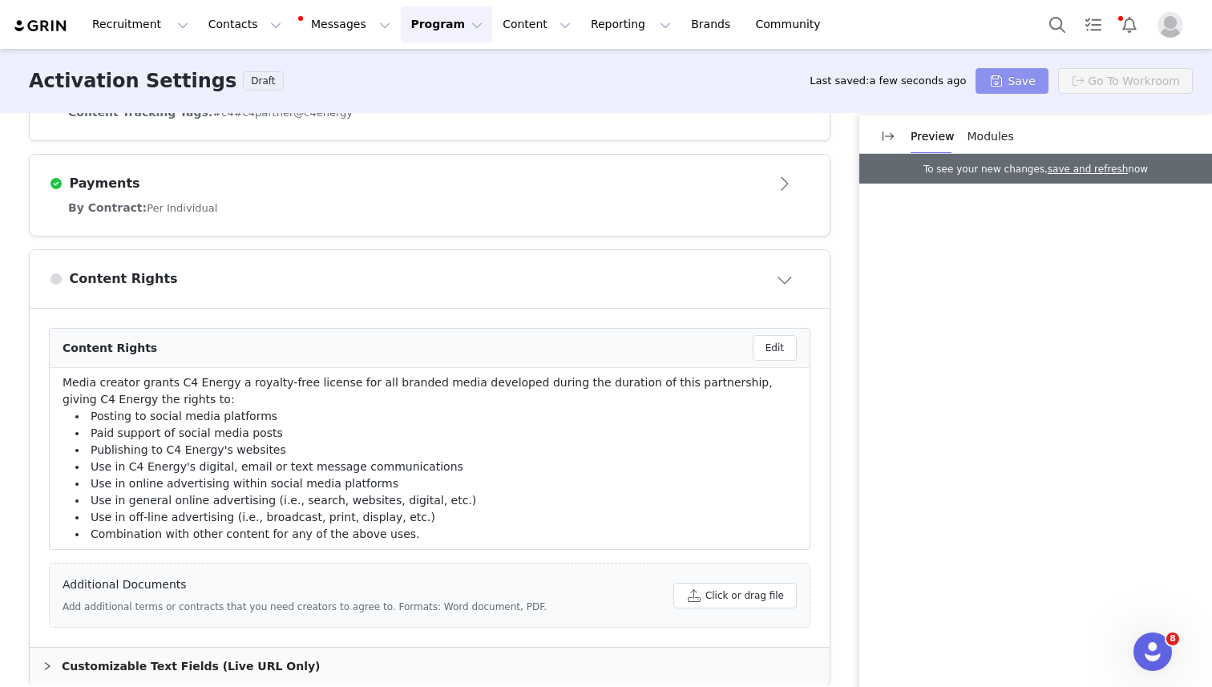
click at [1038, 91] on button "Save" at bounding box center [1011, 81] width 72 height 26
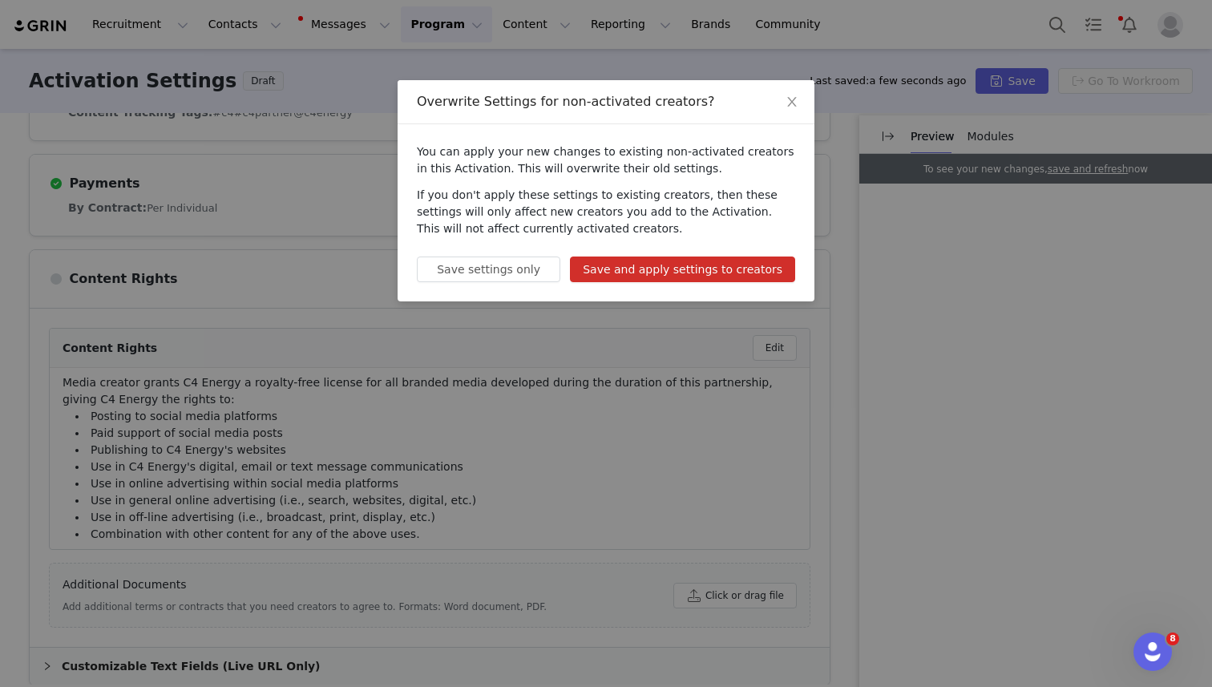
click at [724, 265] on button "Save and apply settings to creators" at bounding box center [682, 269] width 225 height 26
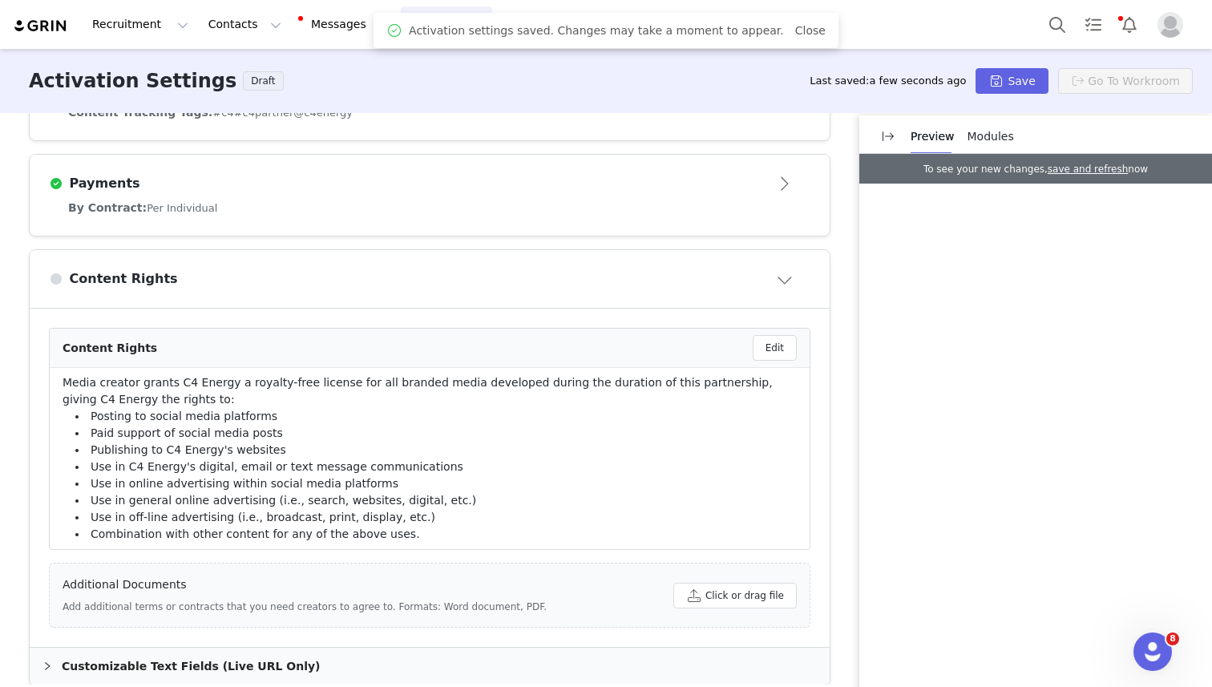
scroll to position [0, 0]
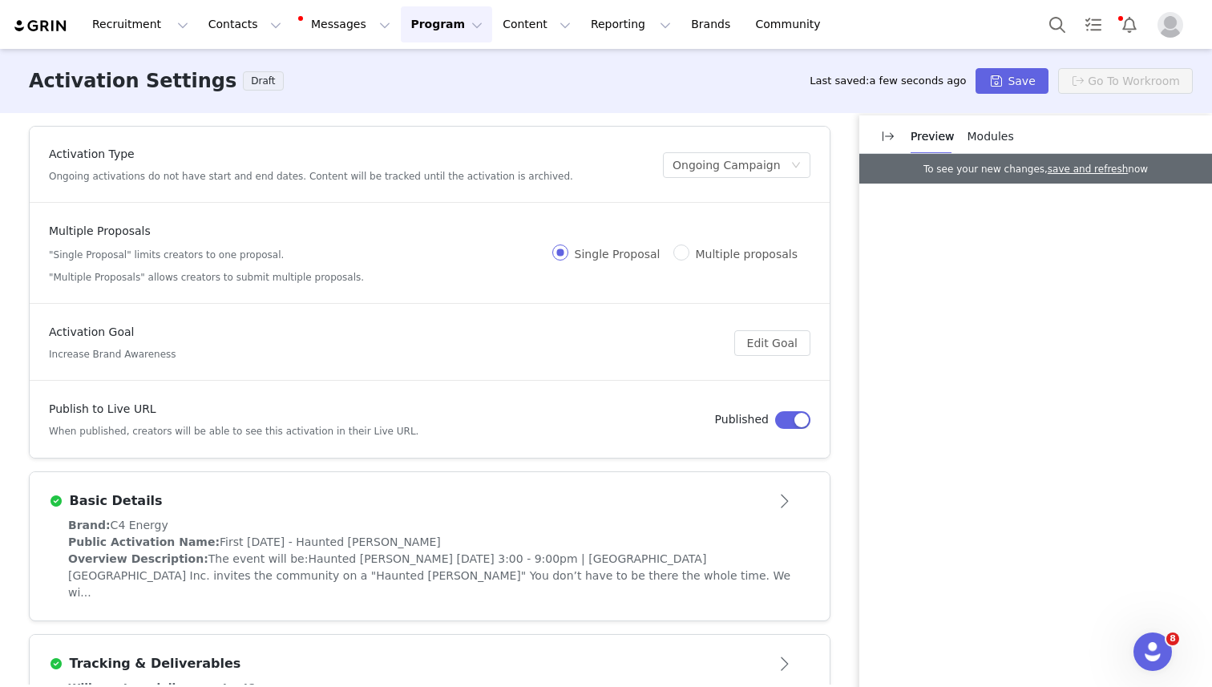
click at [137, 88] on h3 "Activation Settings" at bounding box center [133, 81] width 208 height 29
click at [410, 17] on button "Program Program" at bounding box center [446, 24] width 91 height 36
click at [429, 71] on p "Activations" at bounding box center [420, 71] width 62 height 17
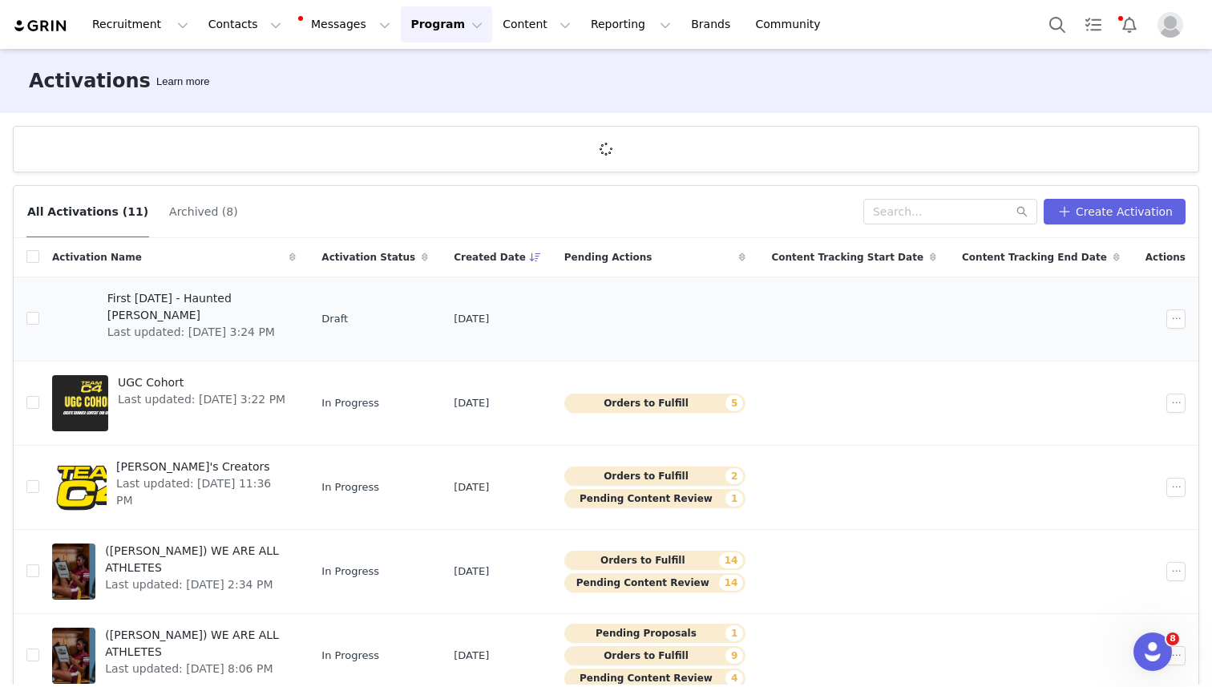
click at [206, 297] on span "First [DATE] - Haunted [PERSON_NAME]" at bounding box center [197, 307] width 180 height 34
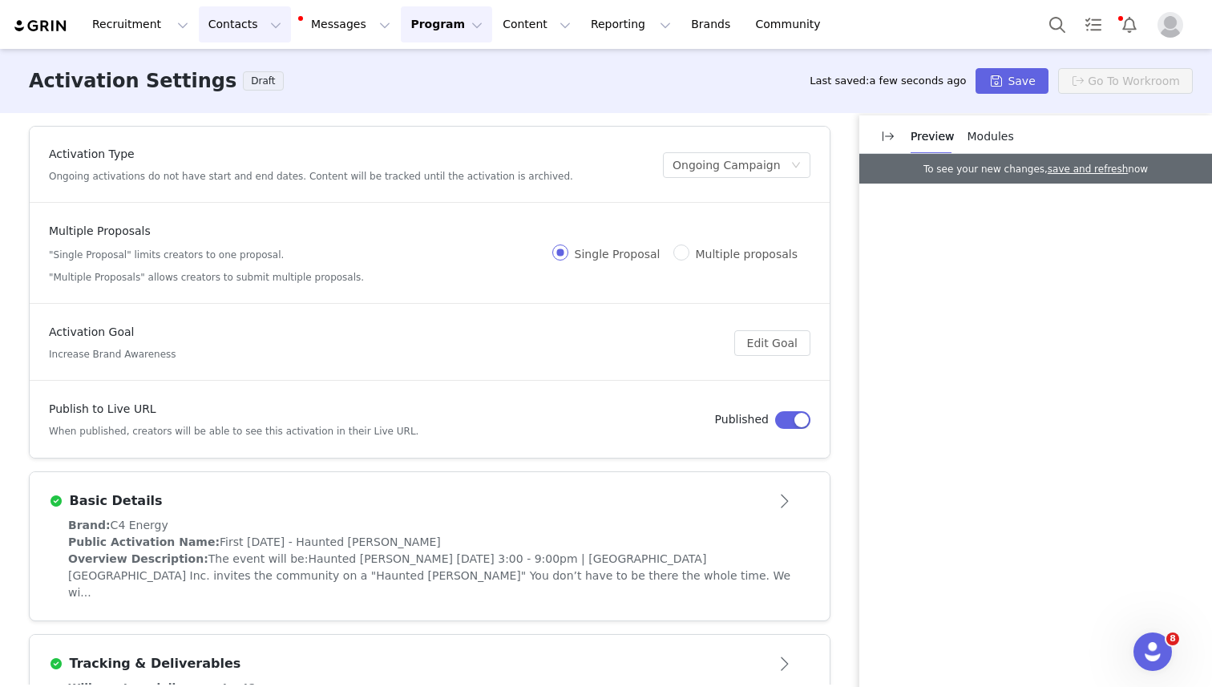
click at [217, 39] on button "Contacts Contacts" at bounding box center [245, 24] width 92 height 36
click at [252, 71] on div "Creators" at bounding box center [250, 71] width 107 height 17
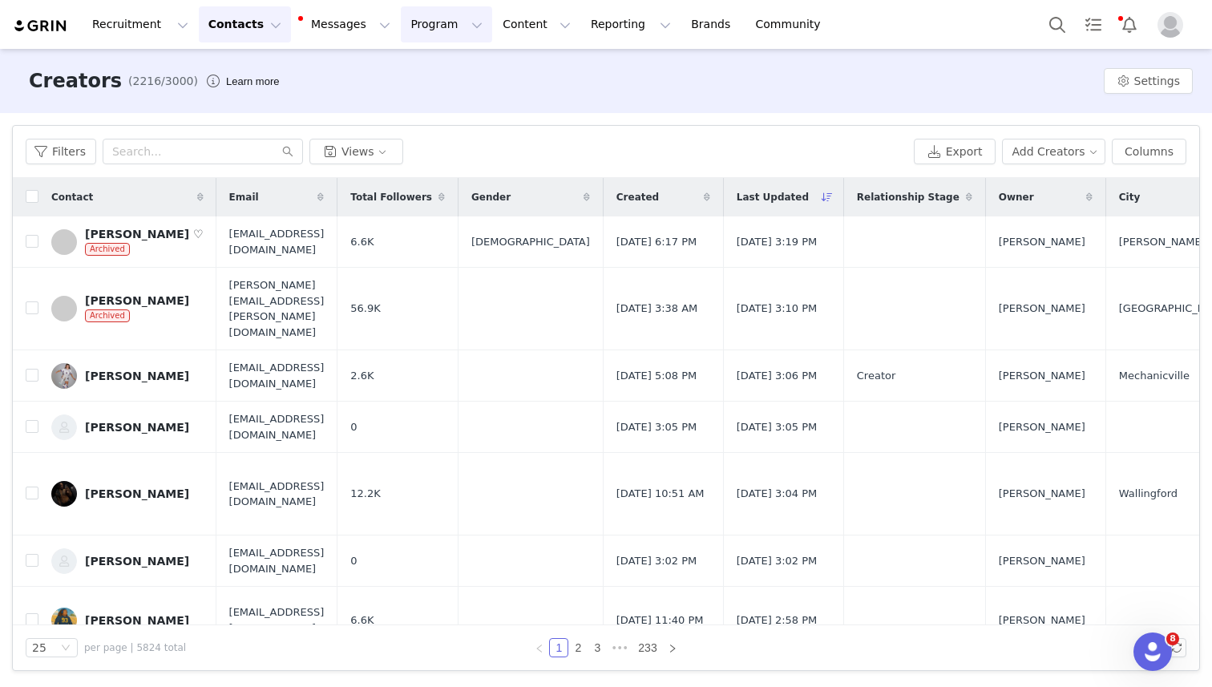
click at [429, 38] on button "Program Program" at bounding box center [446, 24] width 91 height 36
click at [428, 63] on p "Activations" at bounding box center [420, 71] width 62 height 17
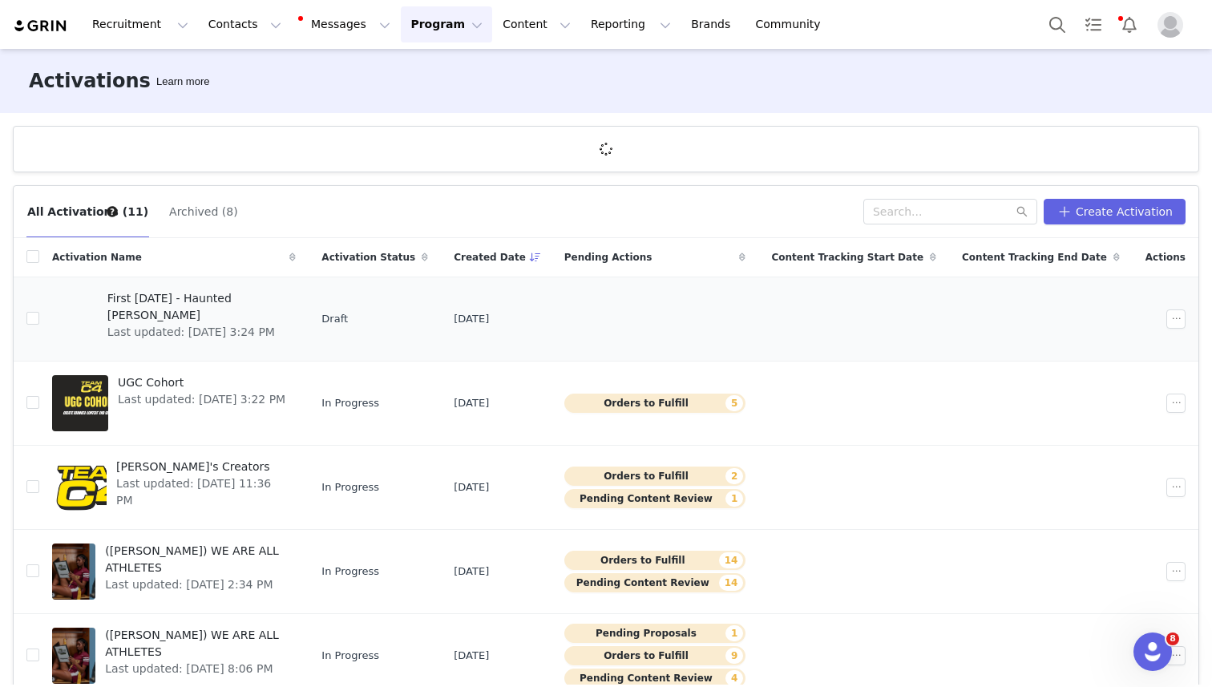
click at [188, 324] on span "Last updated: [DATE] 3:24 PM" at bounding box center [197, 332] width 180 height 17
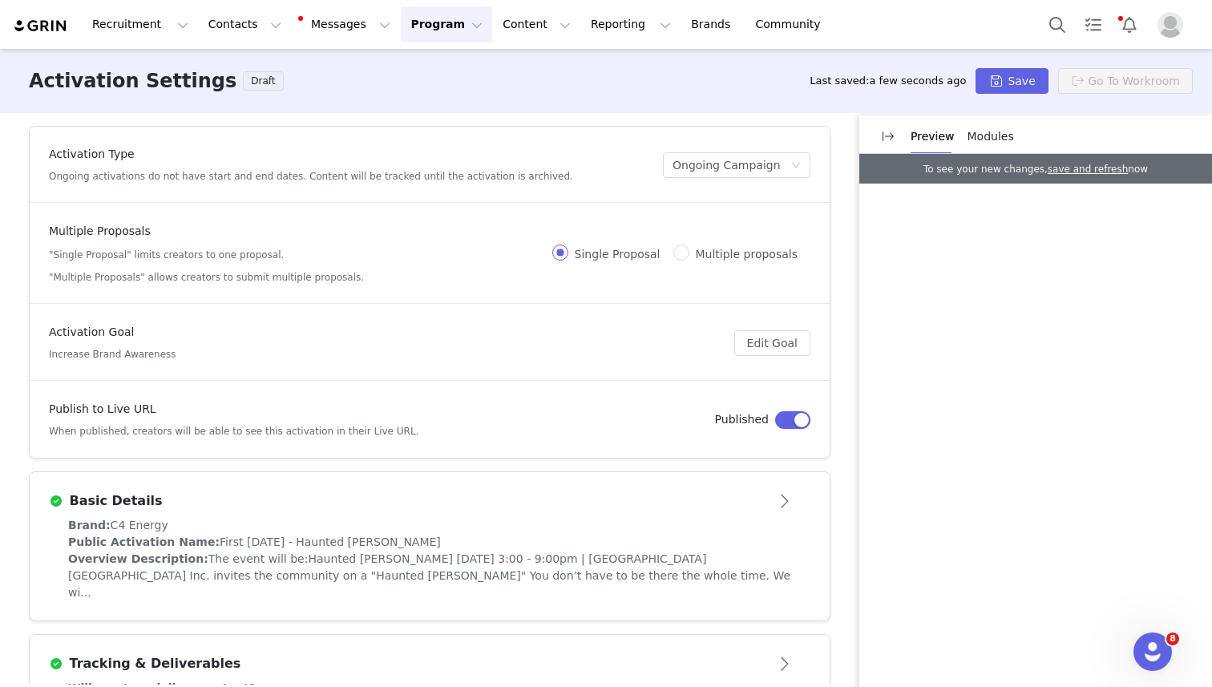
scroll to position [254, 0]
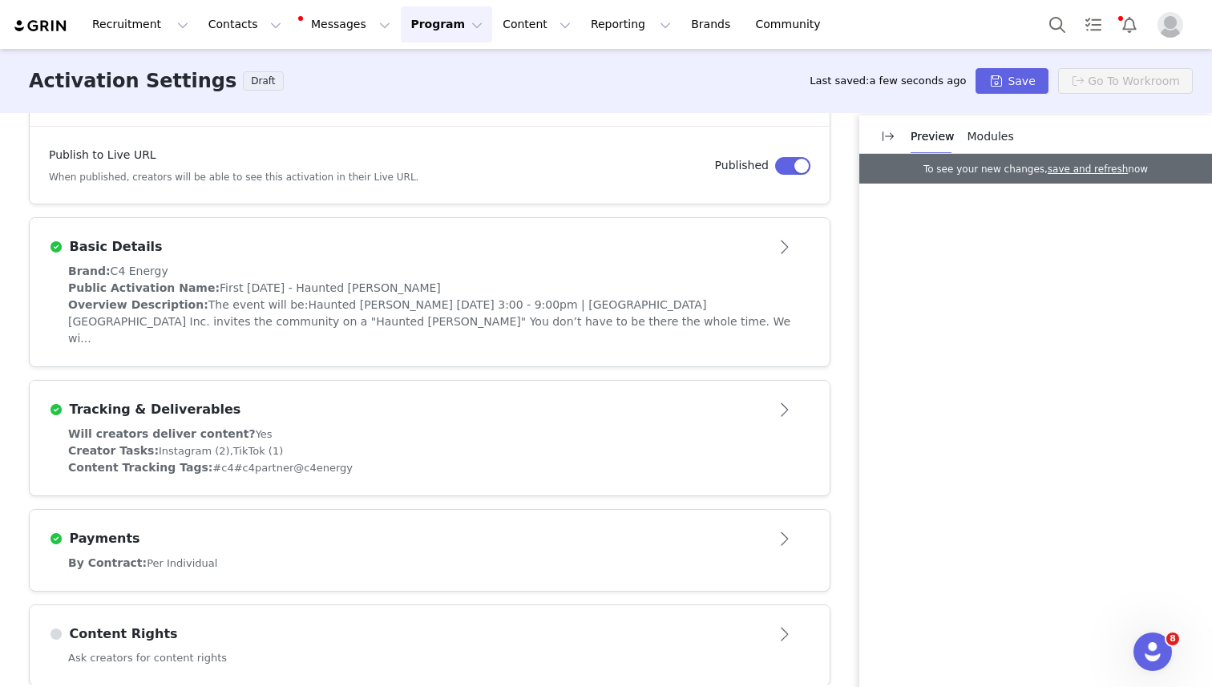
click at [261, 605] on article "Content Rights" at bounding box center [430, 627] width 800 height 45
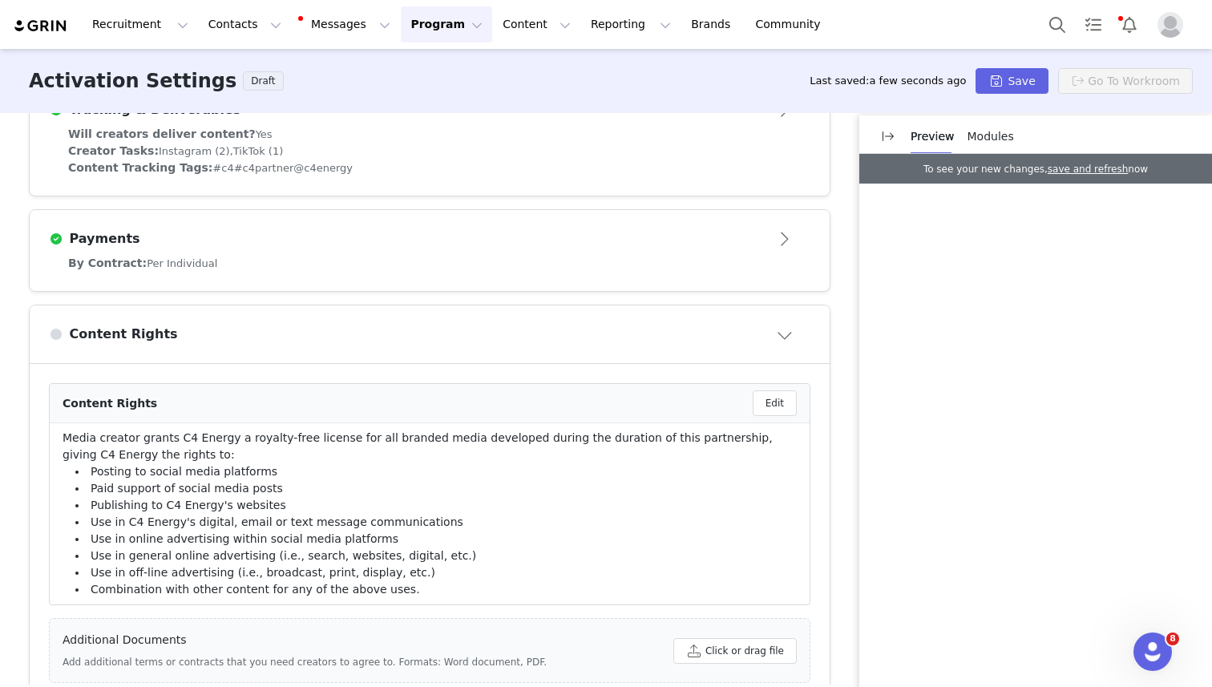
scroll to position [609, 0]
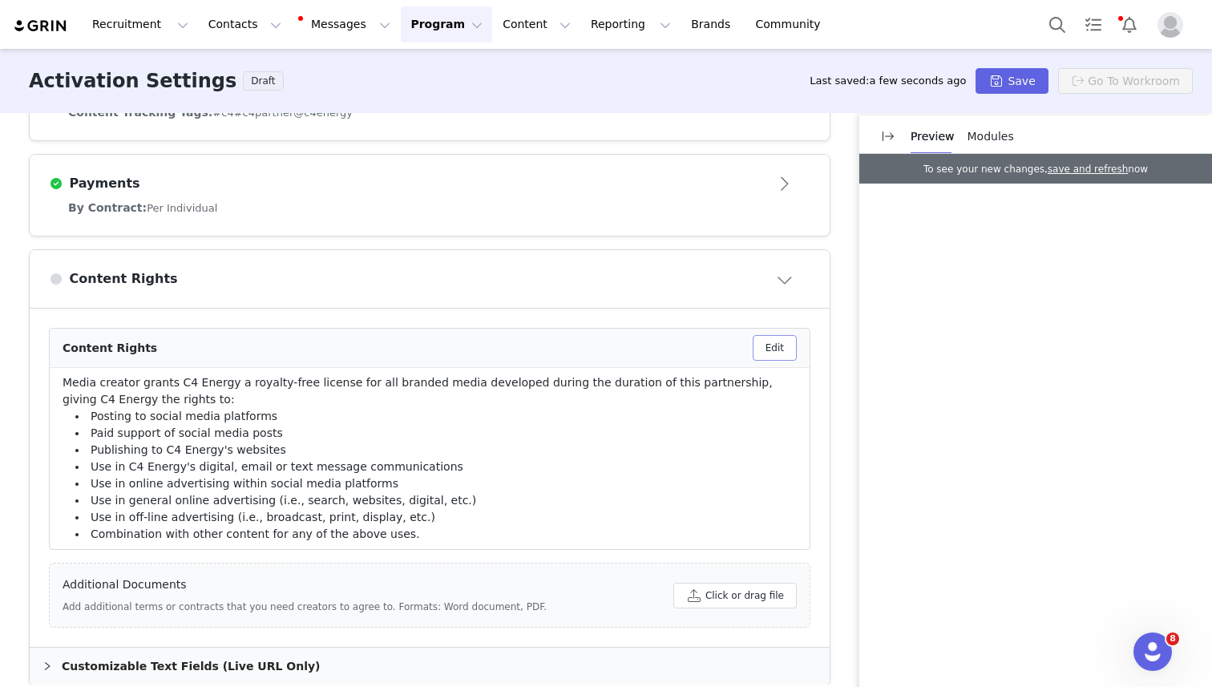
click at [770, 335] on button "Edit" at bounding box center [775, 348] width 44 height 26
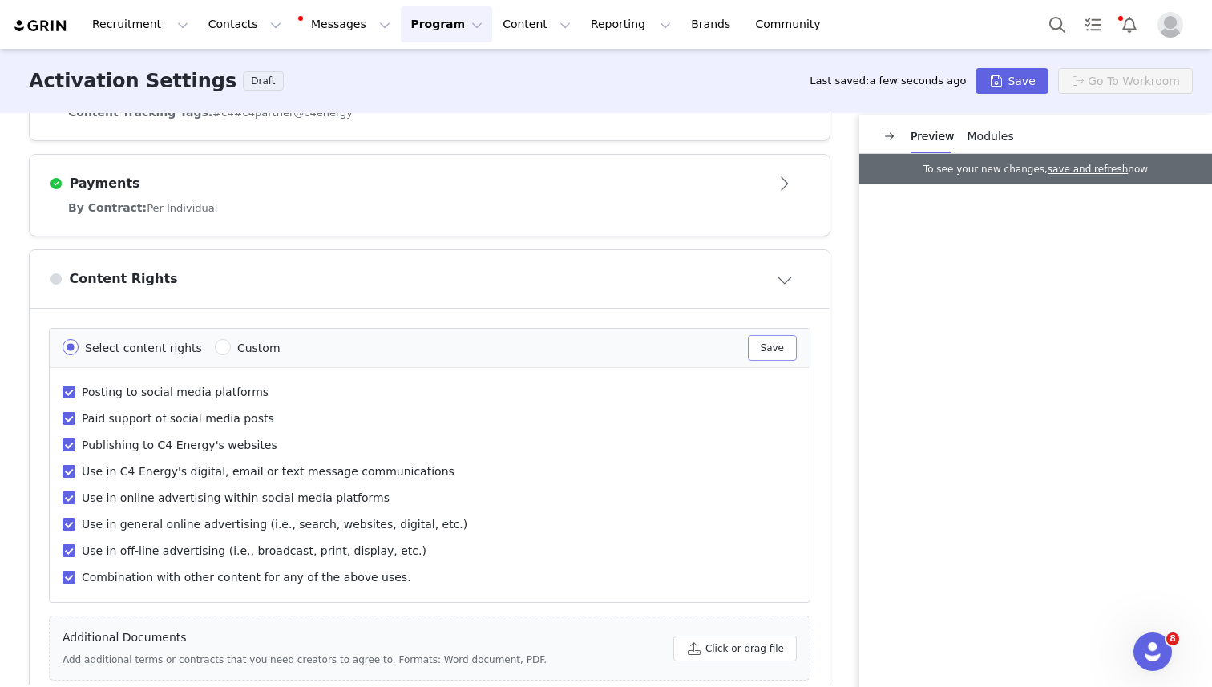
click at [769, 335] on button "Save" at bounding box center [772, 348] width 49 height 26
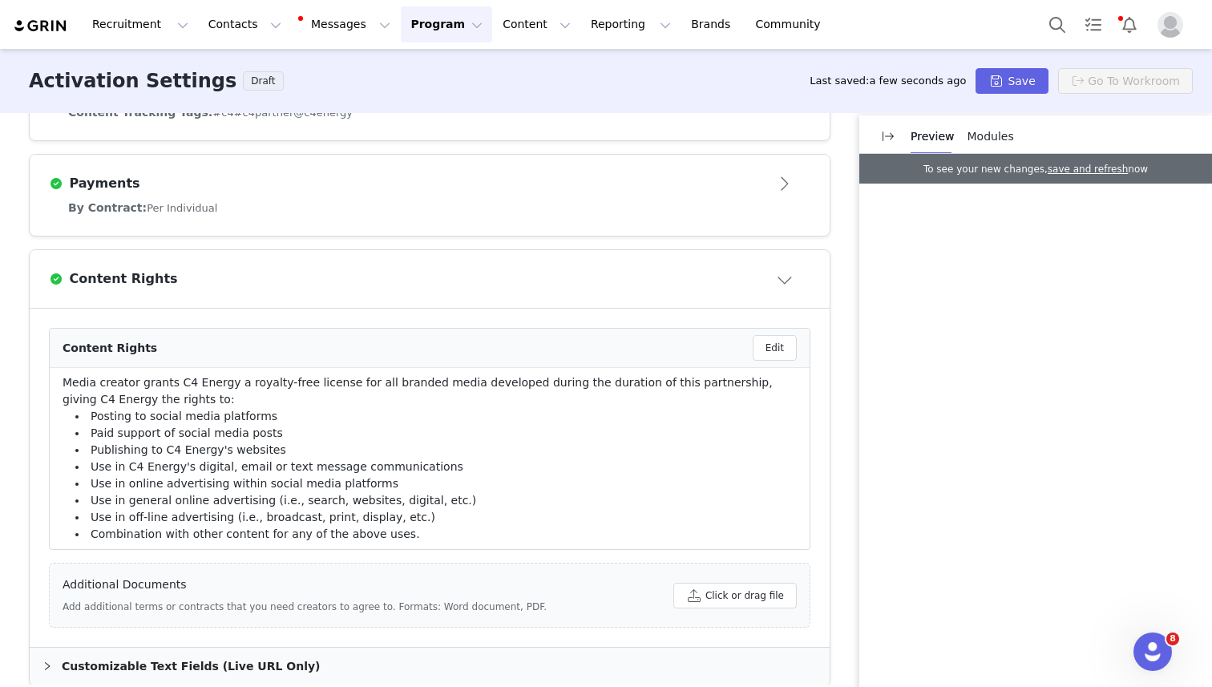
click at [415, 648] on div "Customizable Text Fields (Live URL Only)" at bounding box center [430, 666] width 800 height 37
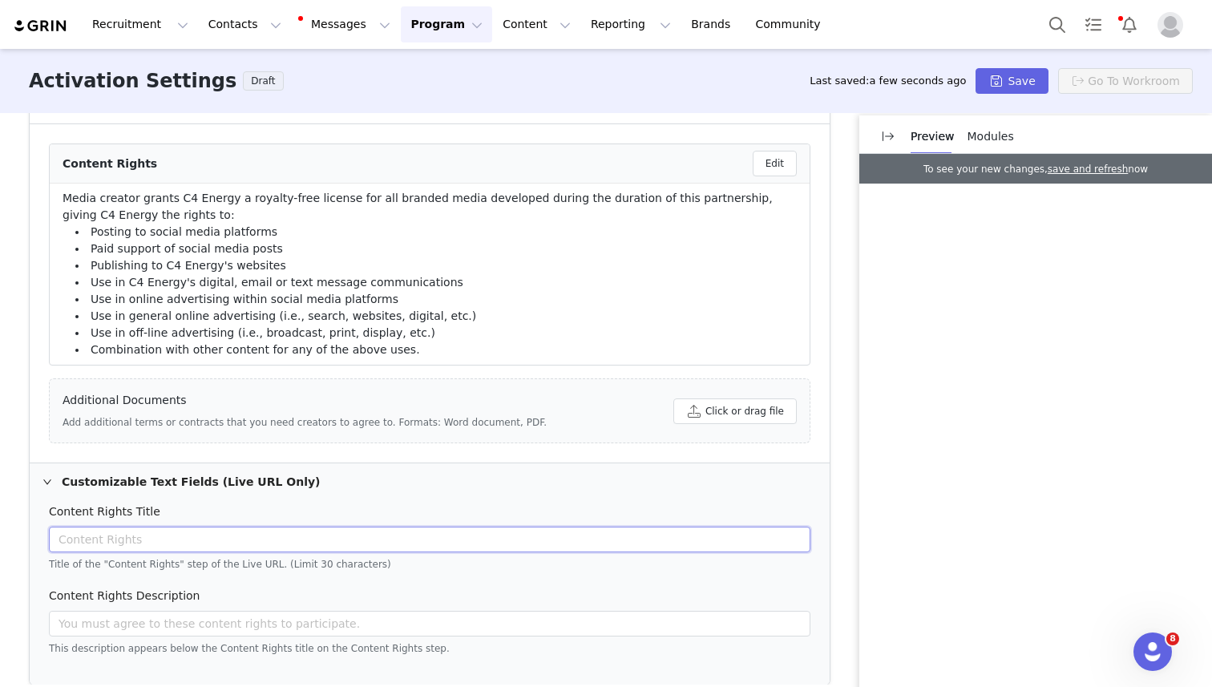
click at [361, 531] on input "text" at bounding box center [429, 540] width 761 height 26
type input "Content Rights"
click at [336, 611] on input "text" at bounding box center [429, 624] width 761 height 26
click at [450, 466] on div "Customizable Text Fields (Live URL Only)" at bounding box center [430, 481] width 800 height 37
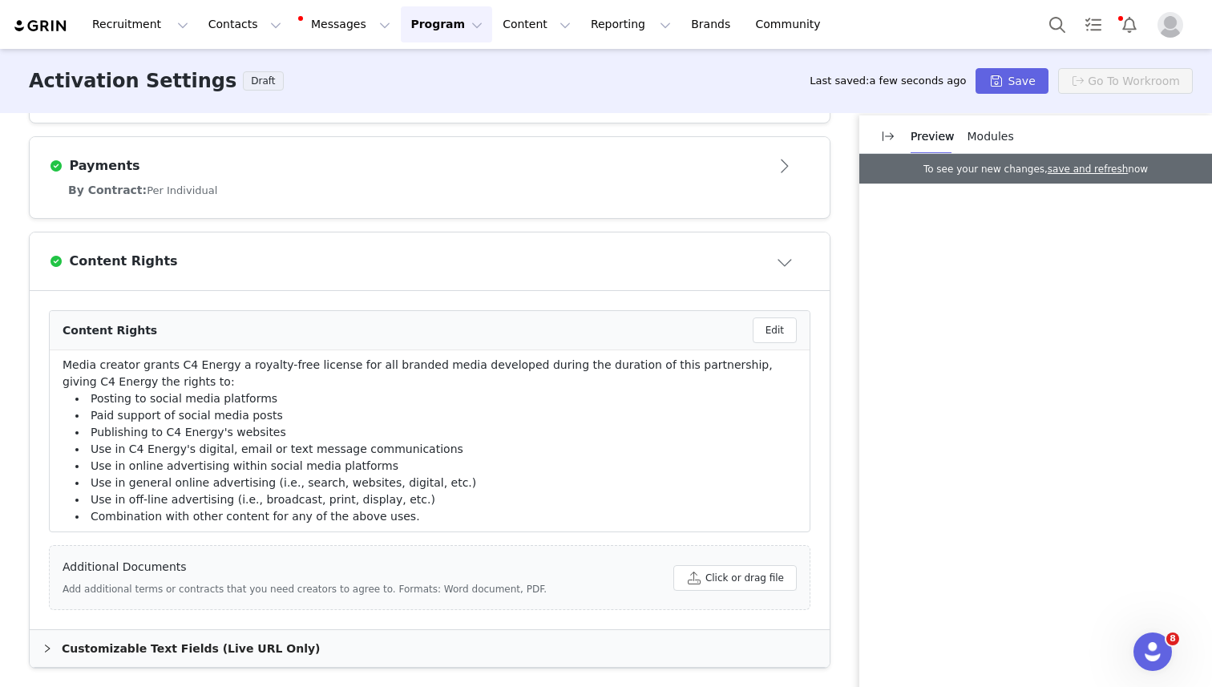
scroll to position [609, 0]
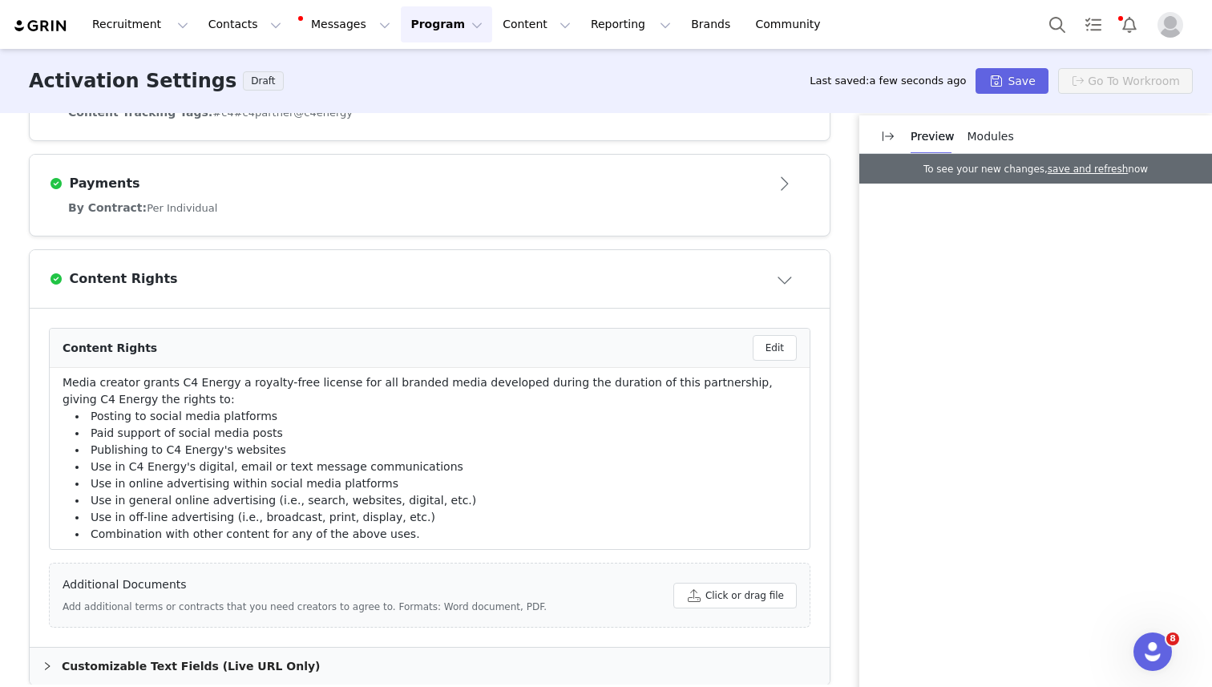
click at [1000, 135] on span "Modules" at bounding box center [990, 136] width 46 height 13
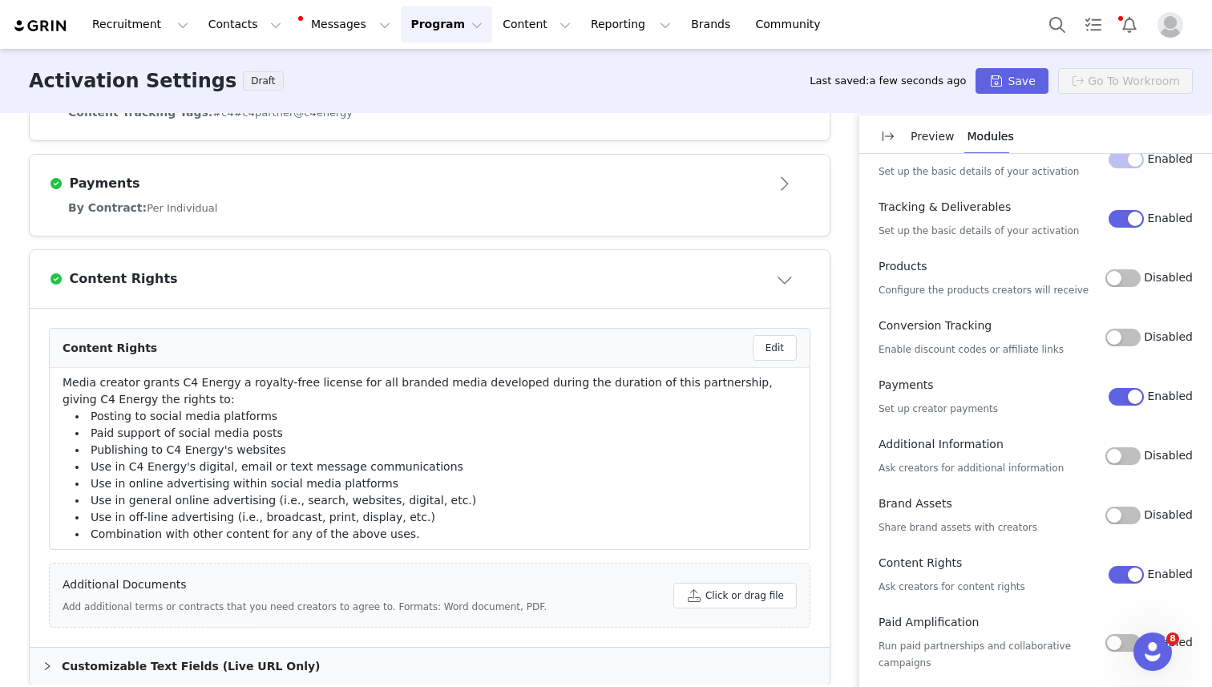
scroll to position [38, 0]
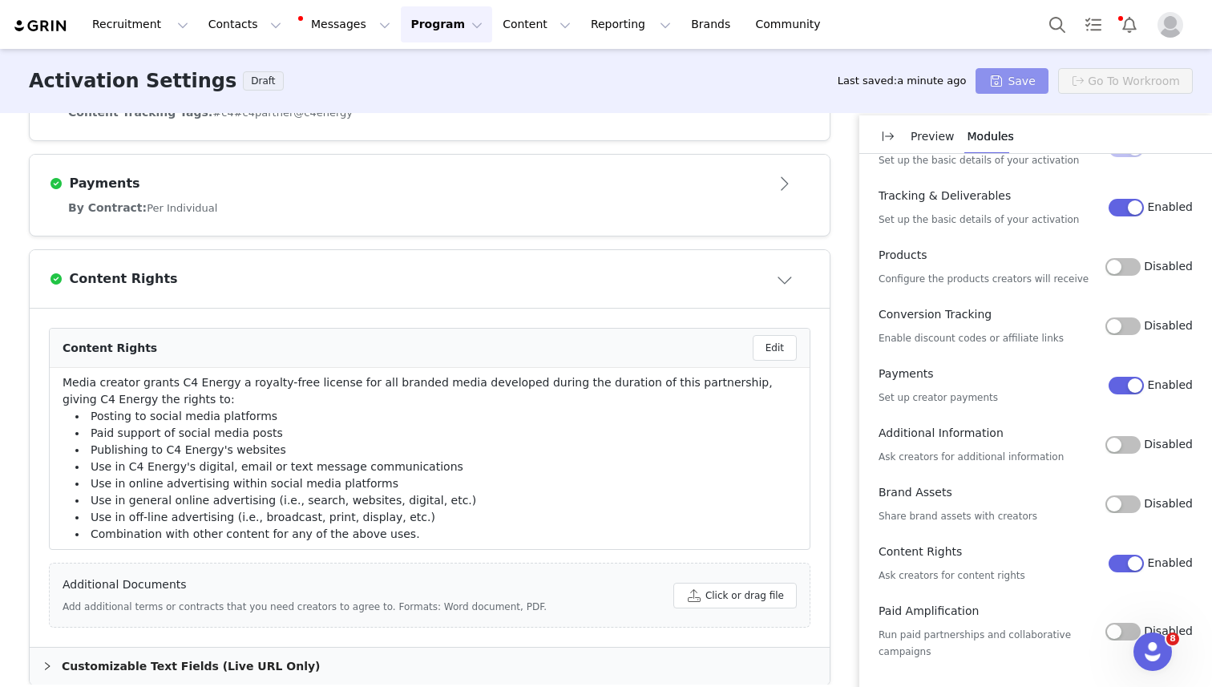
click at [1020, 91] on button "Save" at bounding box center [1011, 81] width 72 height 26
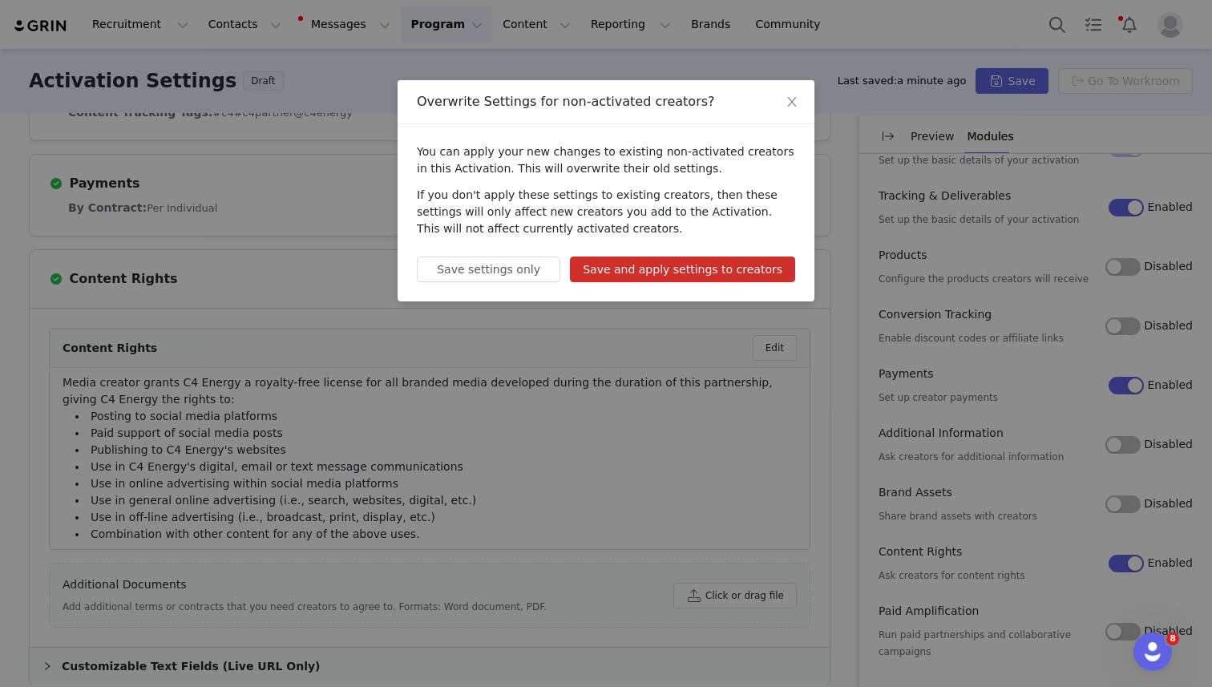
click at [706, 264] on button "Save and apply settings to creators" at bounding box center [682, 269] width 225 height 26
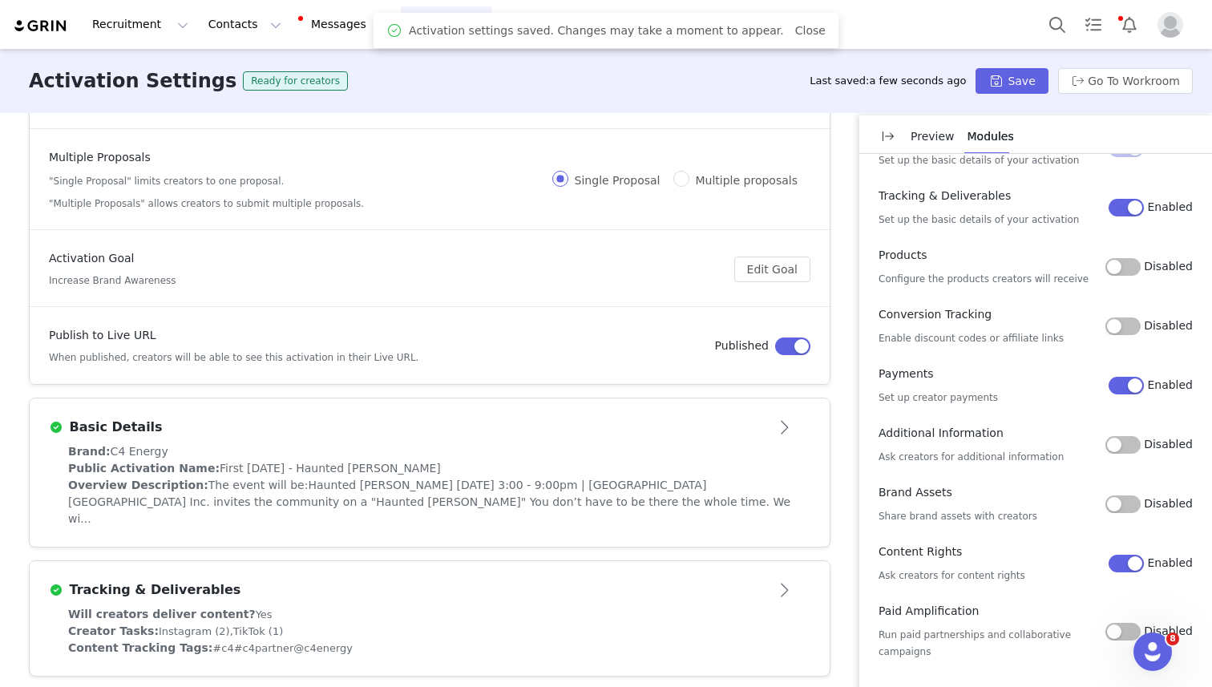
scroll to position [0, 0]
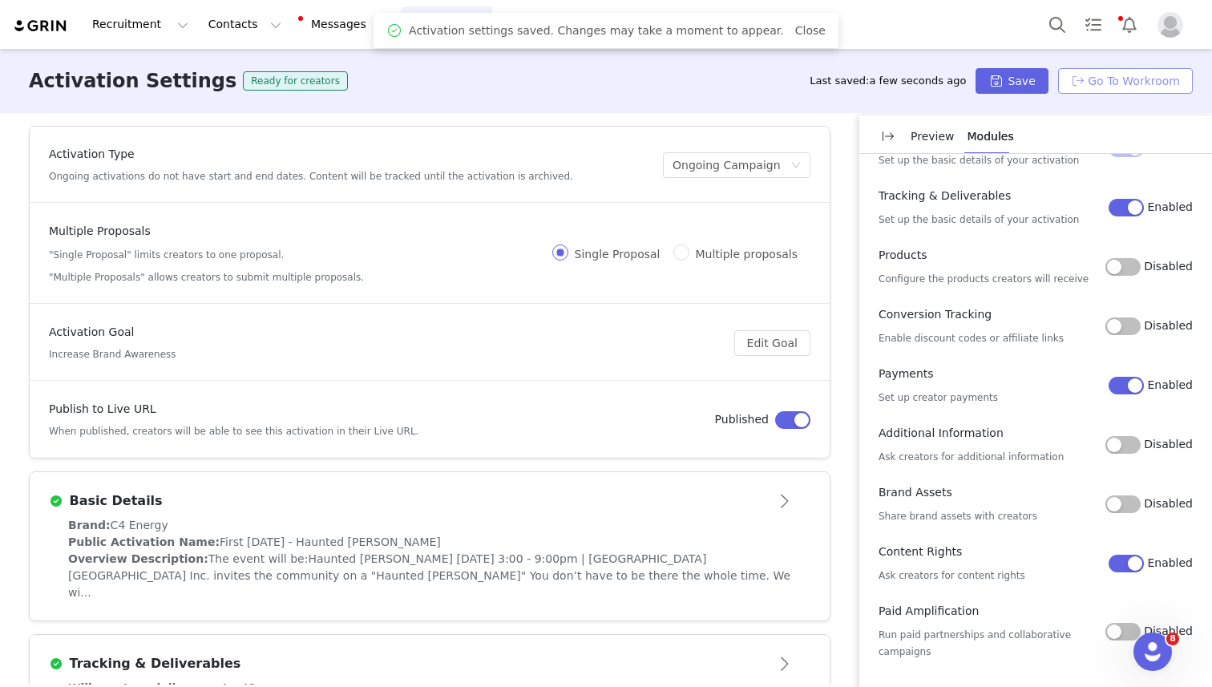
click at [1114, 78] on button "Go To Workroom" at bounding box center [1125, 81] width 135 height 26
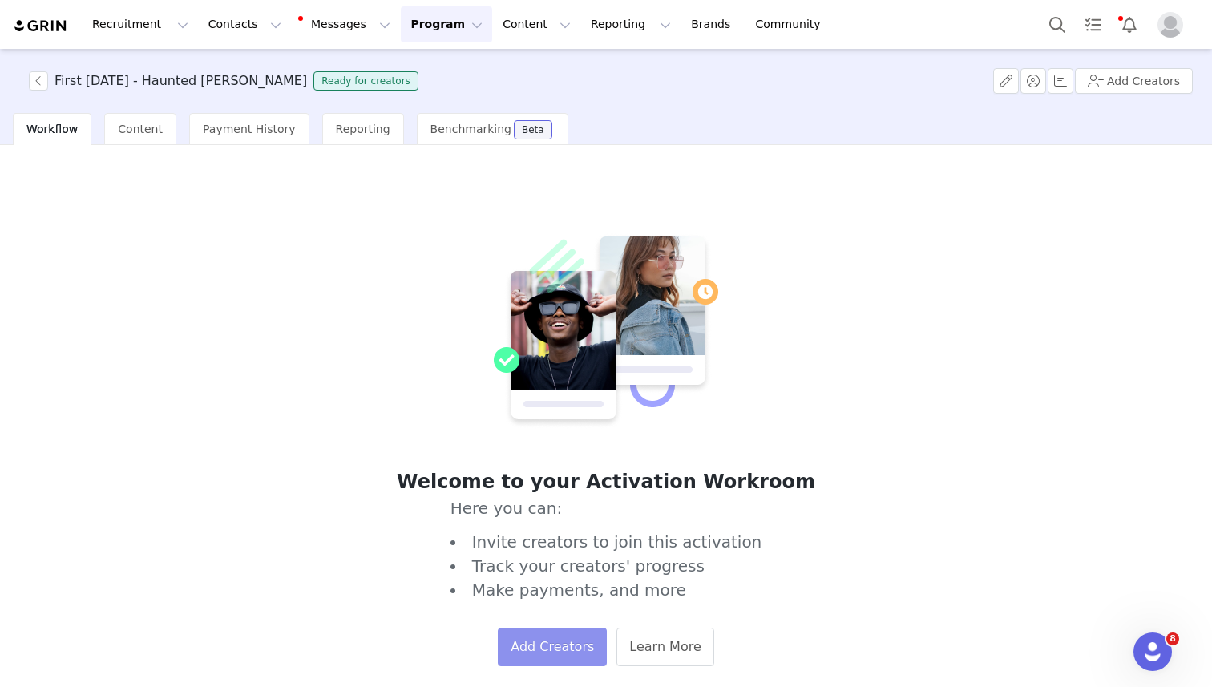
click at [567, 632] on button "Add Creators" at bounding box center [552, 647] width 109 height 38
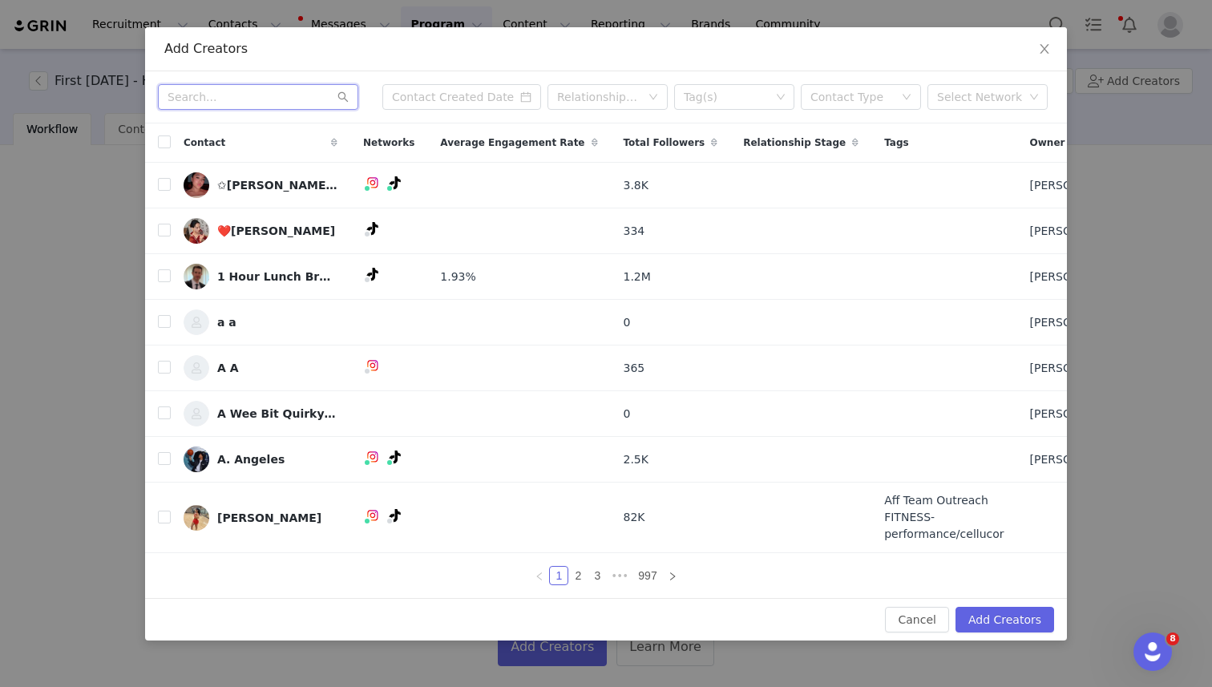
click at [258, 102] on input "text" at bounding box center [258, 97] width 200 height 26
type input "l"
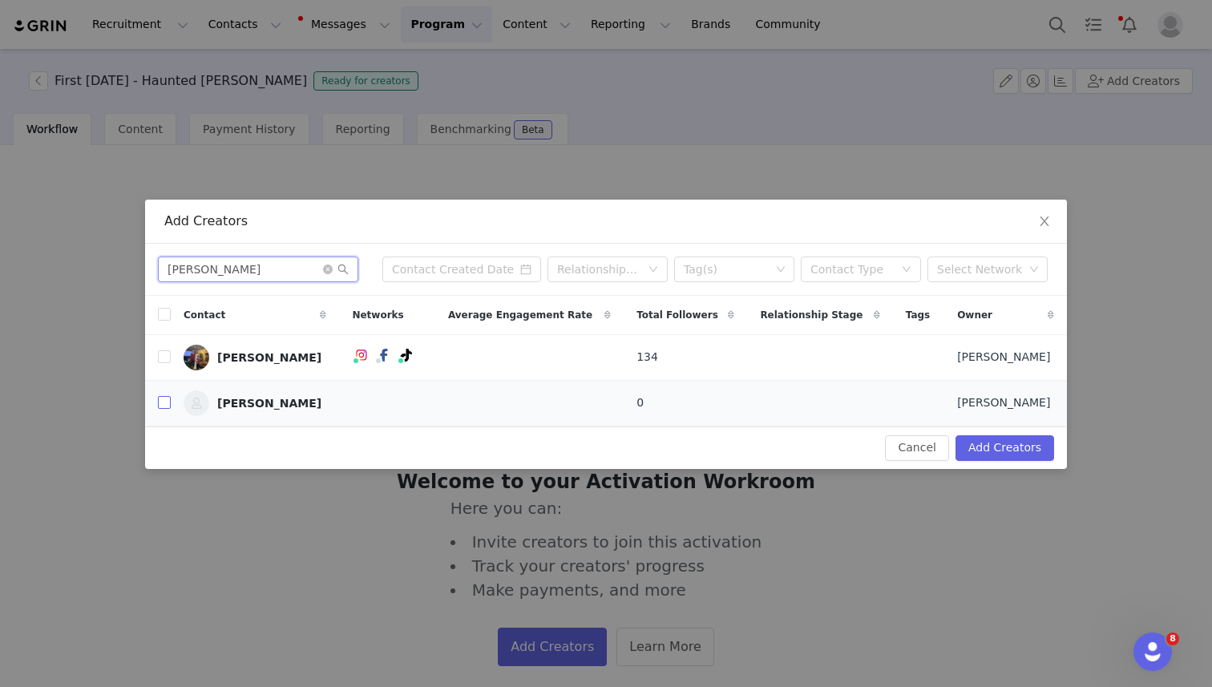
type input "[PERSON_NAME]"
click at [166, 405] on input "checkbox" at bounding box center [164, 402] width 13 height 13
checkbox input "true"
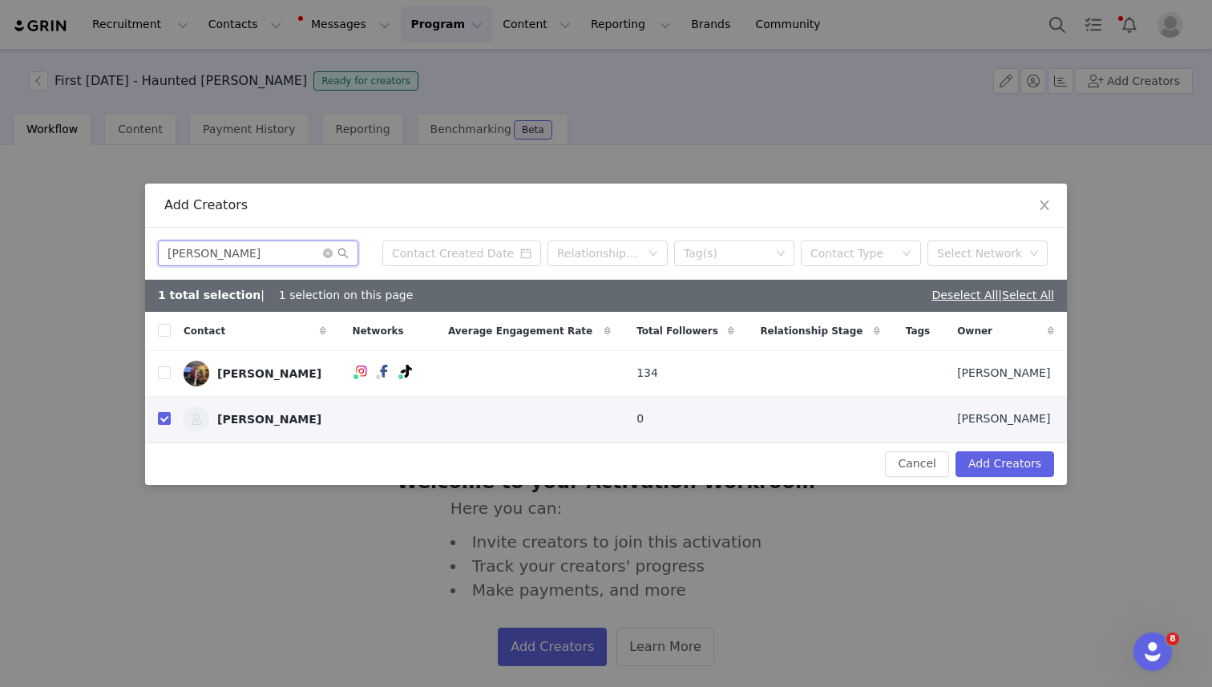
drag, startPoint x: 299, startPoint y: 253, endPoint x: 0, endPoint y: 216, distance: 301.2
click at [0, 216] on div "Add Creators [PERSON_NAME] Relationship Stage Tag(s) Contact Type Select Networ…" at bounding box center [606, 343] width 1212 height 687
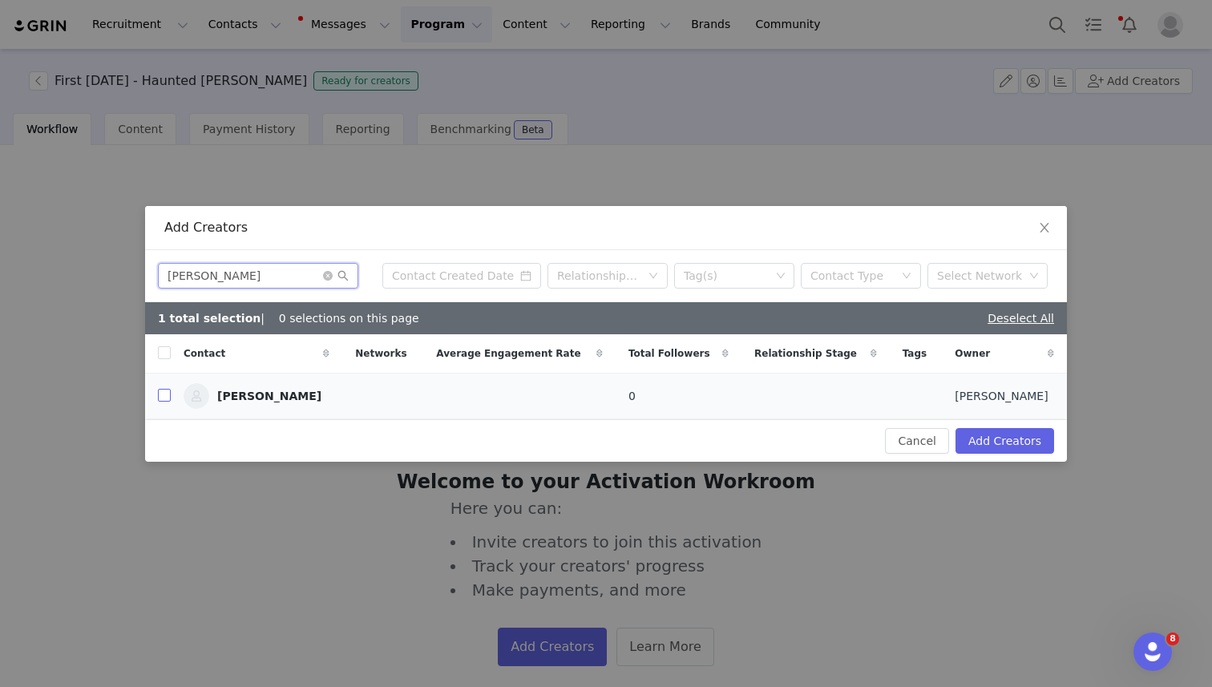
type input "[PERSON_NAME]"
click at [167, 397] on input "checkbox" at bounding box center [164, 395] width 13 height 13
checkbox input "true"
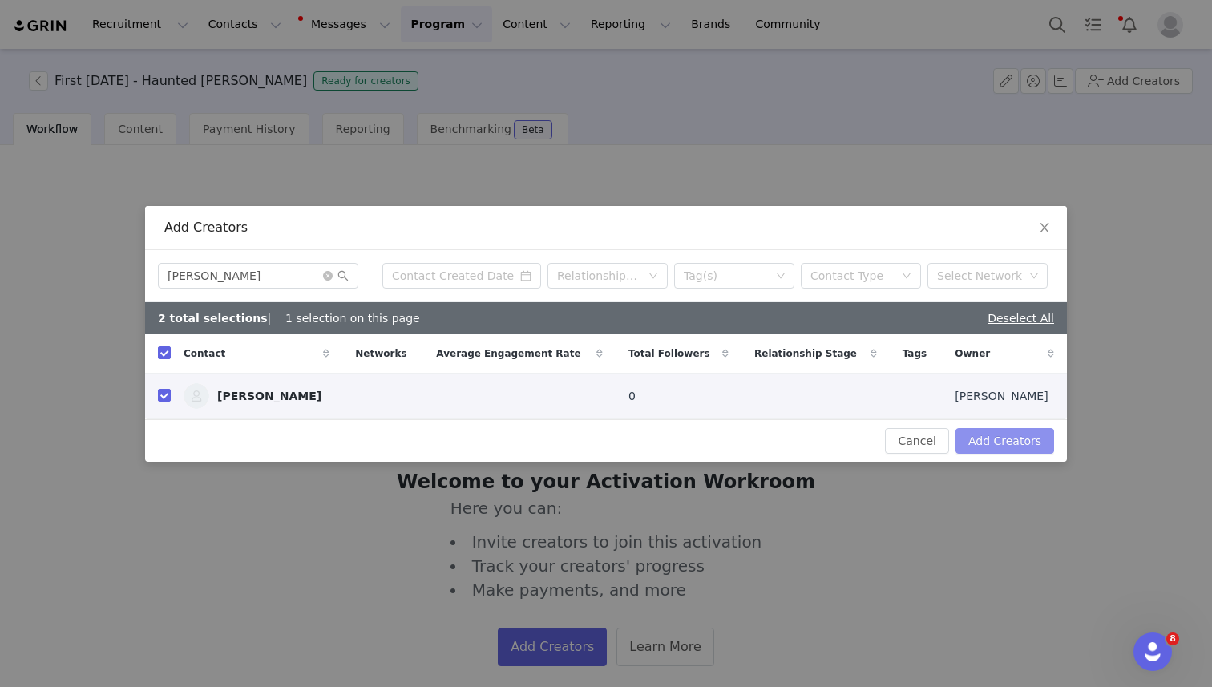
click at [997, 436] on button "Add Creators" at bounding box center [1004, 441] width 99 height 26
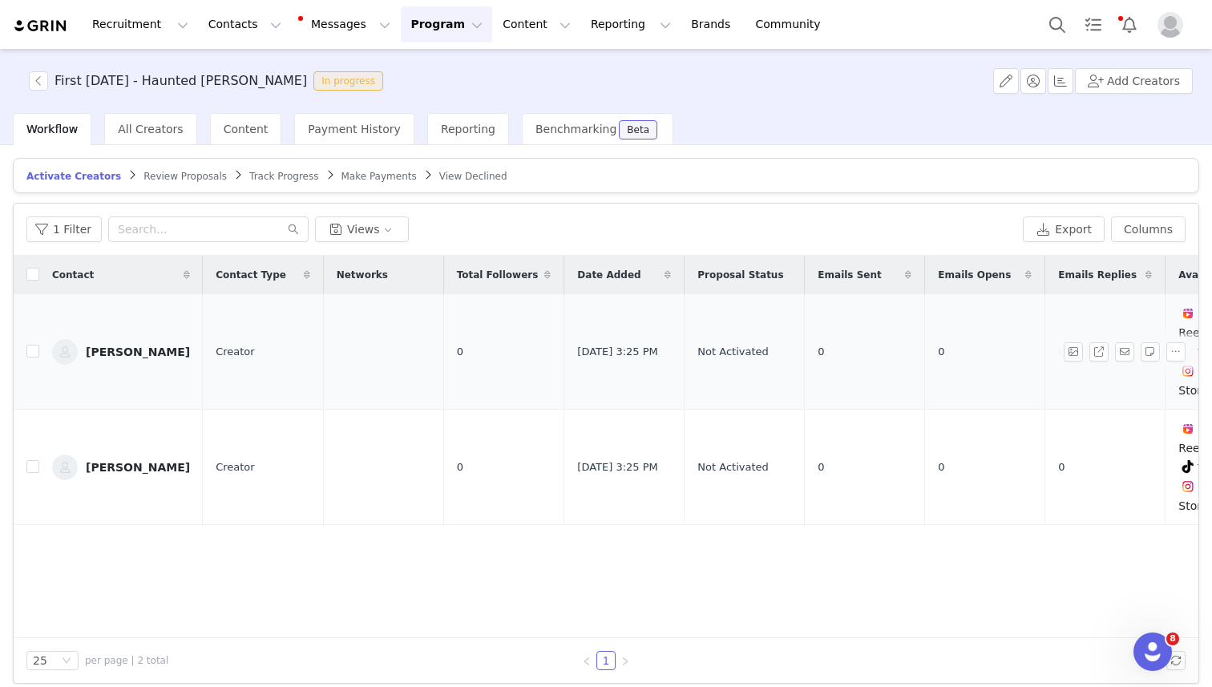
scroll to position [0, 65]
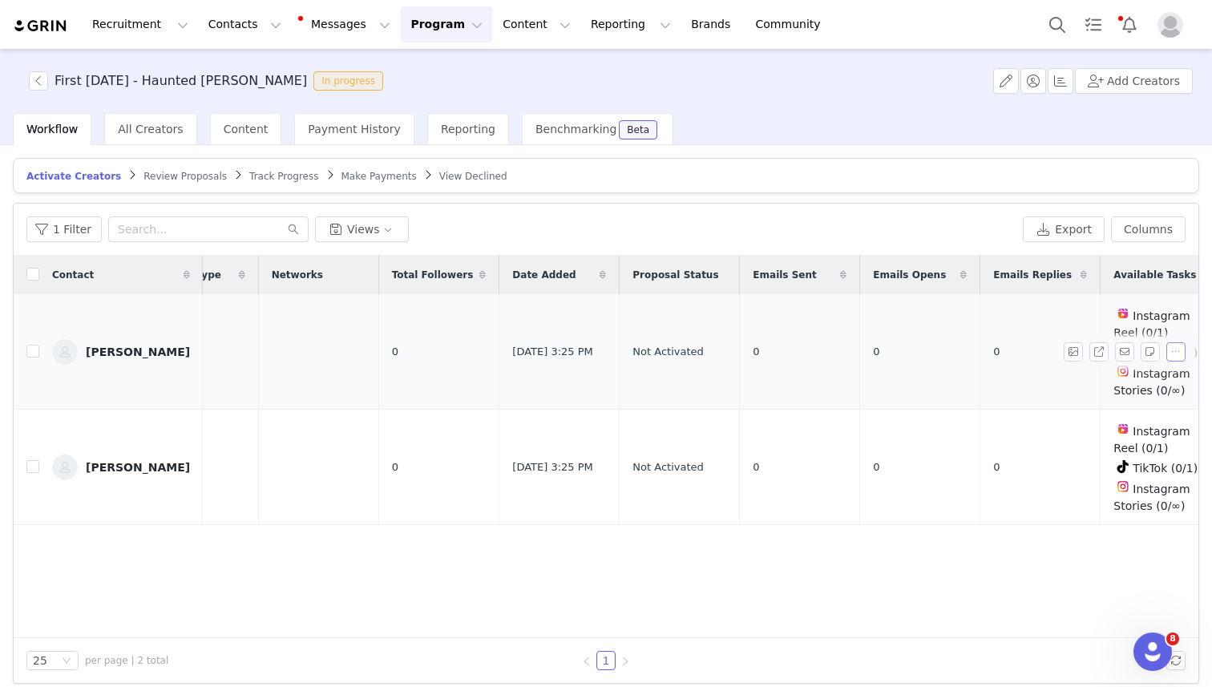
click at [1183, 352] on button "button" at bounding box center [1175, 351] width 19 height 19
click at [1157, 384] on span "Activate Creators" at bounding box center [1134, 379] width 97 height 18
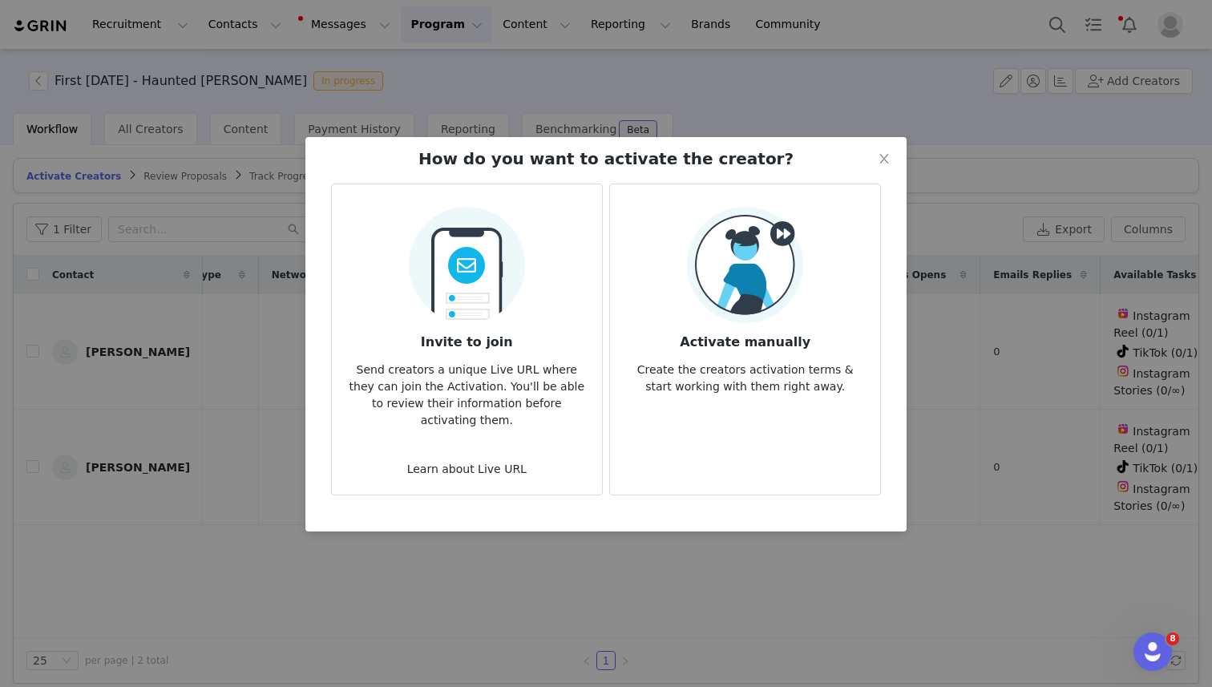
click at [765, 305] on img at bounding box center [745, 265] width 116 height 116
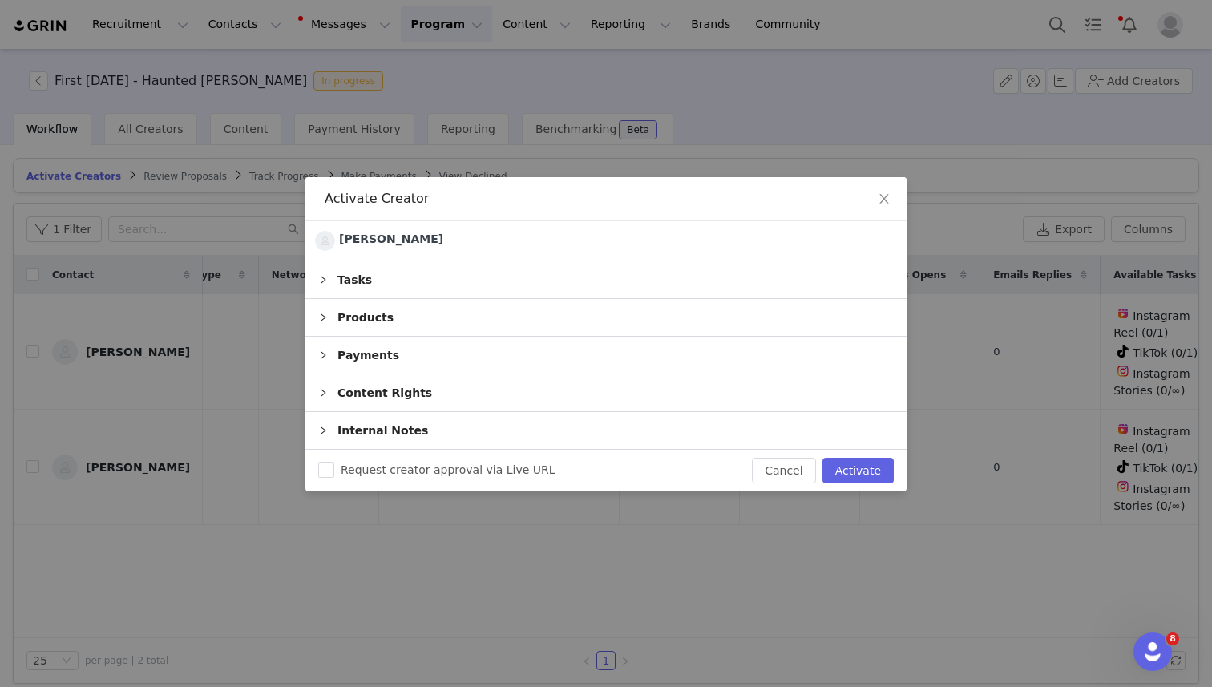
click at [438, 345] on div "Payments" at bounding box center [605, 355] width 601 height 37
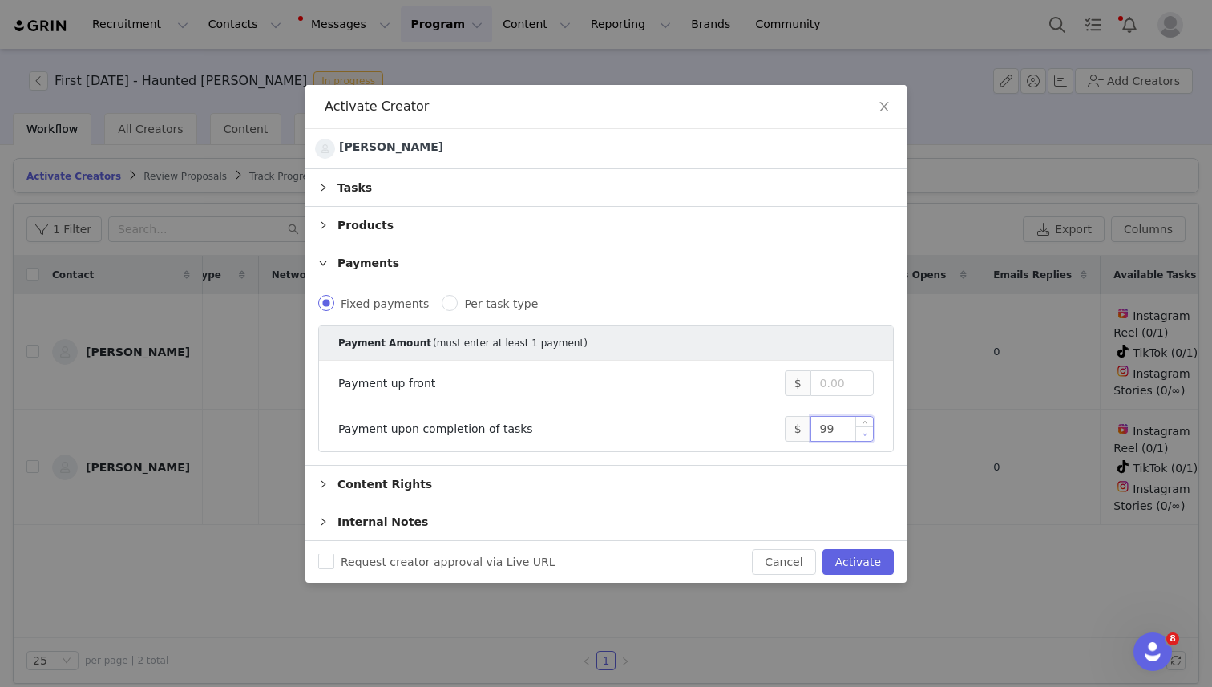
click at [862, 430] on span "Decrease Value" at bounding box center [864, 433] width 17 height 14
type input "9"
type input "1,000"
click at [402, 554] on label "Request creator approval via Live URL" at bounding box center [440, 562] width 244 height 17
click at [334, 553] on input "Request creator approval via Live URL" at bounding box center [326, 561] width 16 height 16
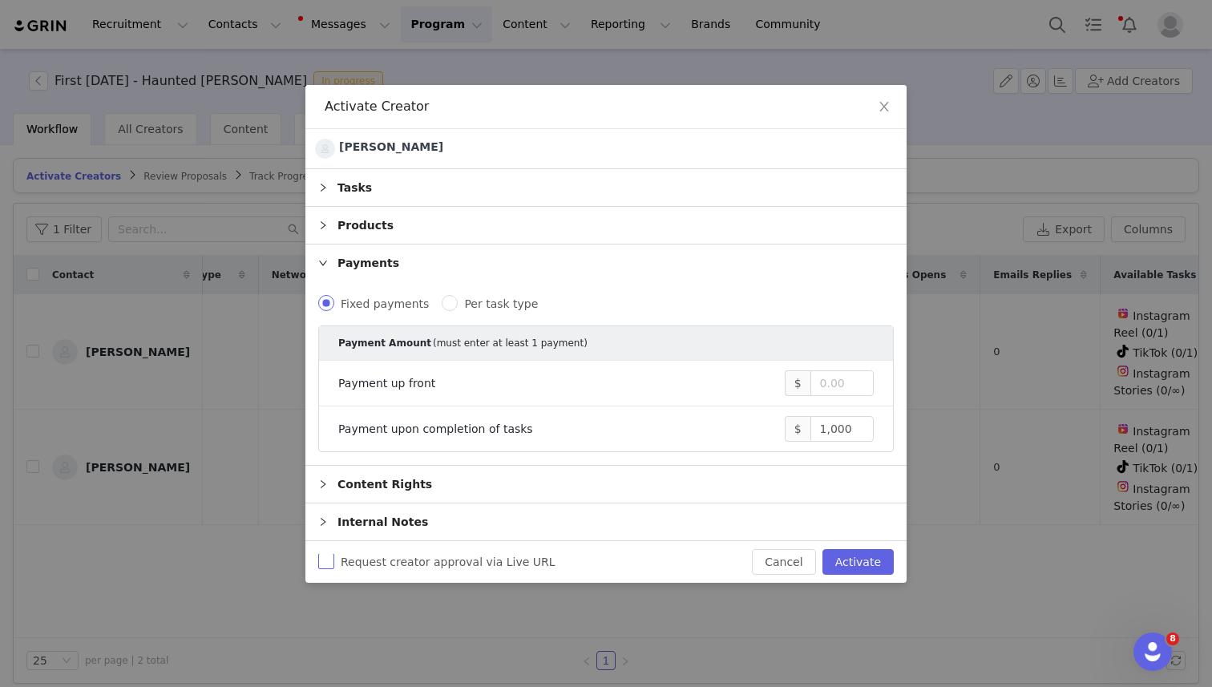
checkbox input "true"
click at [854, 564] on button "Activate" at bounding box center [857, 562] width 71 height 26
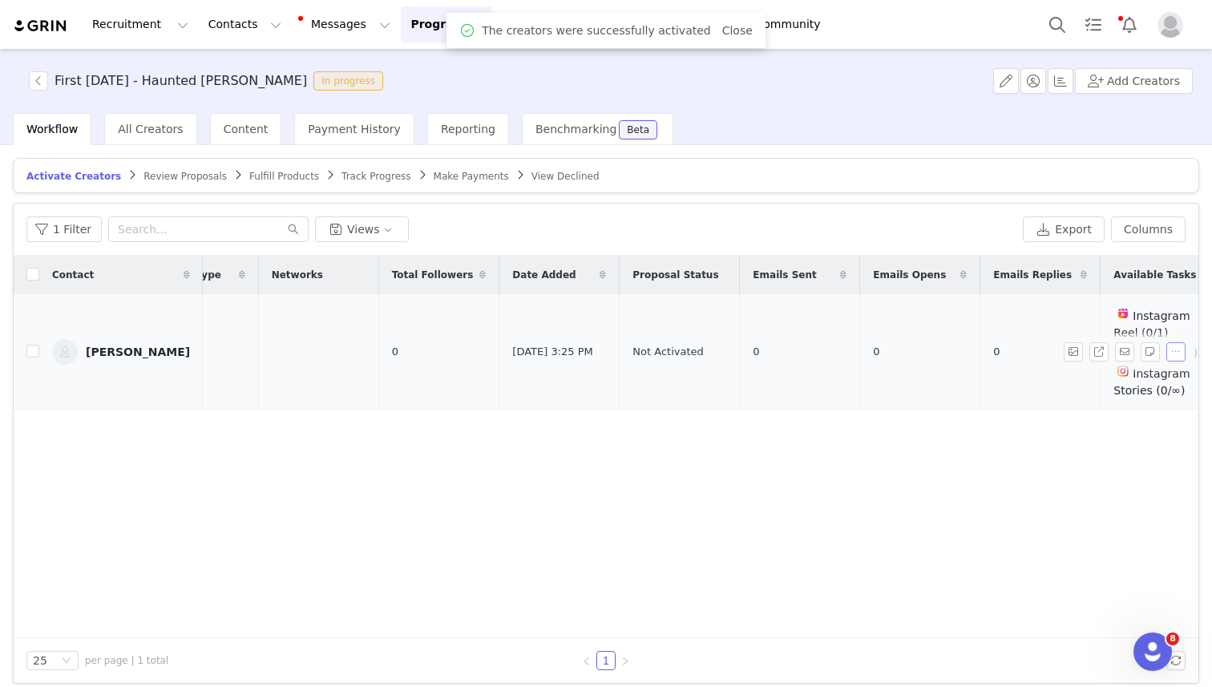
click at [1166, 351] on button "button" at bounding box center [1175, 351] width 19 height 19
click at [1153, 377] on span "Activate Creators" at bounding box center [1134, 379] width 97 height 18
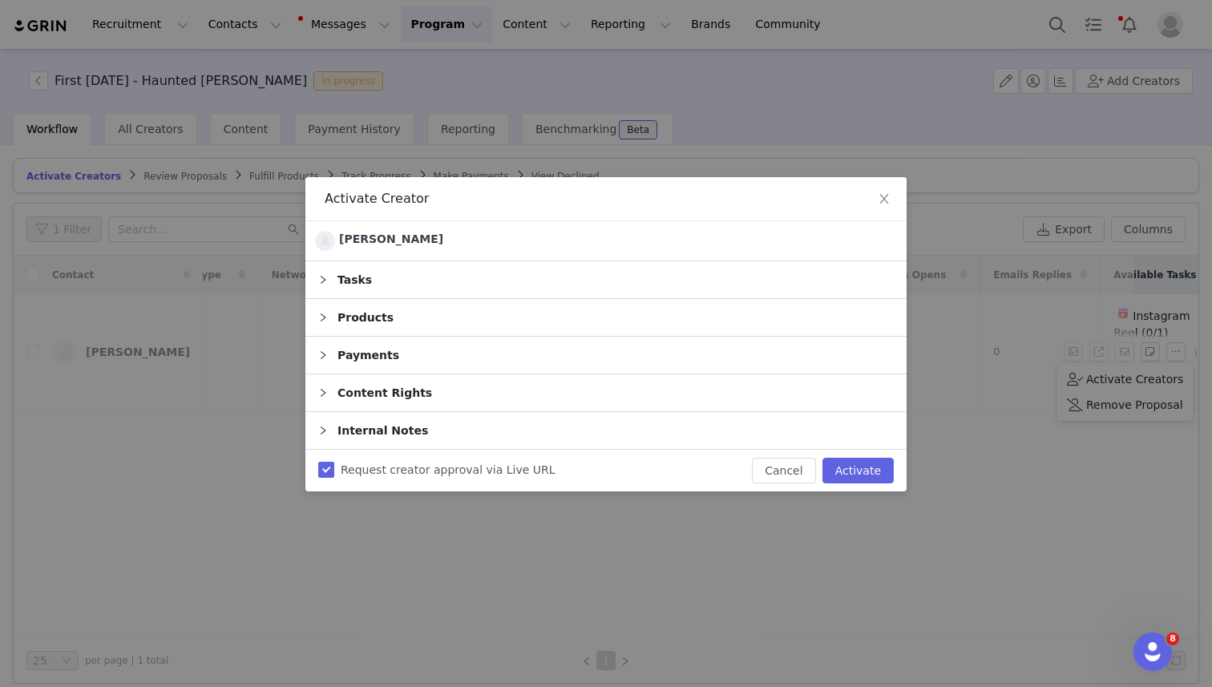
scroll to position [0, 0]
click at [893, 198] on span "Close" at bounding box center [884, 199] width 45 height 45
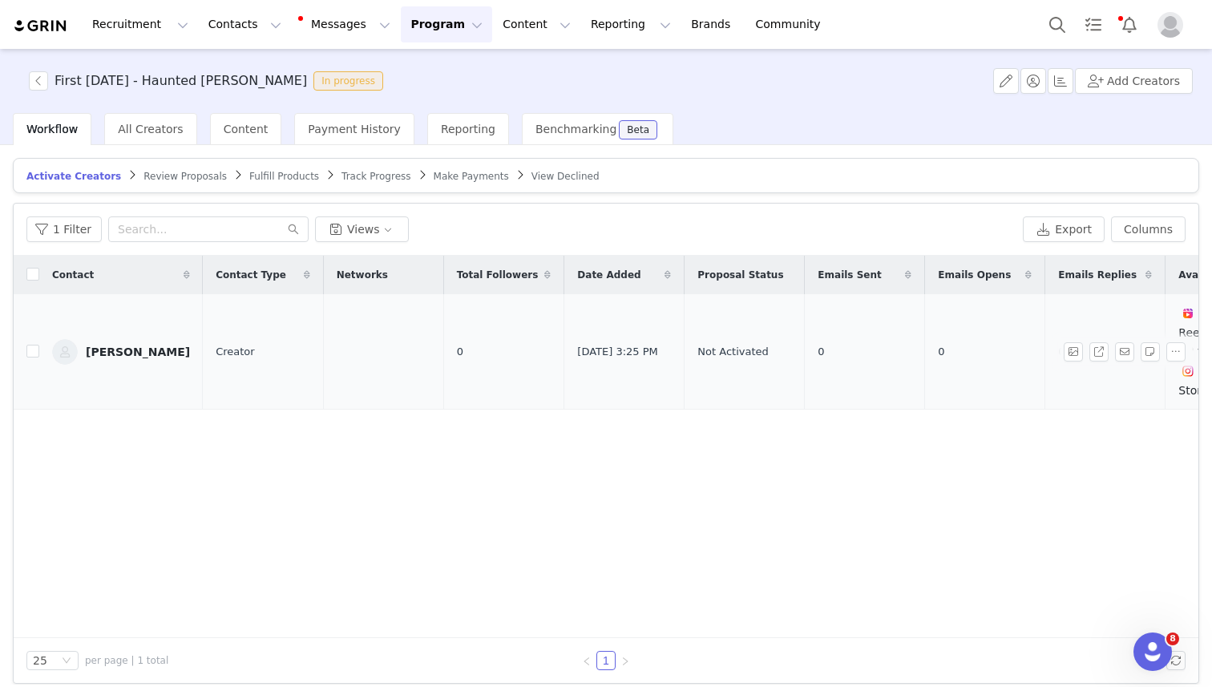
scroll to position [0, 65]
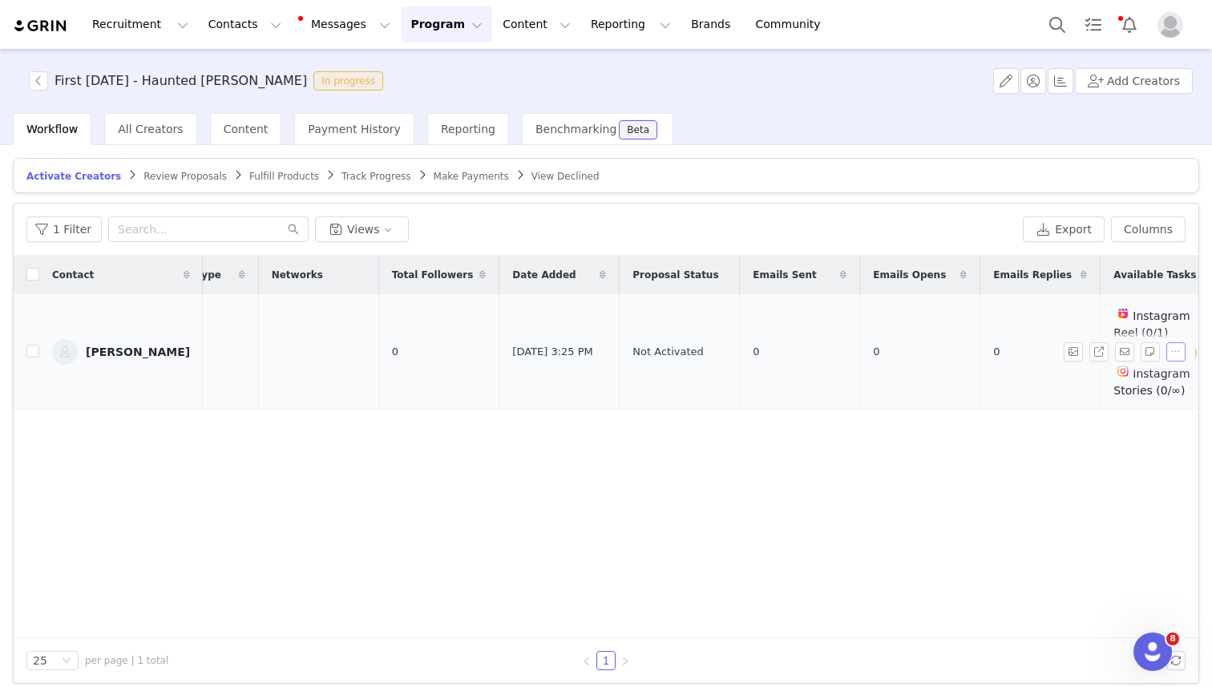
click at [1173, 346] on button "button" at bounding box center [1175, 351] width 19 height 19
click at [1155, 378] on span "Activate Creators" at bounding box center [1134, 379] width 97 height 18
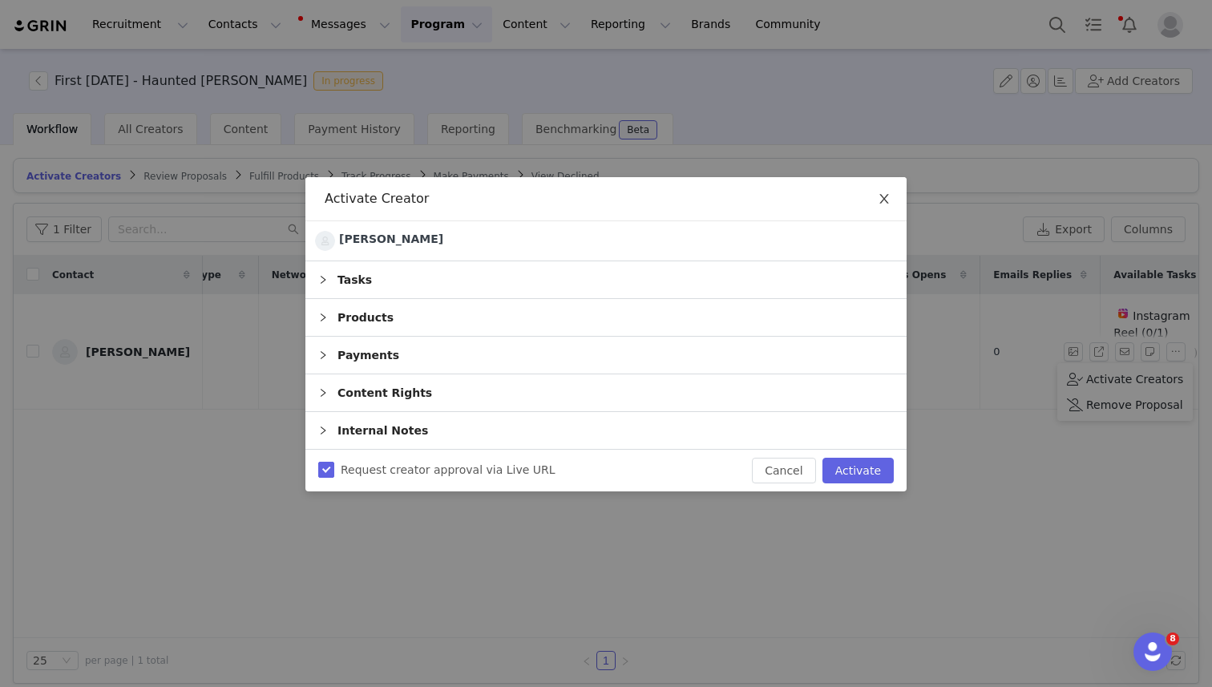
click at [887, 193] on icon "icon: close" at bounding box center [884, 198] width 13 height 13
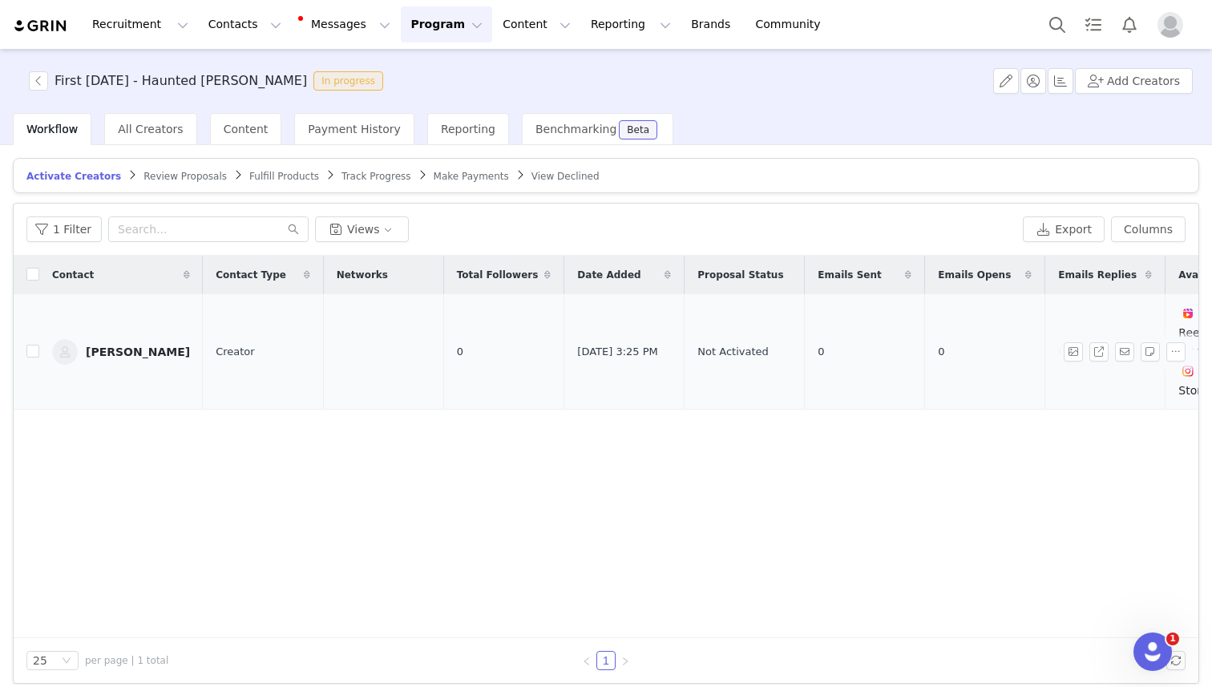
scroll to position [0, 65]
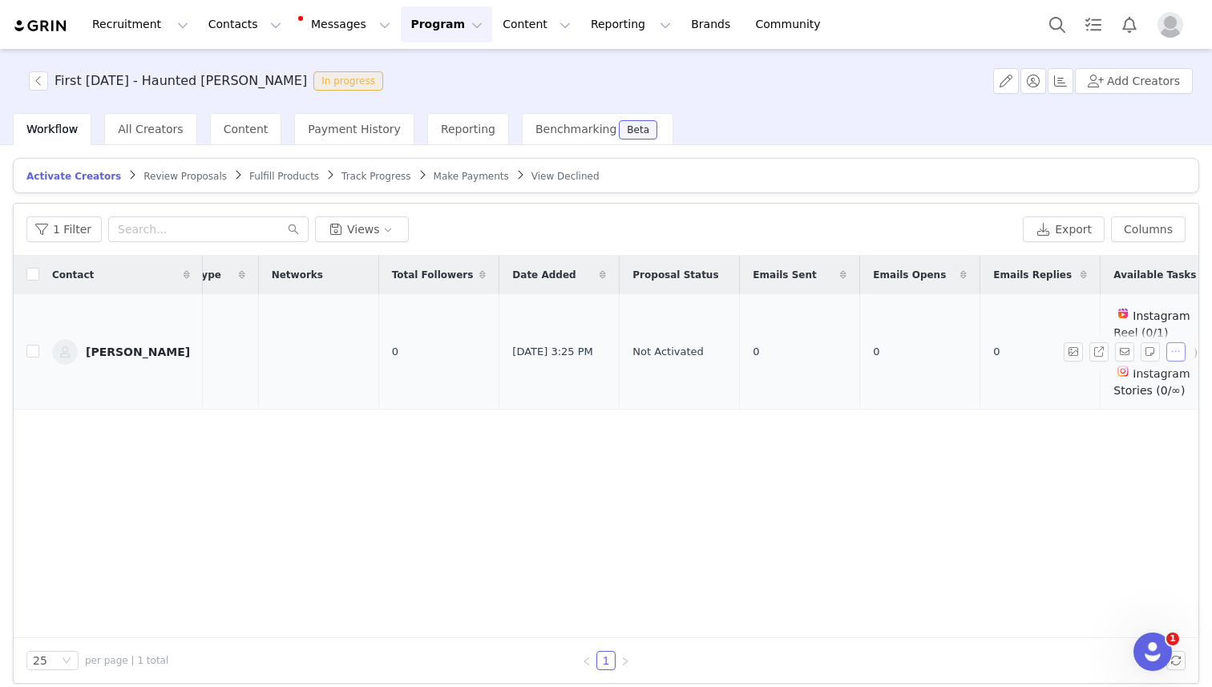
click at [1177, 352] on button "button" at bounding box center [1175, 351] width 19 height 19
click at [1170, 381] on span "Activate Creators" at bounding box center [1134, 379] width 97 height 18
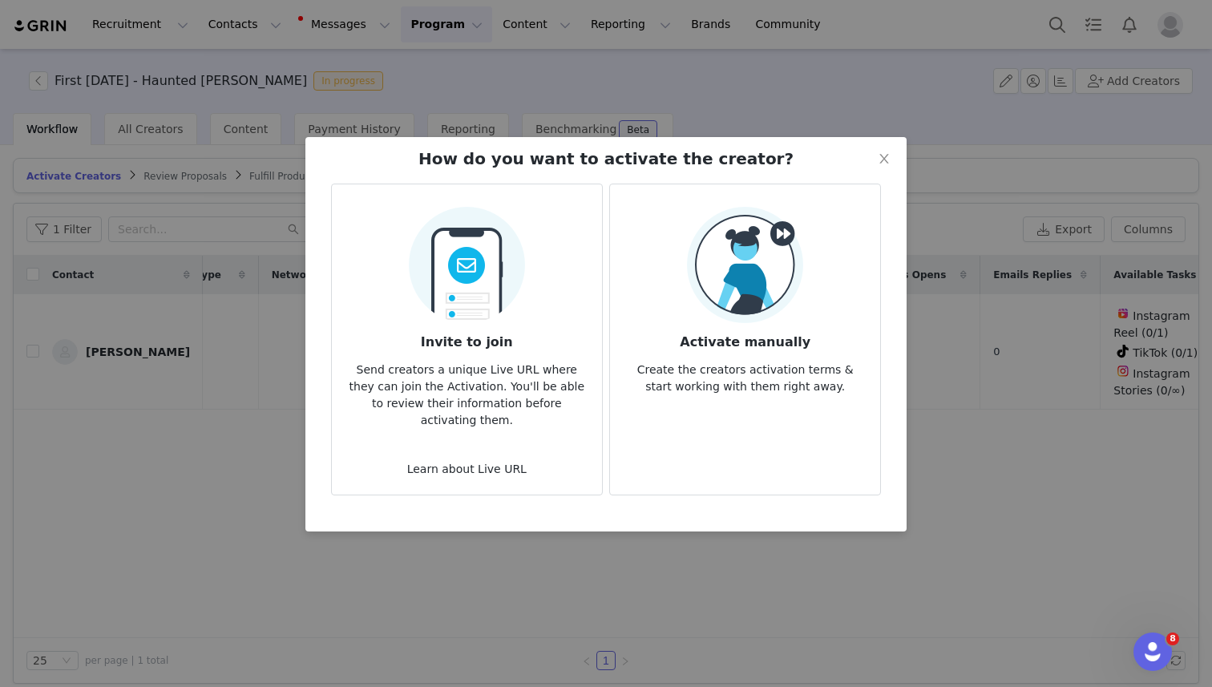
click at [757, 346] on h3 "Activate manually" at bounding box center [745, 337] width 244 height 29
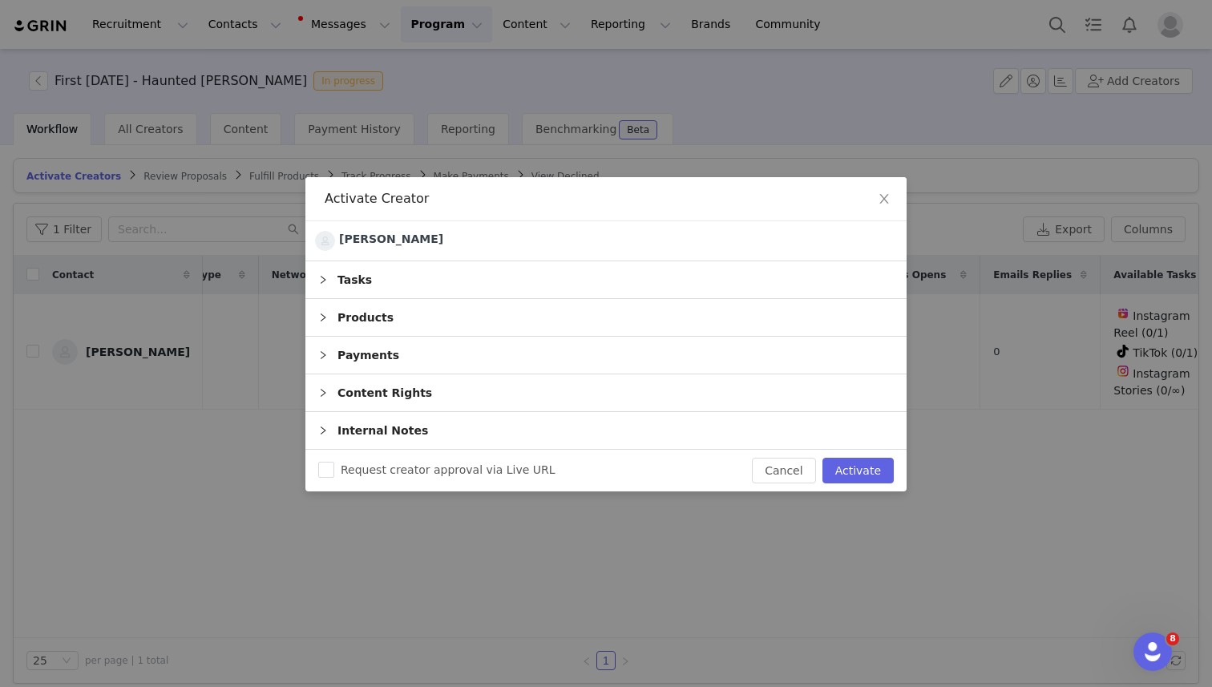
click at [492, 357] on div "Payments" at bounding box center [605, 355] width 601 height 37
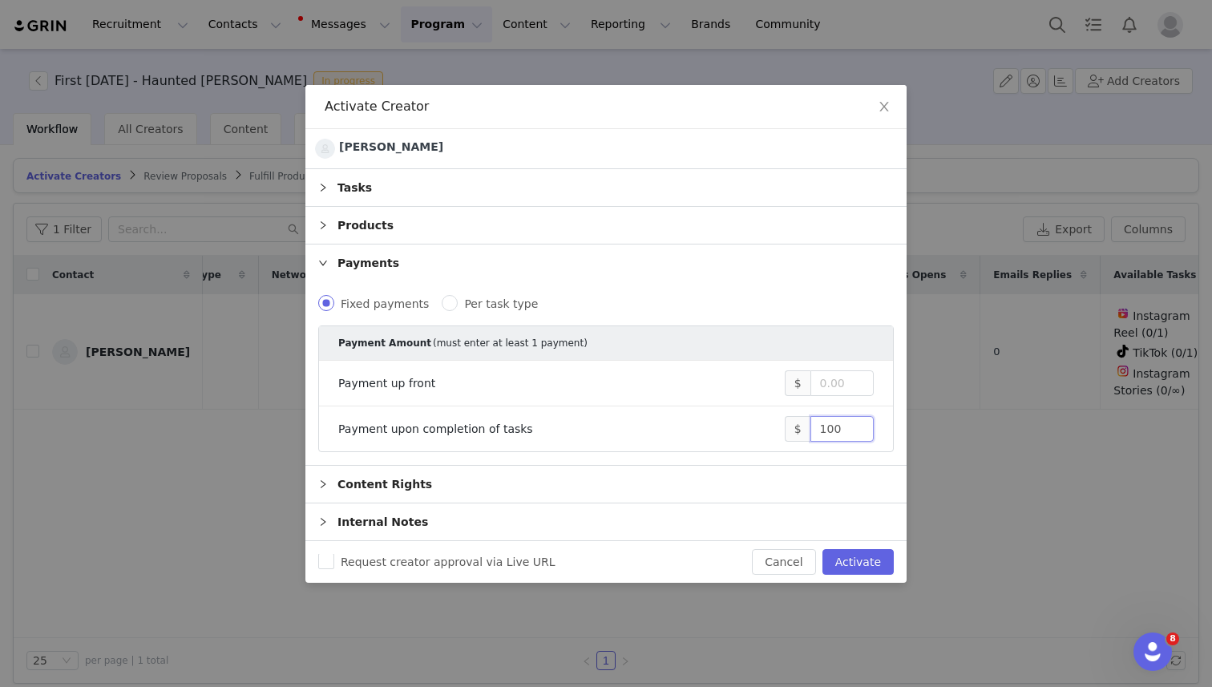
drag, startPoint x: 850, startPoint y: 425, endPoint x: 745, endPoint y: 421, distance: 105.9
click at [745, 421] on div "Payment upon completion of tasks $ 100" at bounding box center [605, 429] width 535 height 26
type input "250"
click at [444, 564] on span "Request creator approval via Live URL" at bounding box center [448, 561] width 228 height 13
click at [334, 564] on input "Request creator approval via Live URL" at bounding box center [326, 561] width 16 height 16
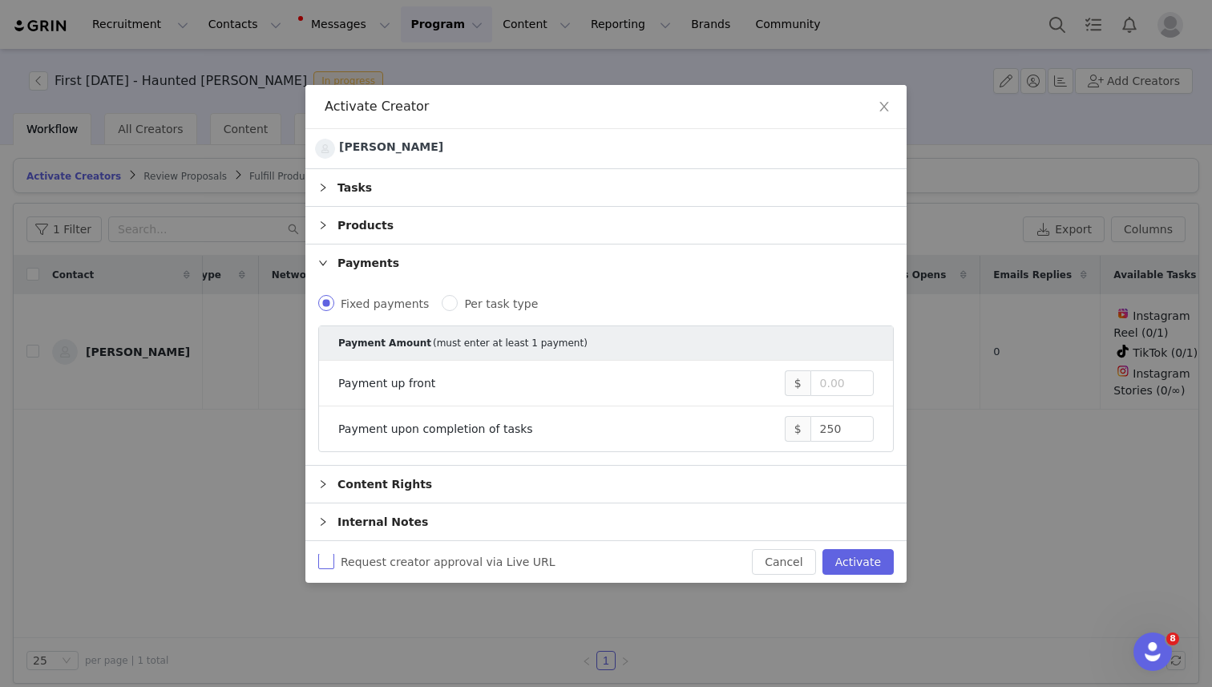
checkbox input "true"
click at [875, 554] on button "Activate" at bounding box center [857, 562] width 71 height 26
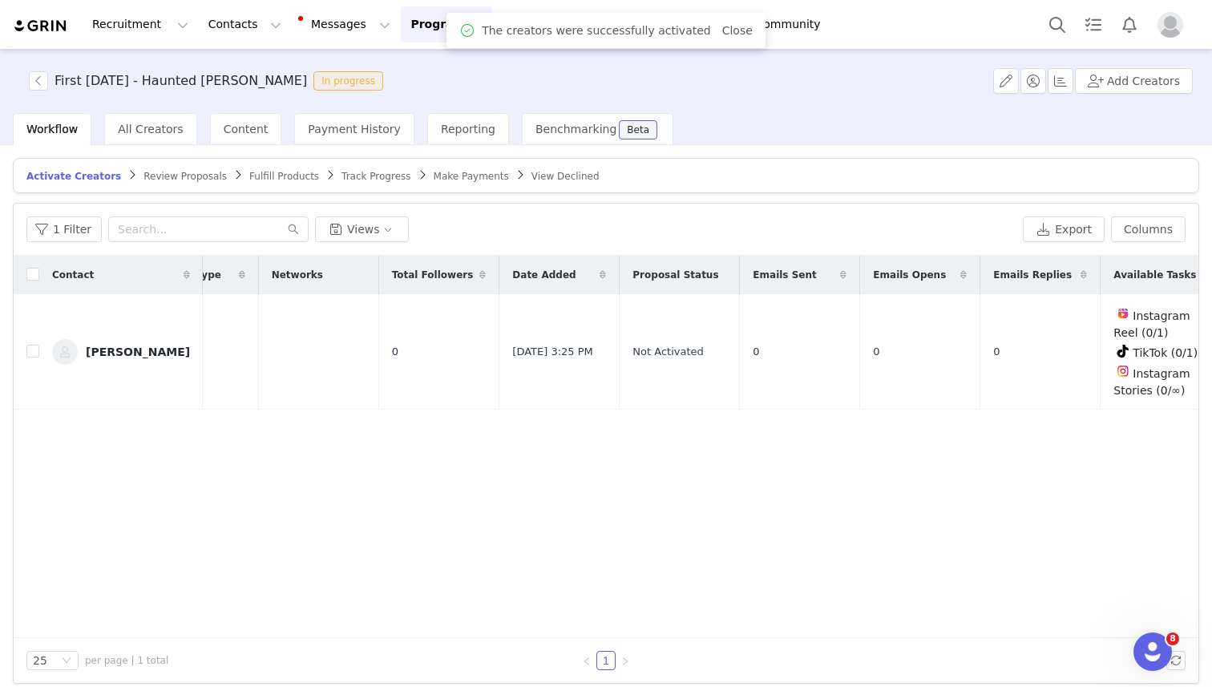
scroll to position [0, 0]
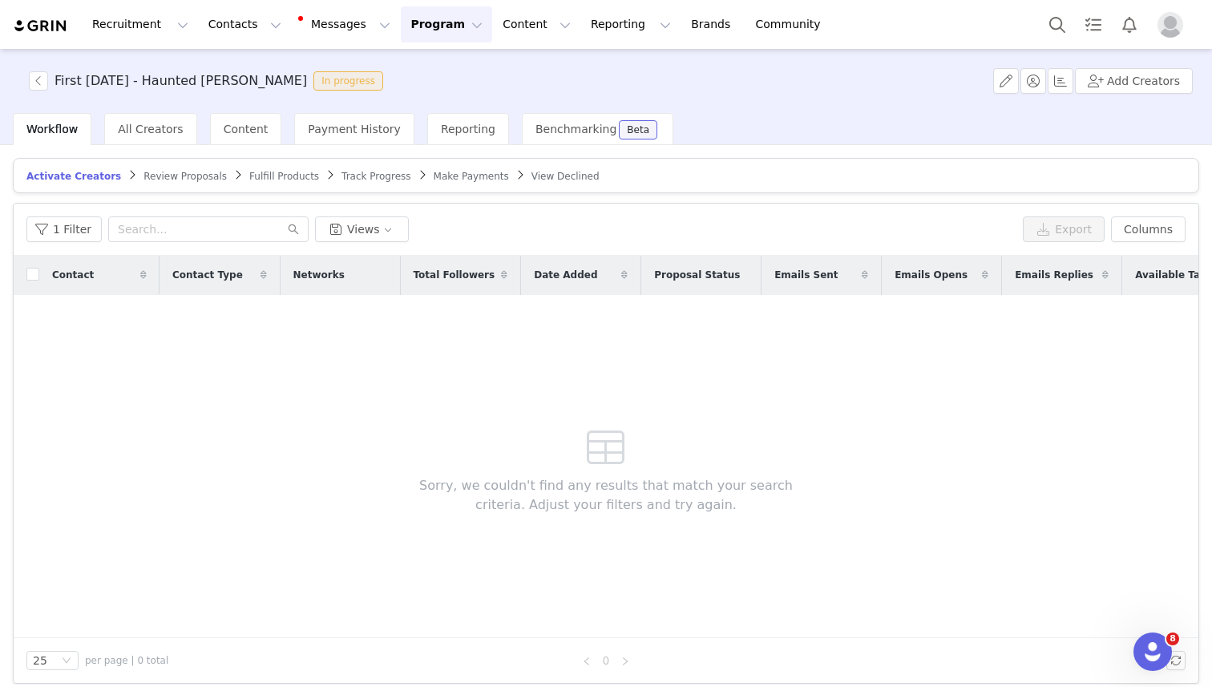
click at [191, 178] on span "Review Proposals" at bounding box center [184, 176] width 83 height 11
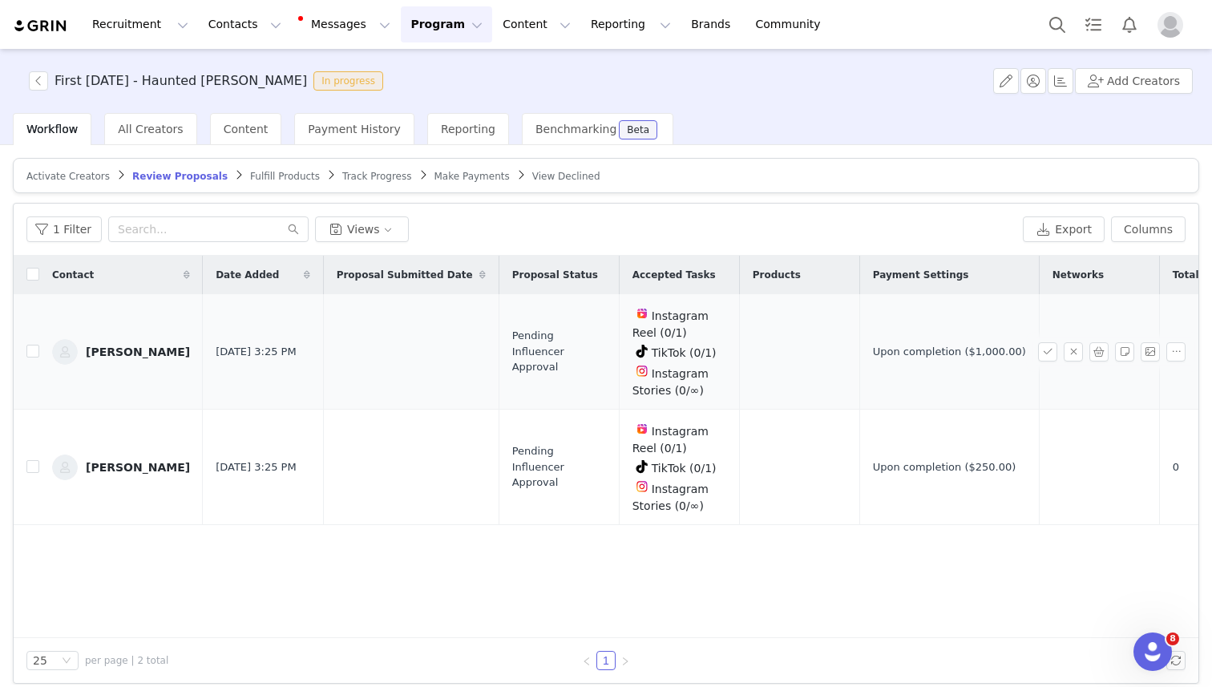
click at [133, 348] on div "[PERSON_NAME]" at bounding box center [138, 351] width 104 height 13
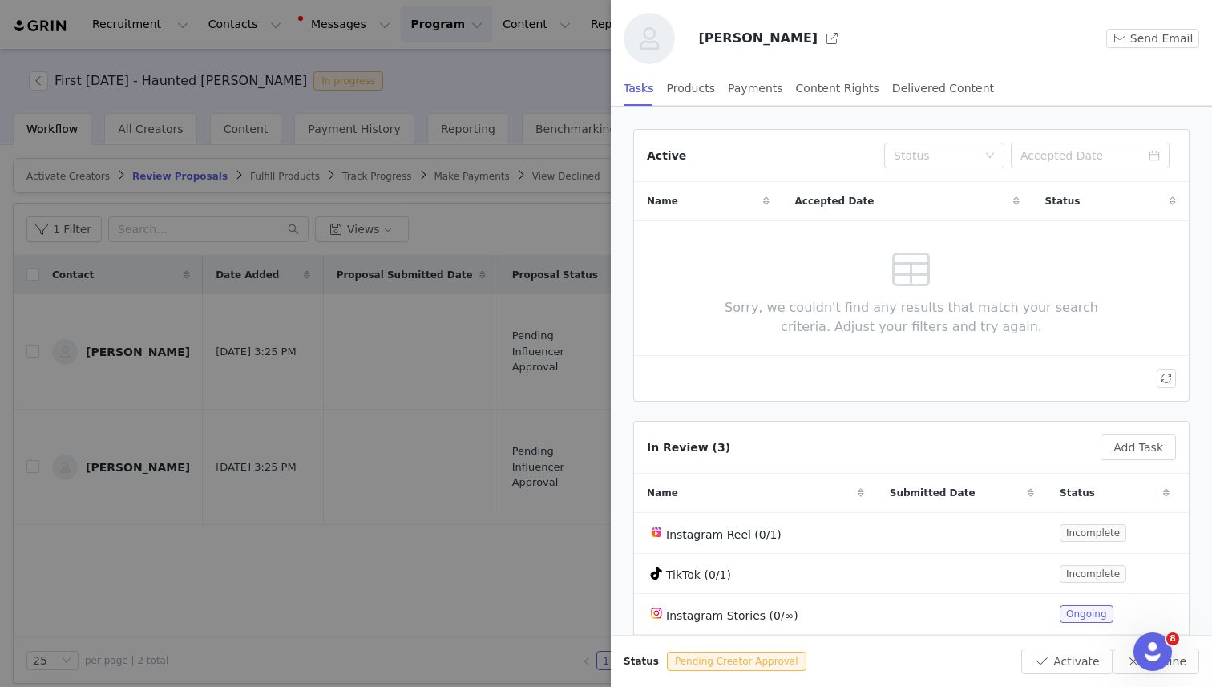
click at [769, 46] on h3 "[PERSON_NAME]" at bounding box center [757, 38] width 119 height 19
click at [773, 42] on h3 "[PERSON_NAME]" at bounding box center [757, 38] width 119 height 19
click at [819, 40] on button "button" at bounding box center [832, 39] width 26 height 26
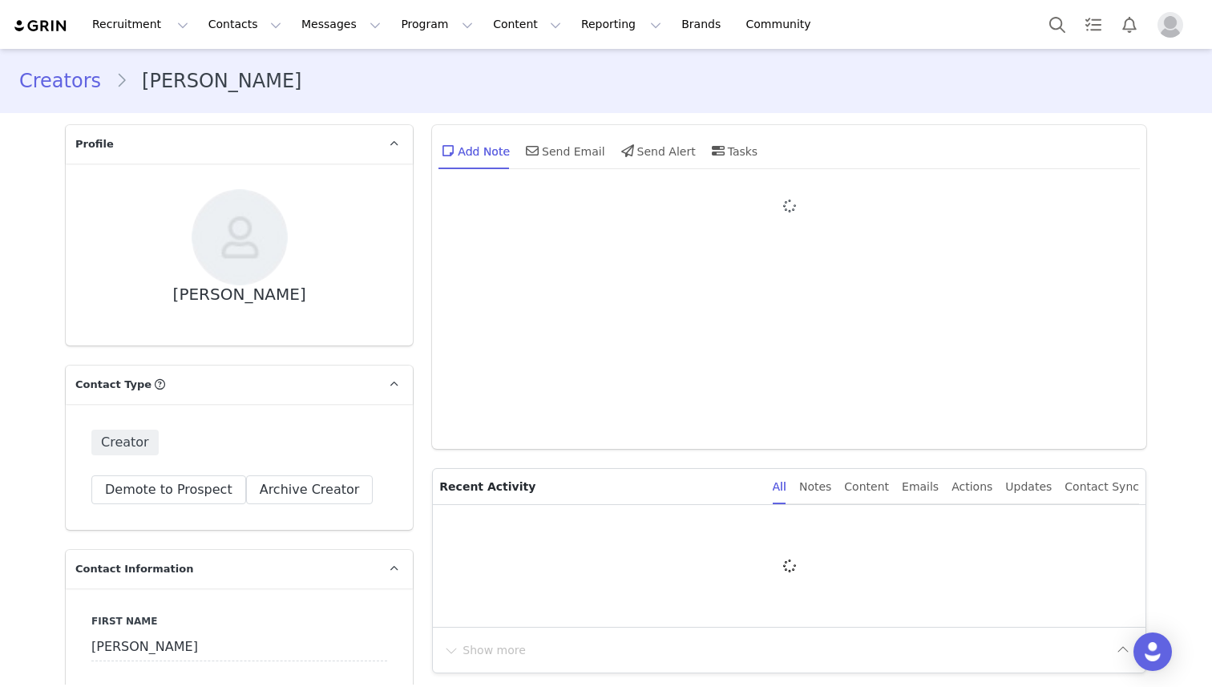
type input "+1 ([GEOGRAPHIC_DATA])"
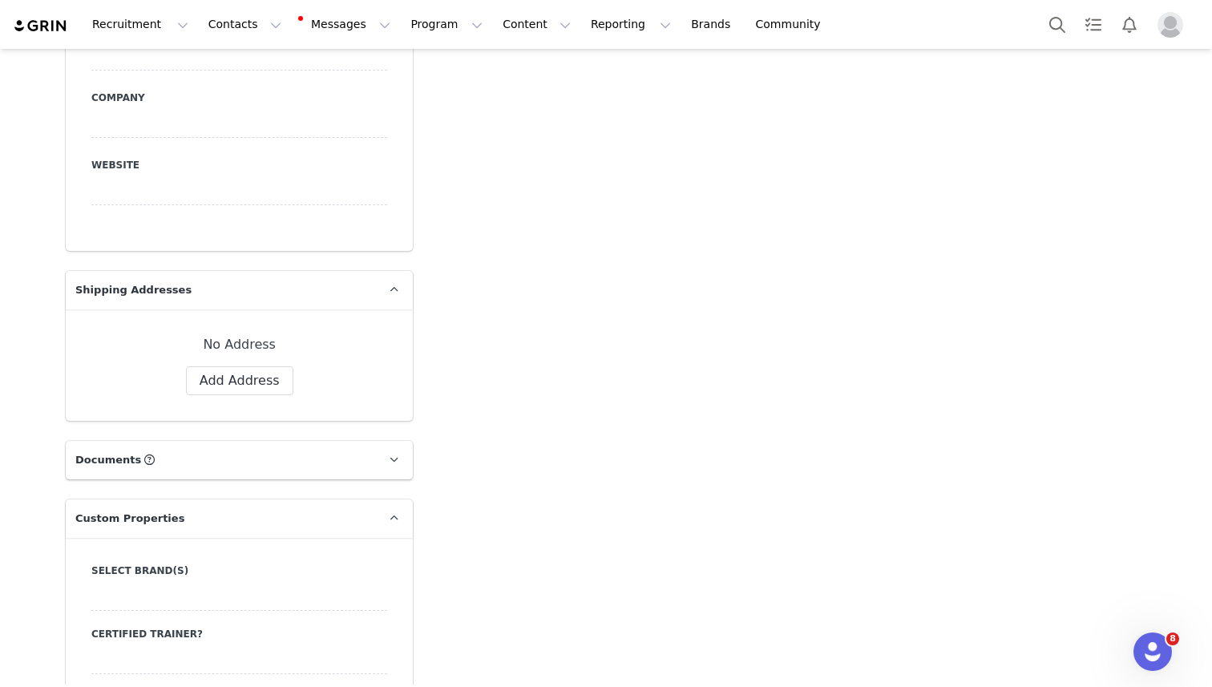
scroll to position [1173, 0]
